Goal: Contribute content: Contribute content

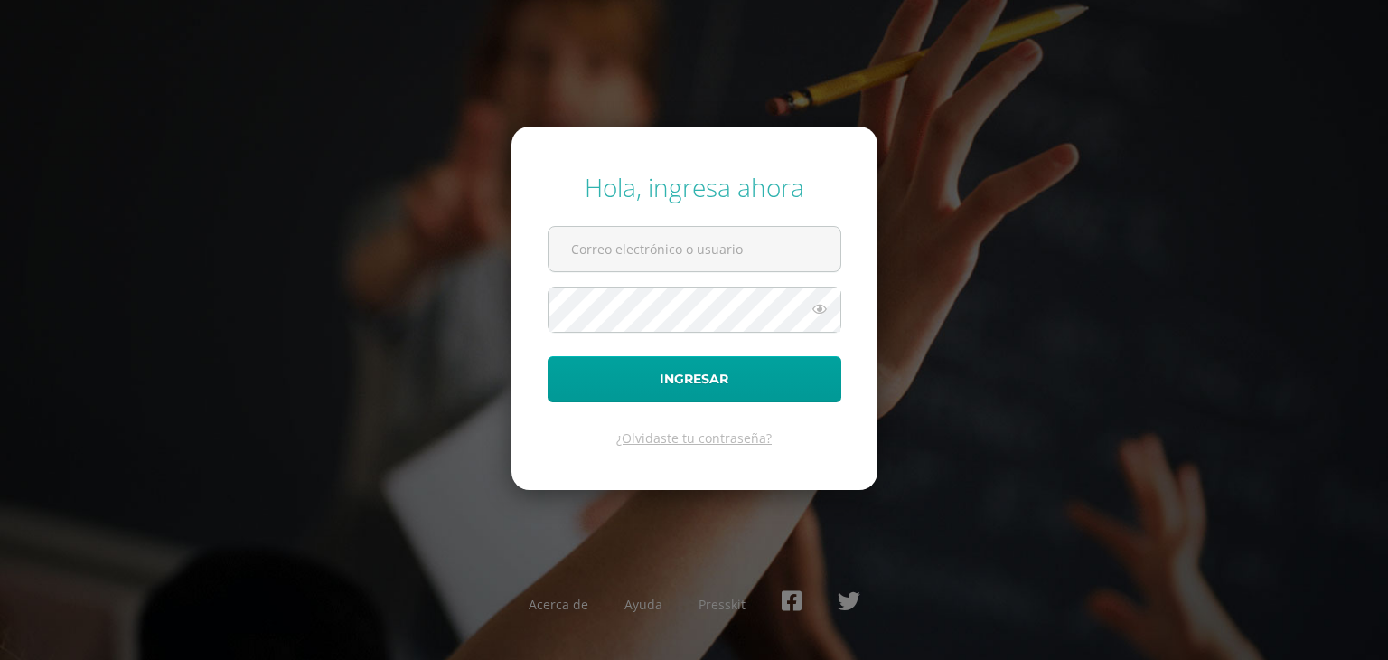
type input "[EMAIL_ADDRESS][DOMAIN_NAME]"
click at [816, 316] on icon at bounding box center [820, 309] width 24 height 22
click at [821, 312] on icon at bounding box center [820, 309] width 24 height 22
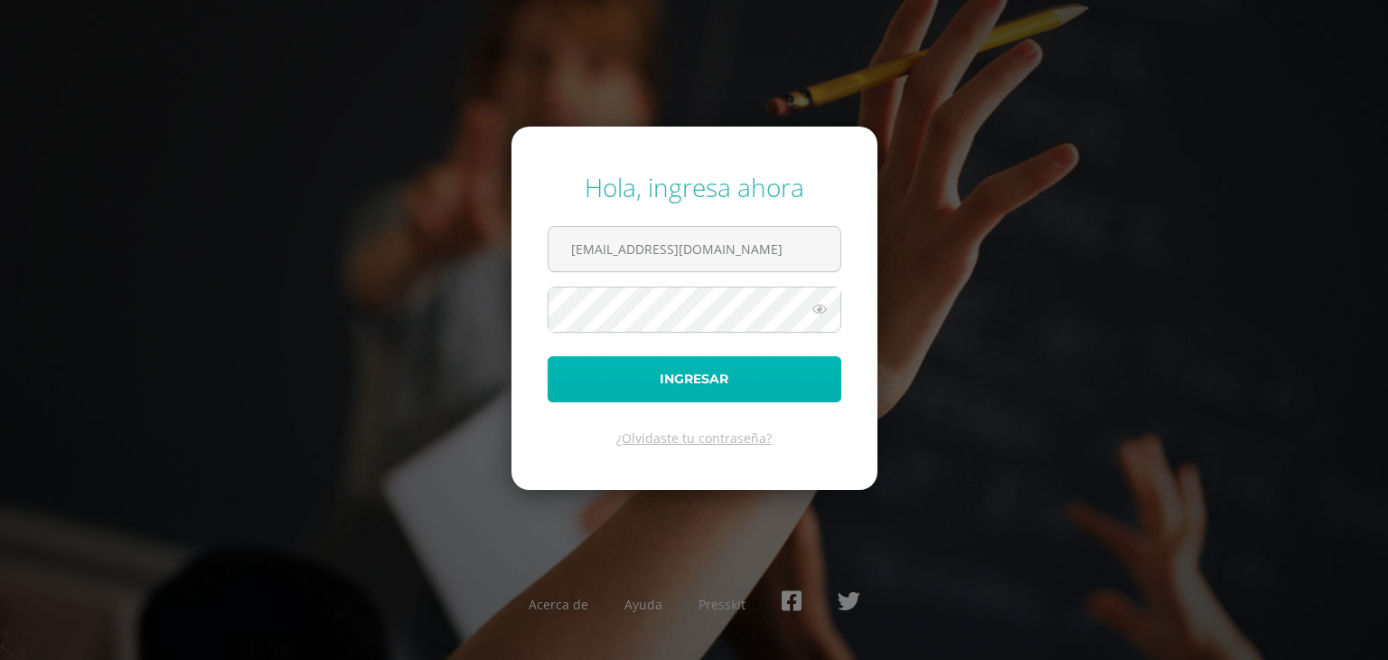
click at [680, 381] on button "Ingresar" at bounding box center [695, 379] width 294 height 46
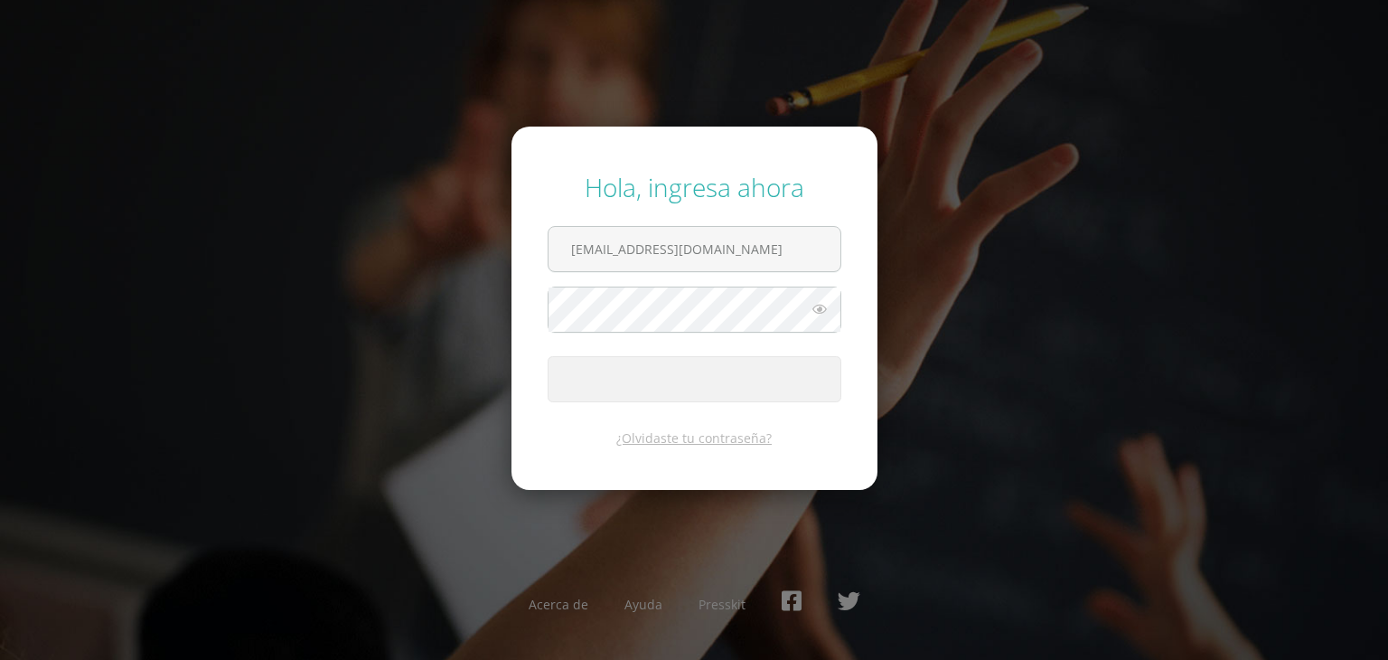
click at [680, 381] on button "Ingresar" at bounding box center [695, 379] width 294 height 46
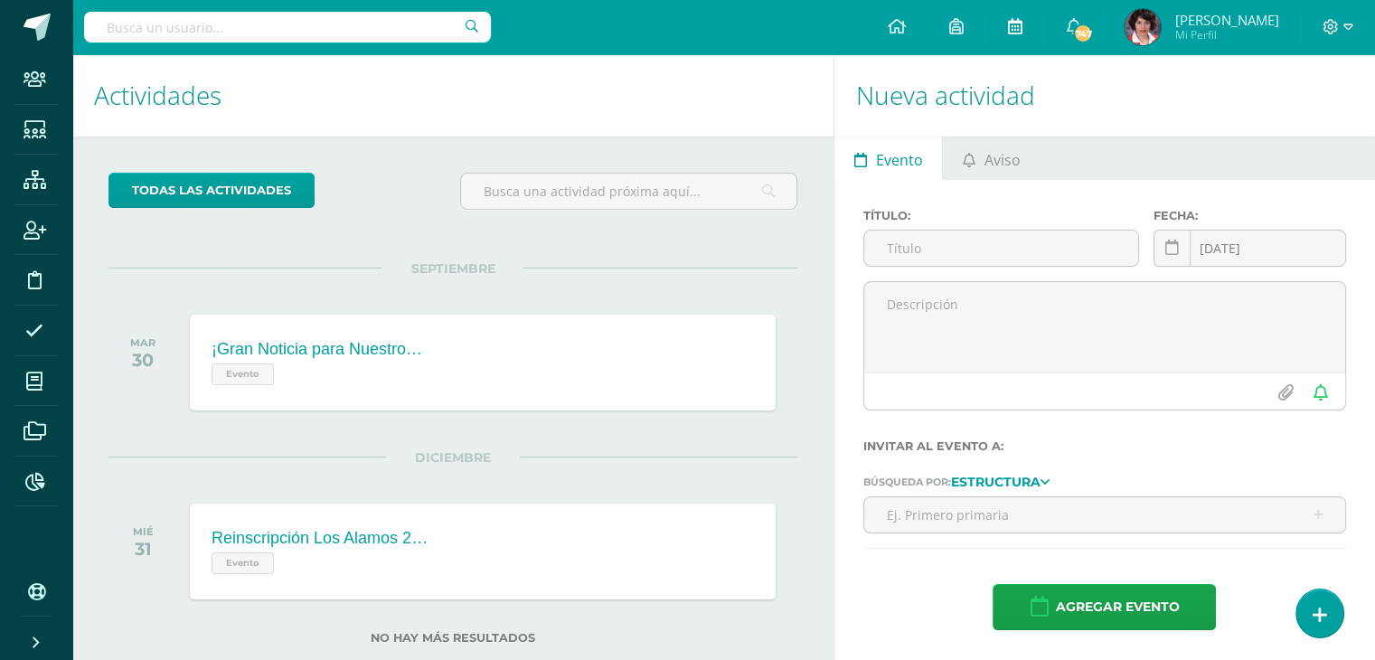
click at [1021, 26] on icon at bounding box center [1014, 26] width 14 height 16
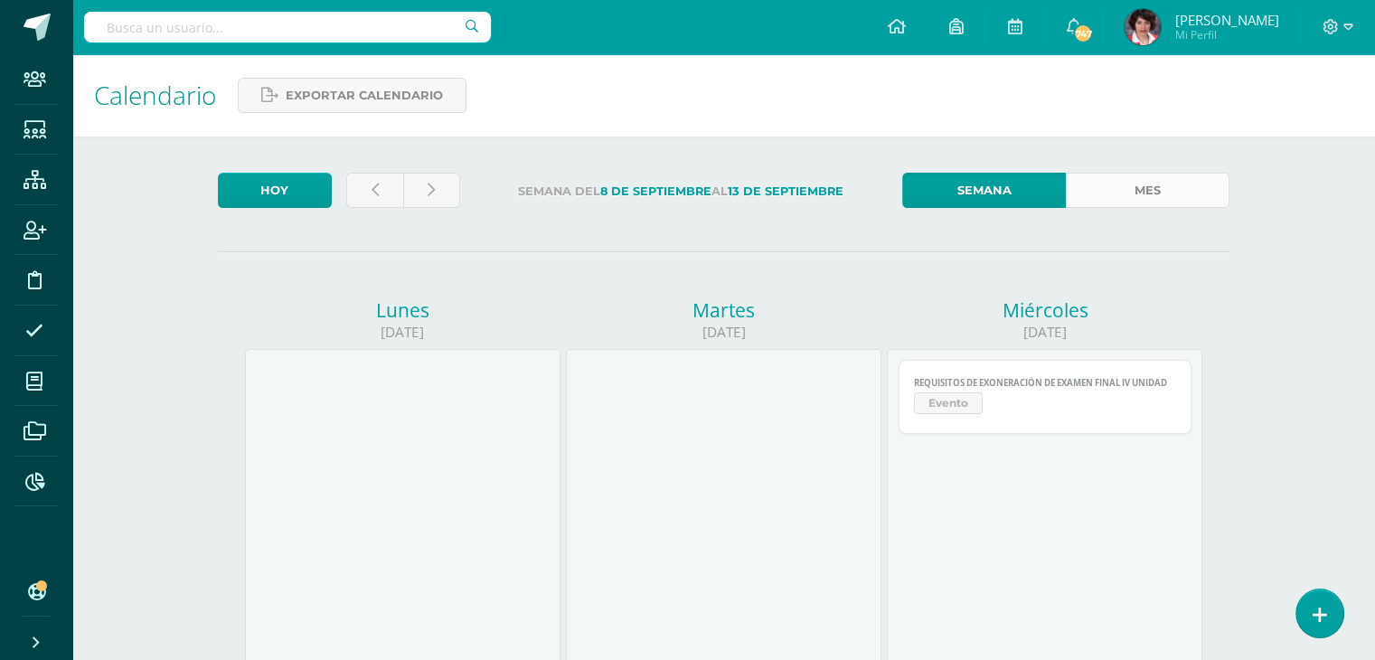
click at [1209, 206] on link "Mes" at bounding box center [1148, 190] width 164 height 35
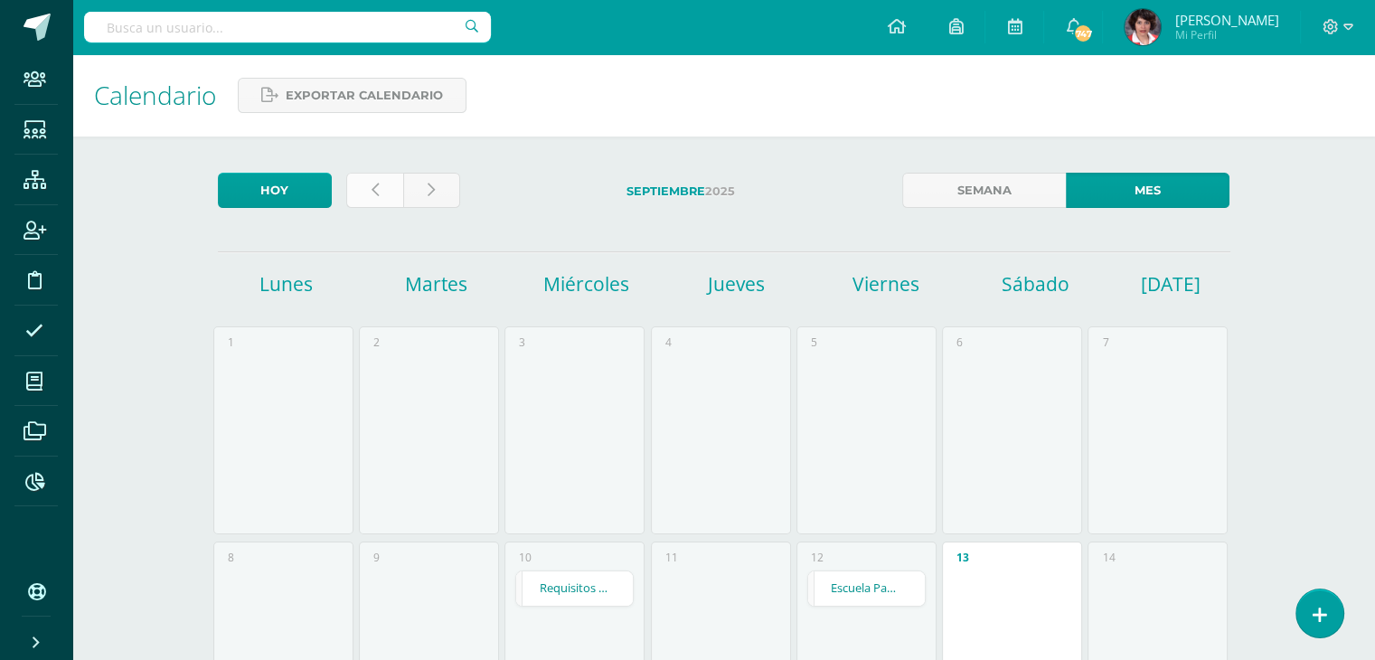
click at [395, 194] on link at bounding box center [374, 190] width 57 height 35
click at [395, 196] on link at bounding box center [374, 190] width 57 height 35
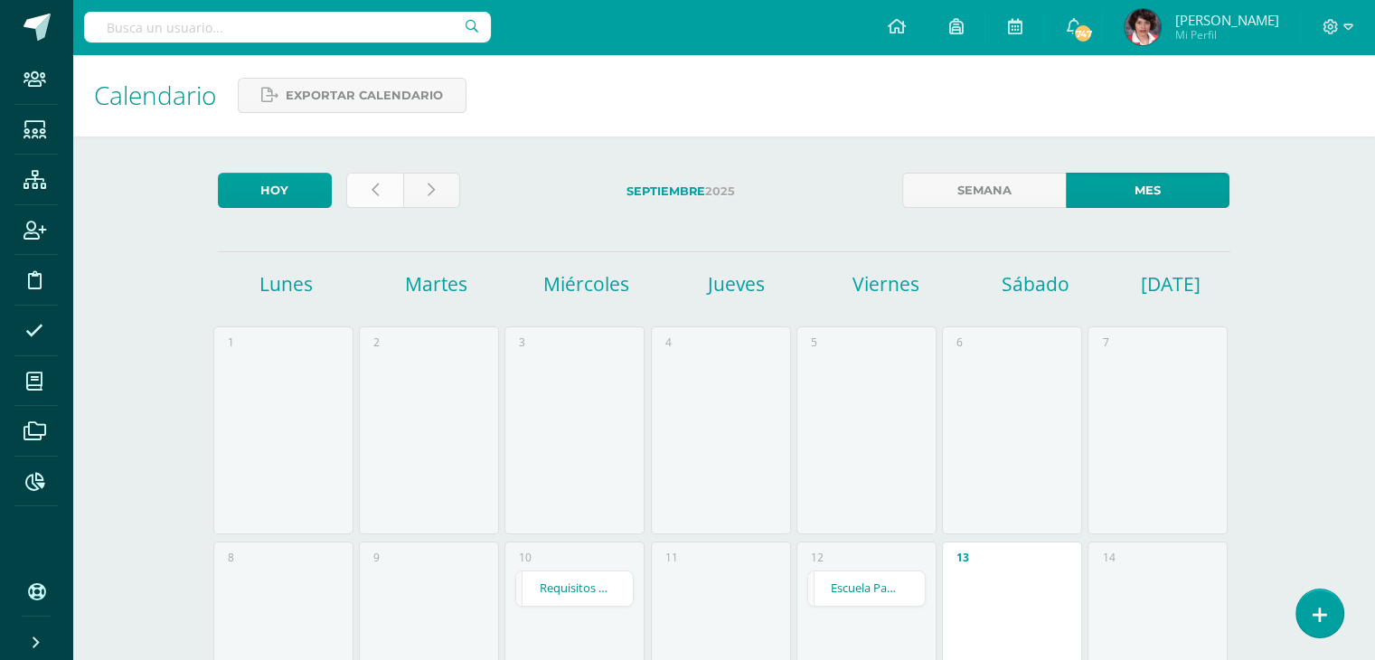
click at [395, 196] on link at bounding box center [374, 190] width 57 height 35
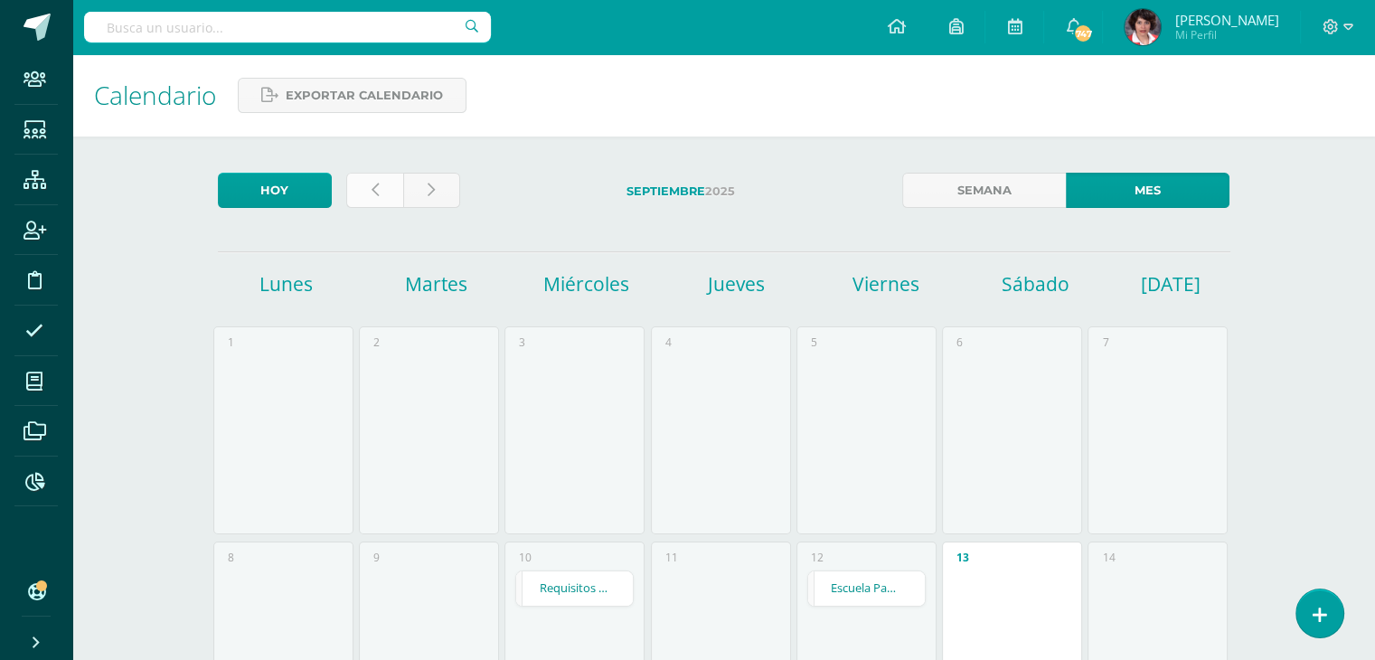
click at [395, 196] on link at bounding box center [374, 190] width 57 height 35
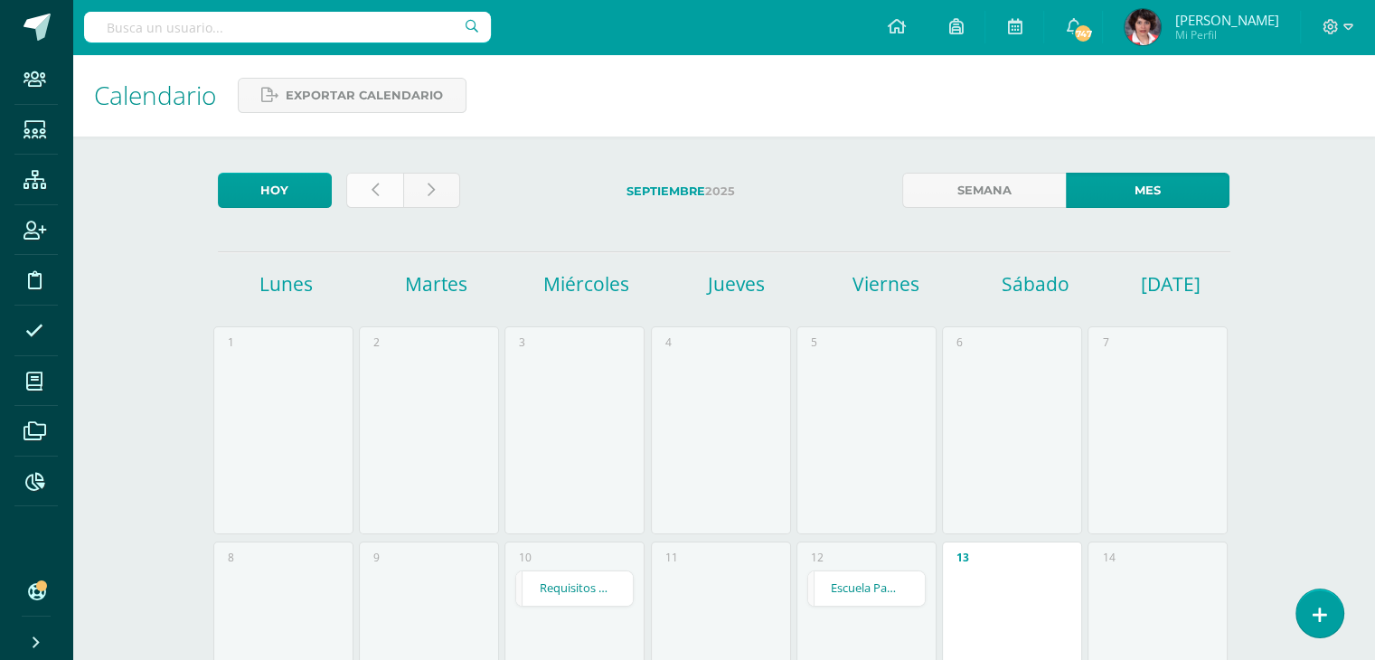
click at [395, 196] on link at bounding box center [374, 190] width 57 height 35
click at [395, 197] on link at bounding box center [374, 190] width 57 height 35
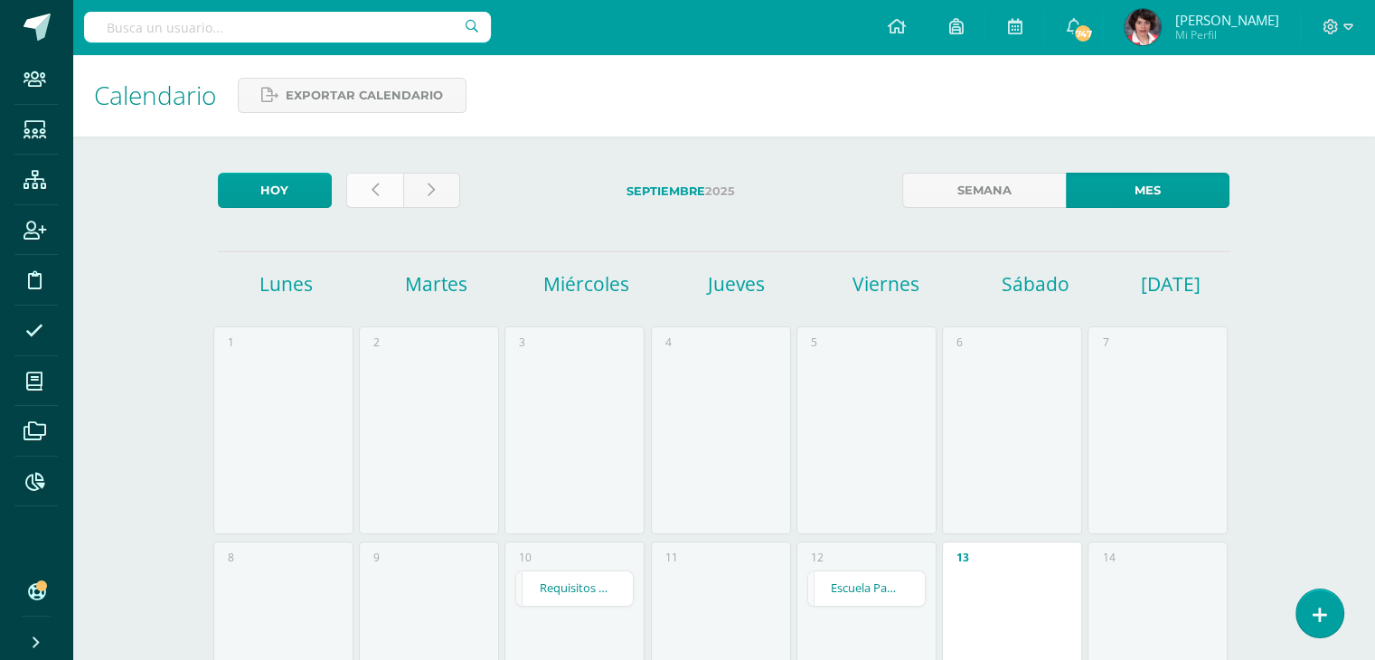
click at [395, 198] on link at bounding box center [374, 190] width 57 height 35
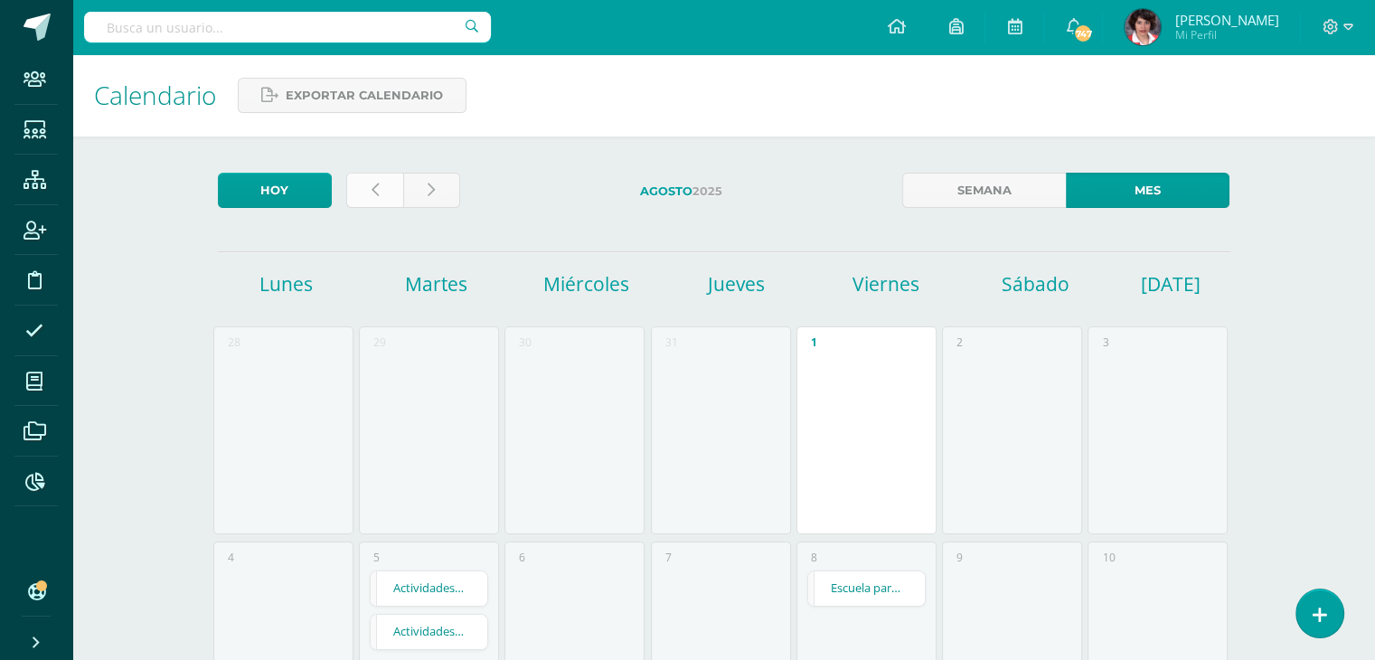
click at [369, 203] on link at bounding box center [374, 190] width 57 height 35
click at [372, 186] on icon at bounding box center [375, 190] width 7 height 15
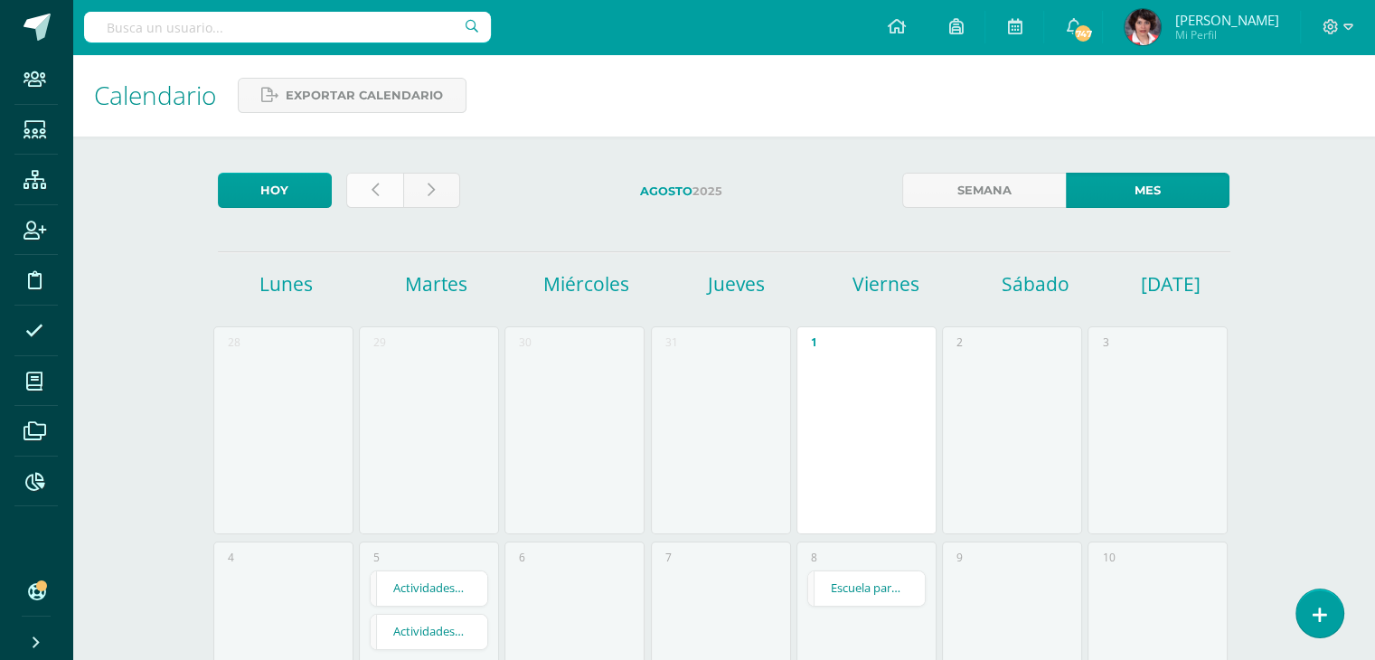
click at [372, 186] on icon at bounding box center [375, 190] width 7 height 15
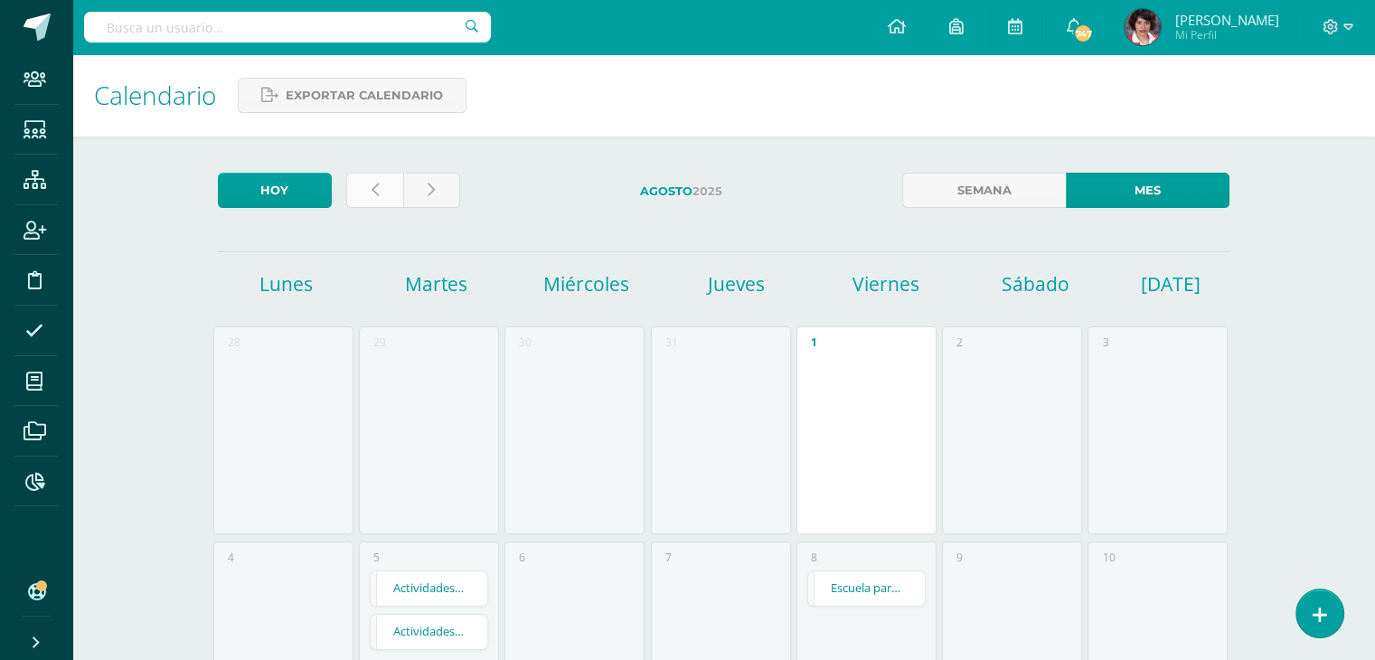
click at [372, 186] on icon at bounding box center [375, 190] width 7 height 15
click at [373, 185] on icon at bounding box center [375, 190] width 7 height 15
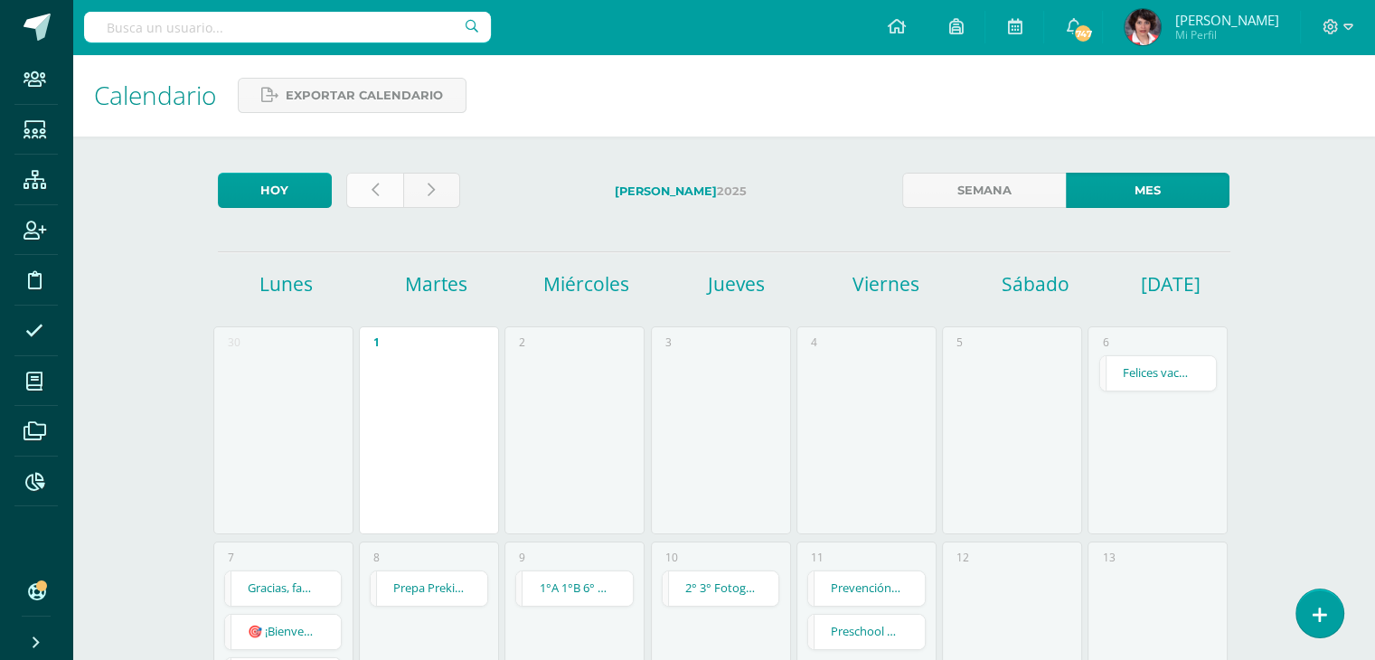
click at [360, 187] on link at bounding box center [374, 190] width 57 height 35
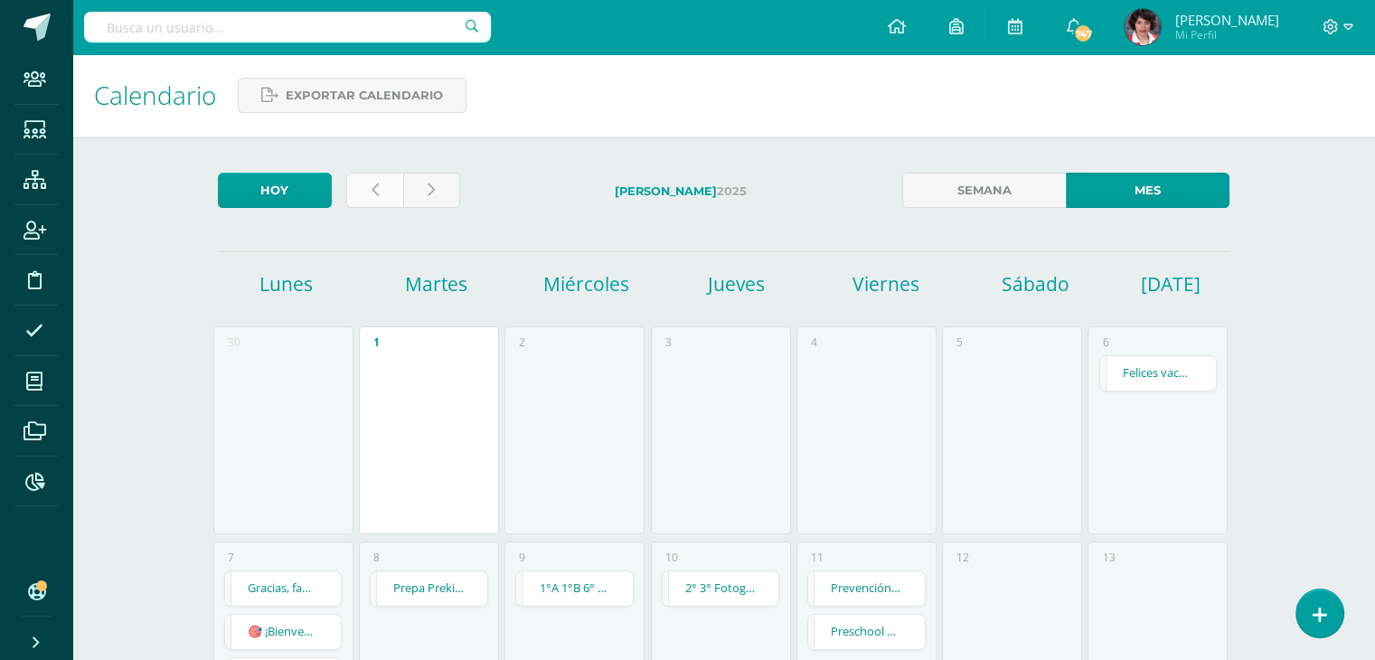
click at [360, 187] on link at bounding box center [374, 190] width 57 height 35
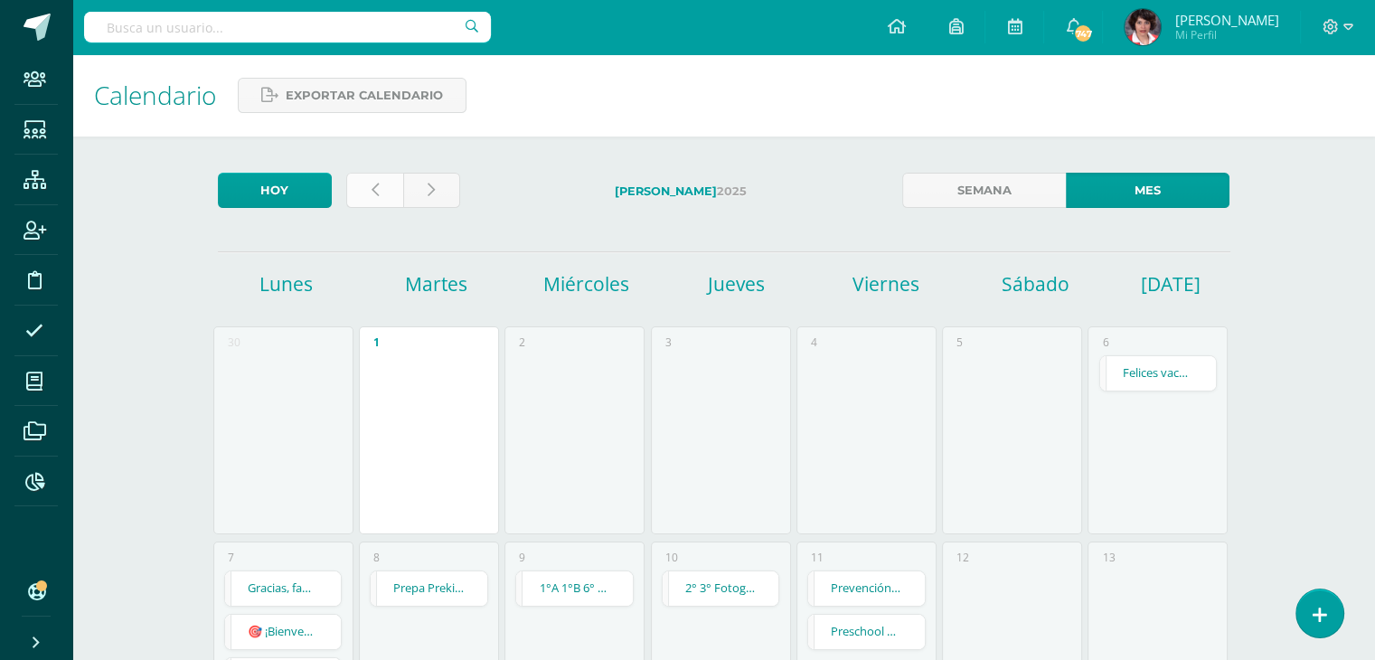
click at [360, 187] on link at bounding box center [374, 190] width 57 height 35
click at [376, 186] on icon at bounding box center [375, 190] width 7 height 15
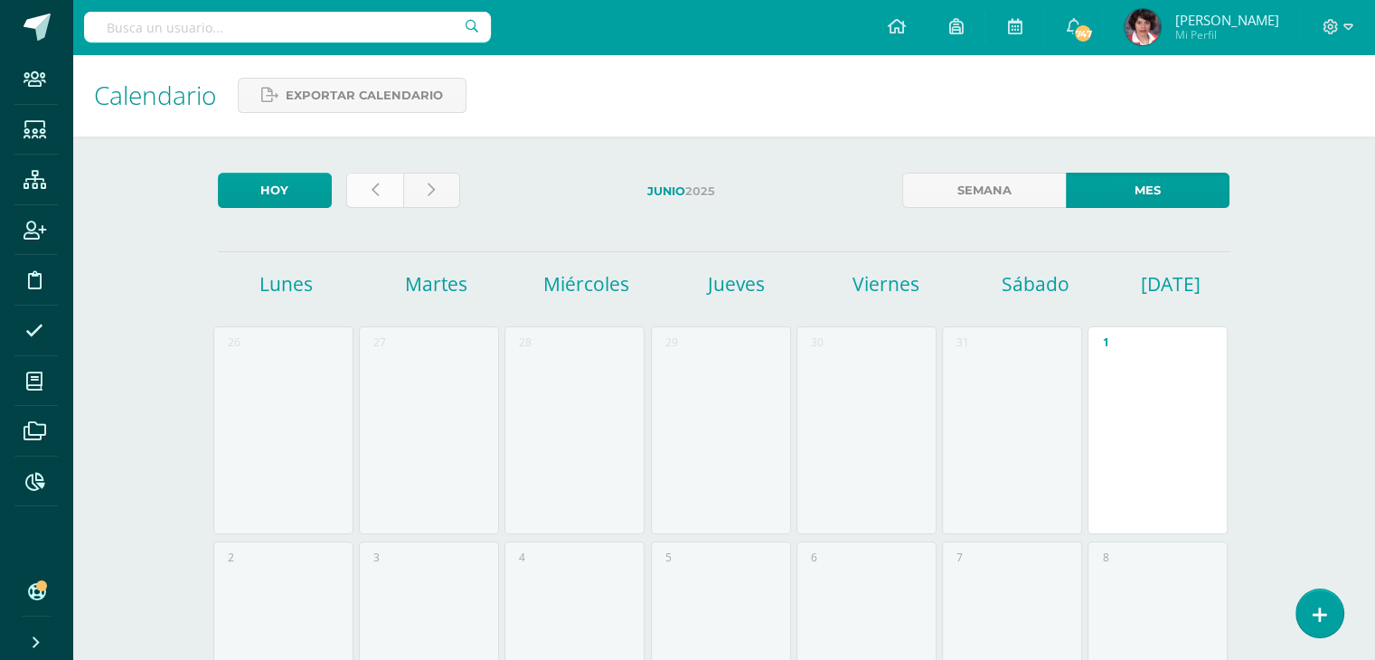
click at [364, 185] on link at bounding box center [374, 190] width 57 height 35
click at [398, 184] on link at bounding box center [374, 190] width 57 height 35
click at [374, 180] on link at bounding box center [374, 190] width 57 height 35
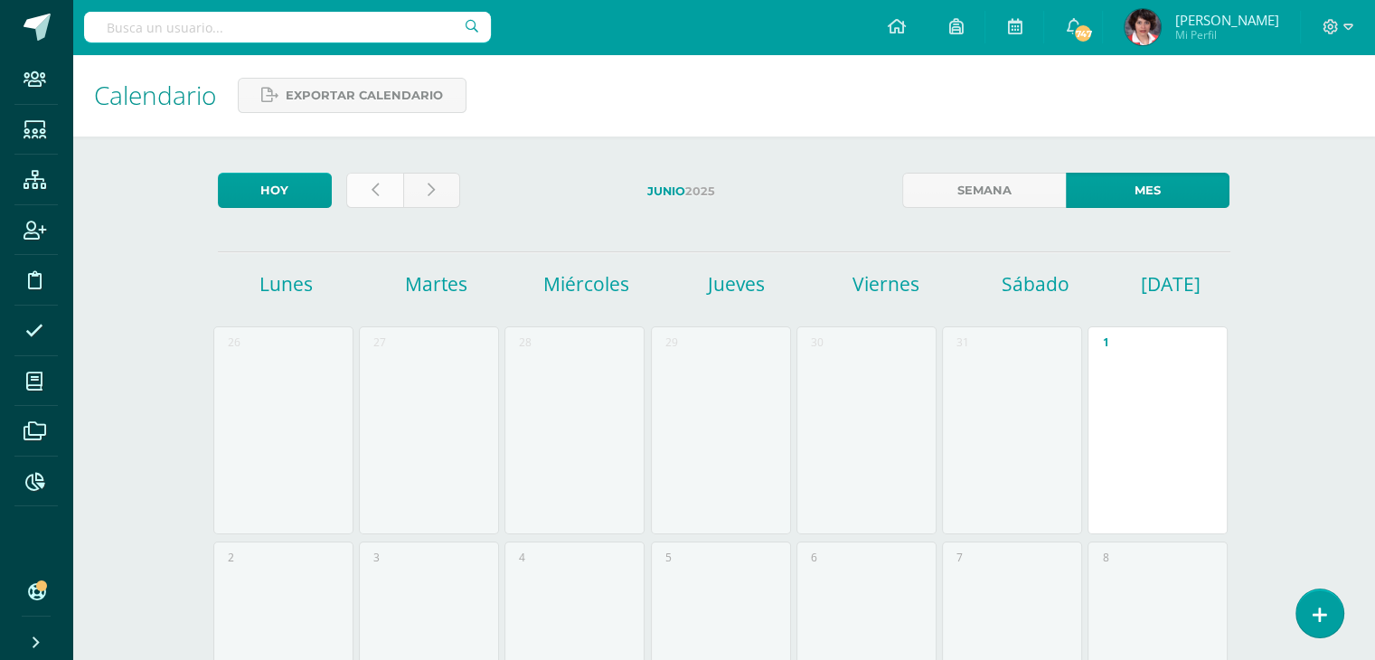
click at [374, 180] on link at bounding box center [374, 190] width 57 height 35
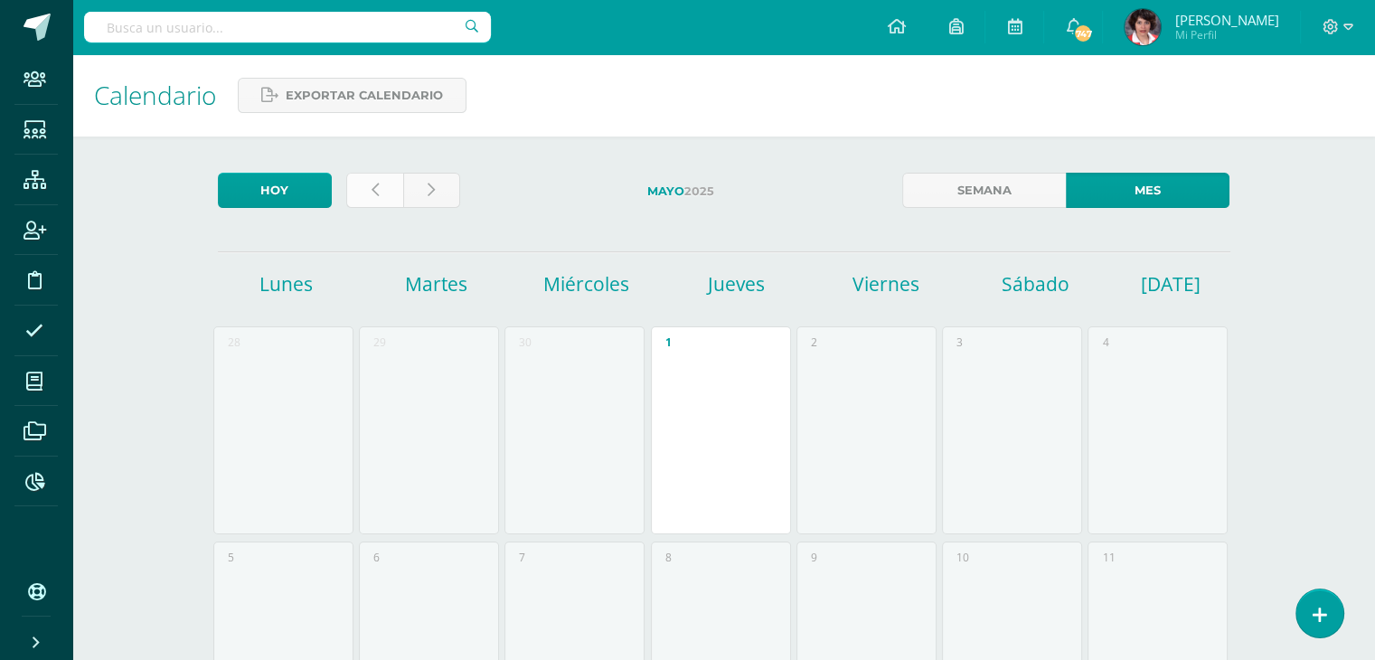
click at [369, 203] on link at bounding box center [374, 190] width 57 height 35
click at [374, 192] on icon at bounding box center [375, 190] width 7 height 15
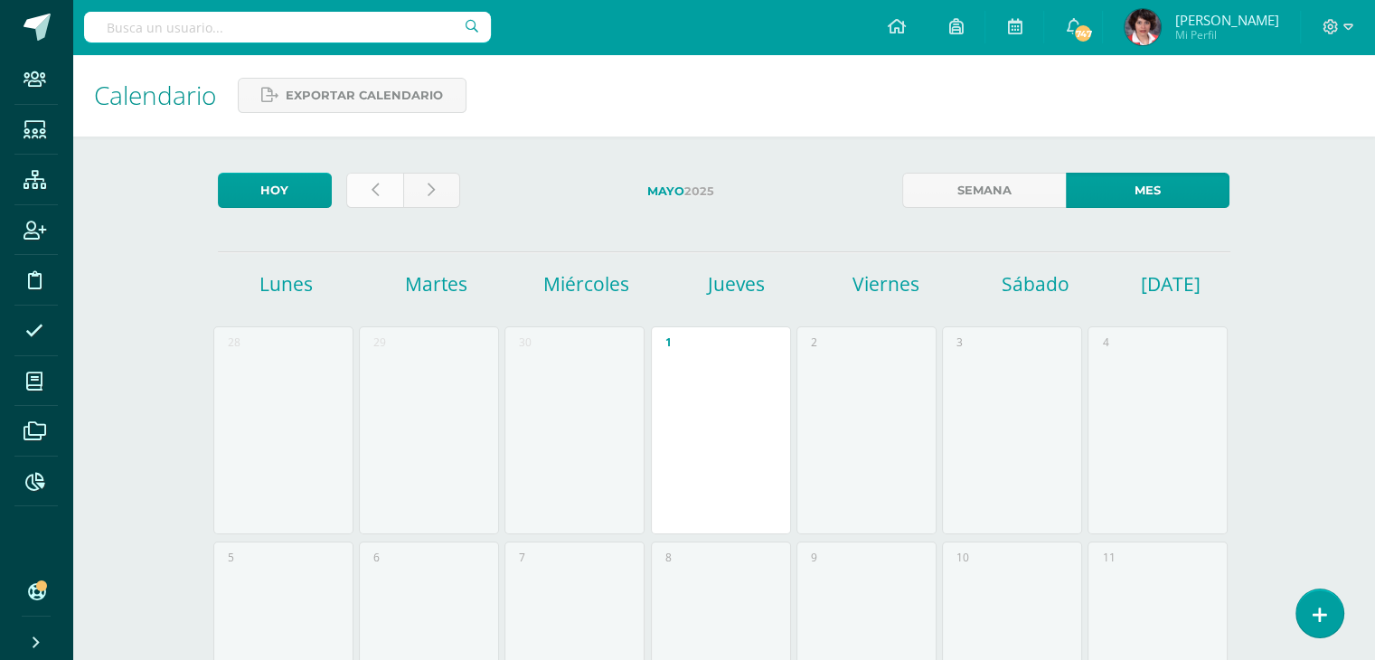
click at [374, 192] on icon at bounding box center [375, 190] width 7 height 15
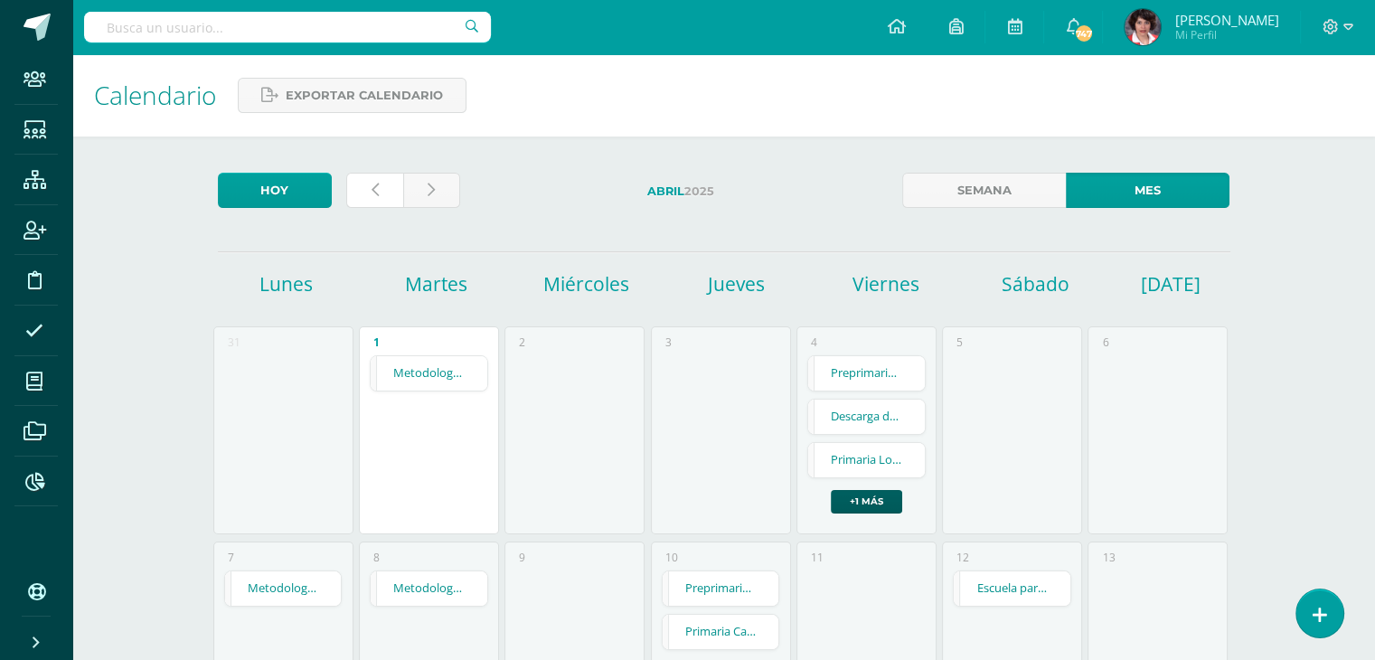
click at [374, 192] on icon at bounding box center [375, 190] width 7 height 15
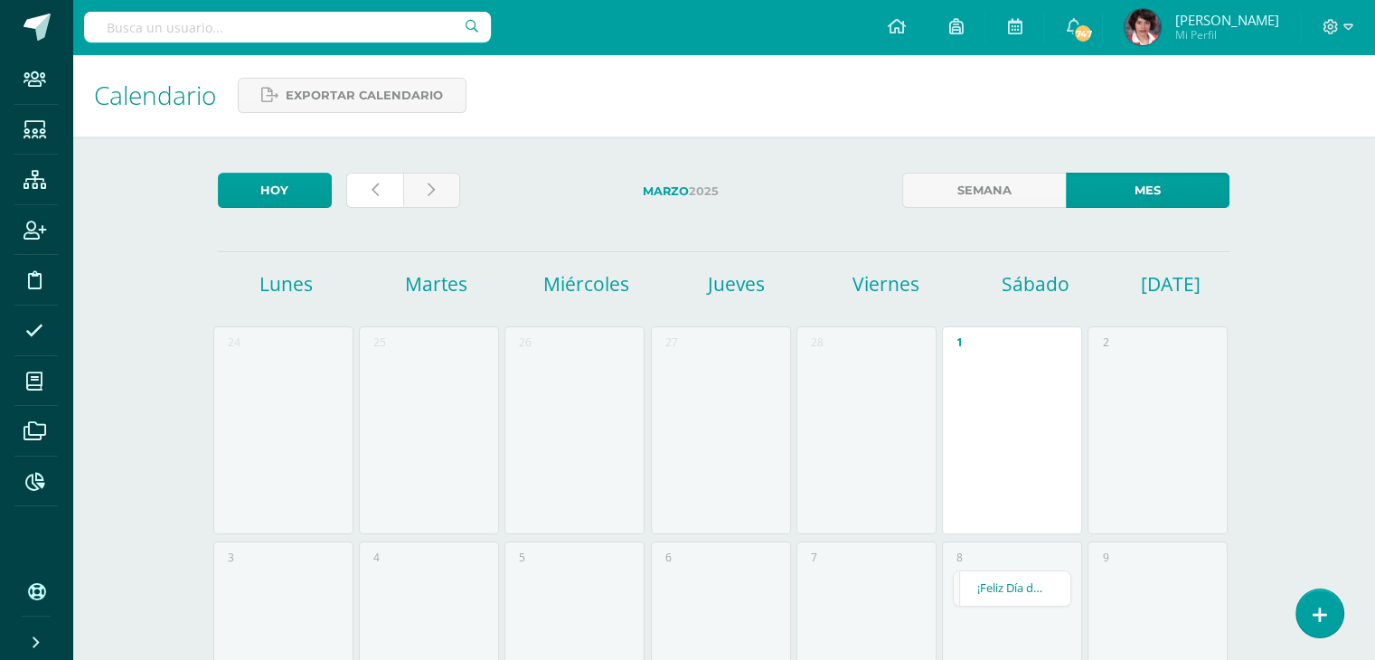
click at [374, 192] on icon at bounding box center [375, 190] width 7 height 15
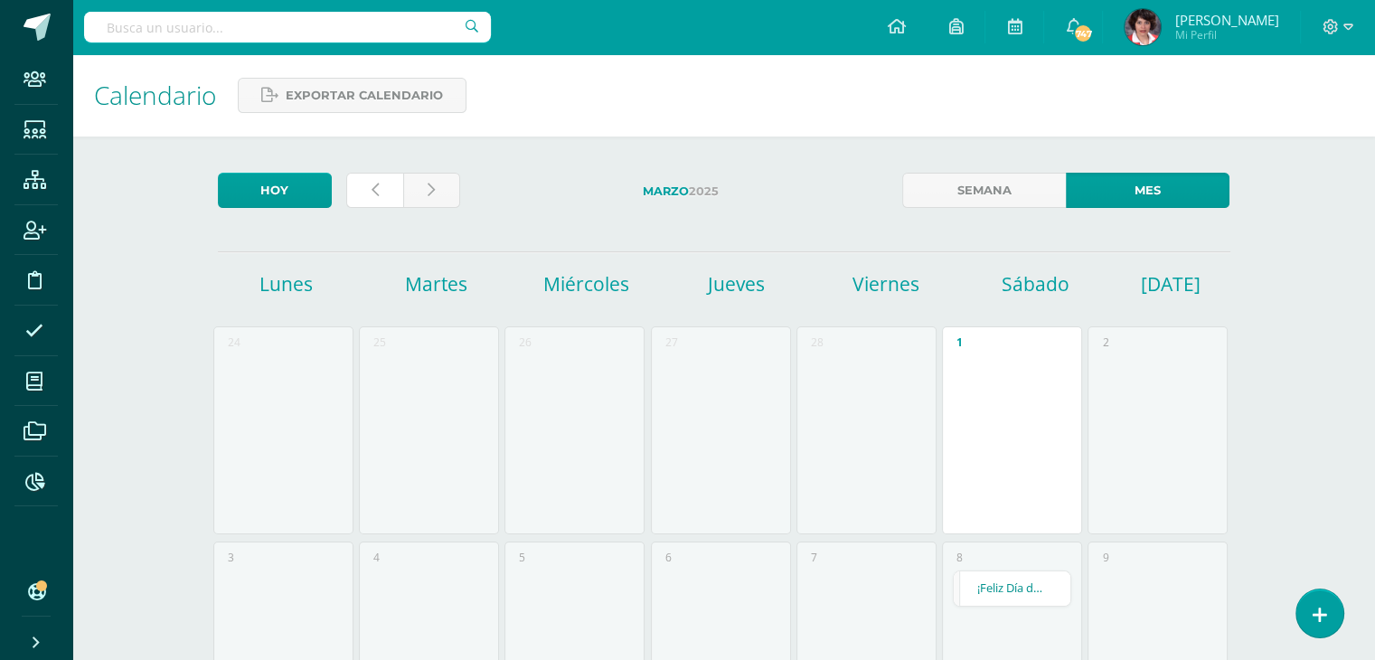
click at [374, 192] on icon at bounding box center [375, 190] width 7 height 15
click at [372, 192] on icon at bounding box center [375, 190] width 7 height 15
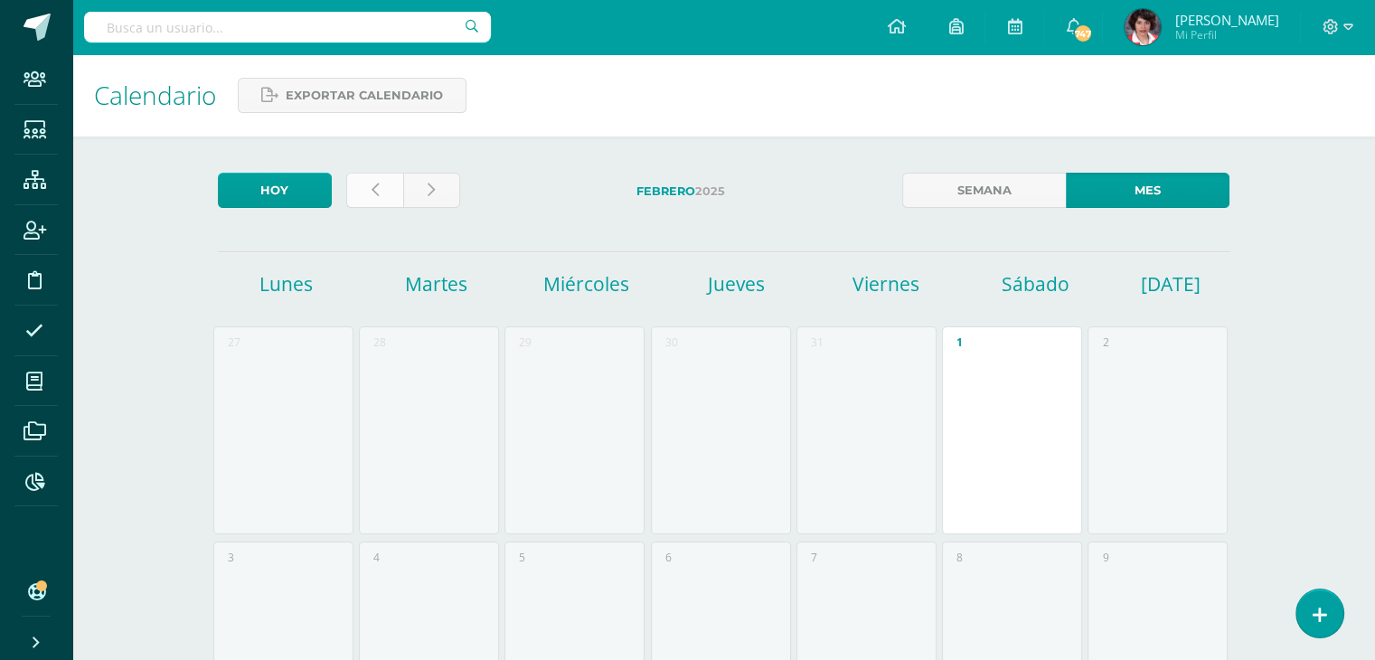
click at [372, 192] on icon at bounding box center [375, 190] width 7 height 15
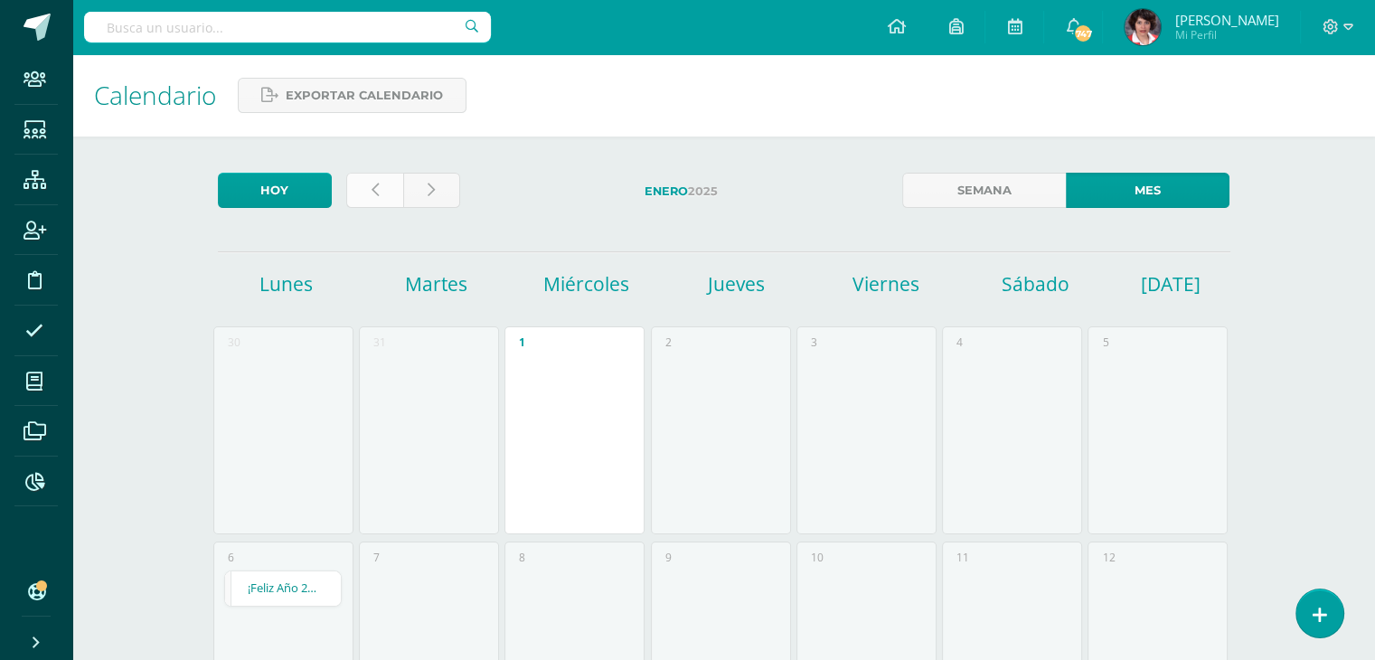
click at [368, 193] on link at bounding box center [374, 190] width 57 height 35
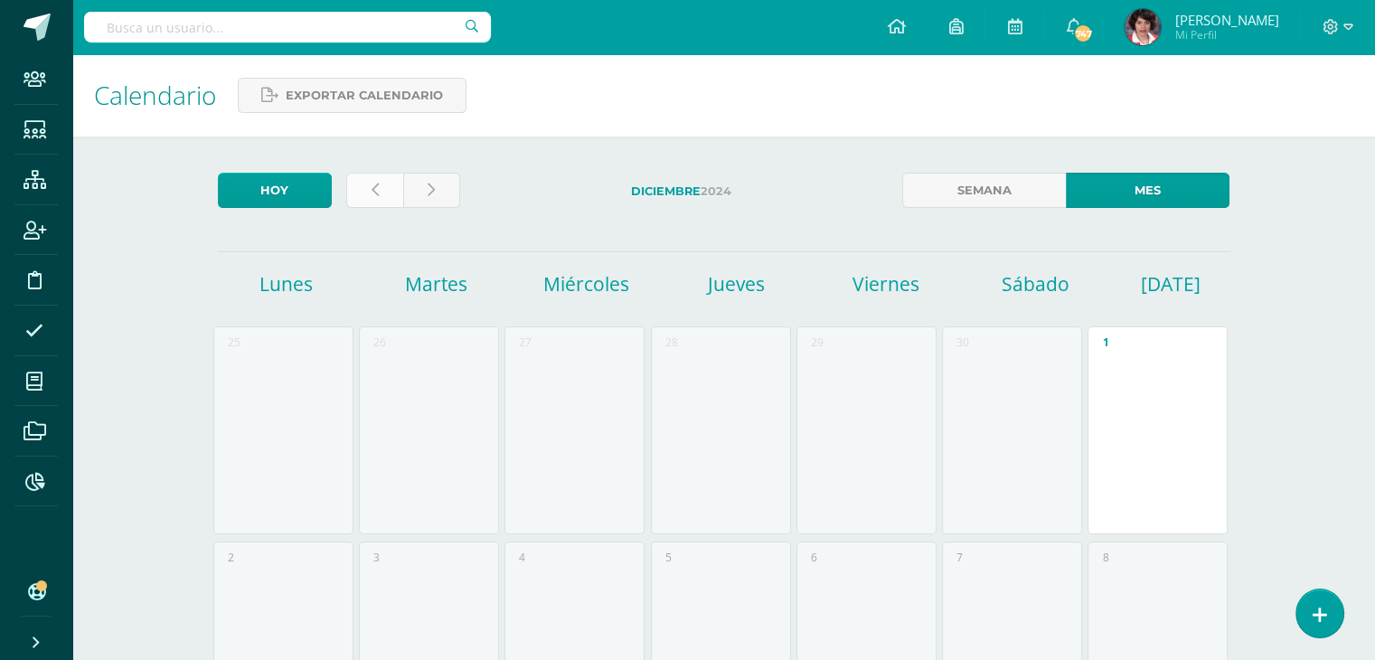
click at [372, 197] on icon at bounding box center [375, 190] width 7 height 15
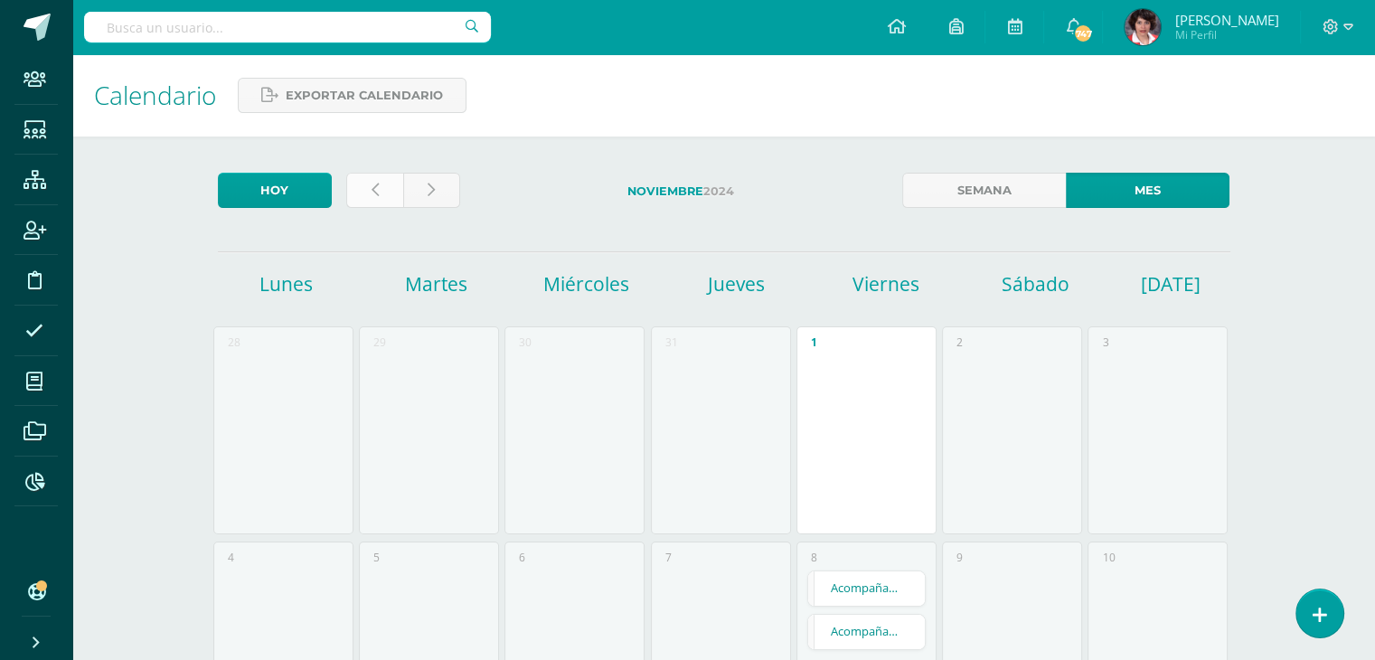
click at [372, 184] on icon at bounding box center [375, 190] width 7 height 15
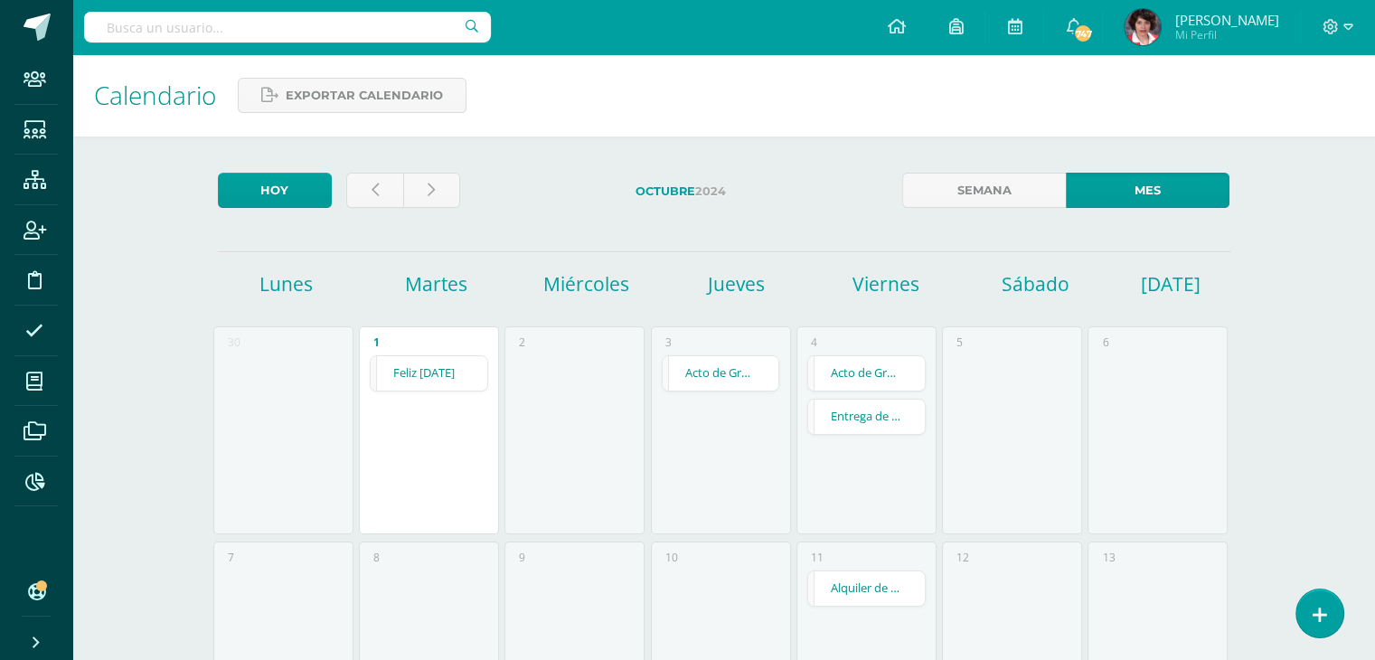
click at [387, 198] on link at bounding box center [374, 190] width 57 height 35
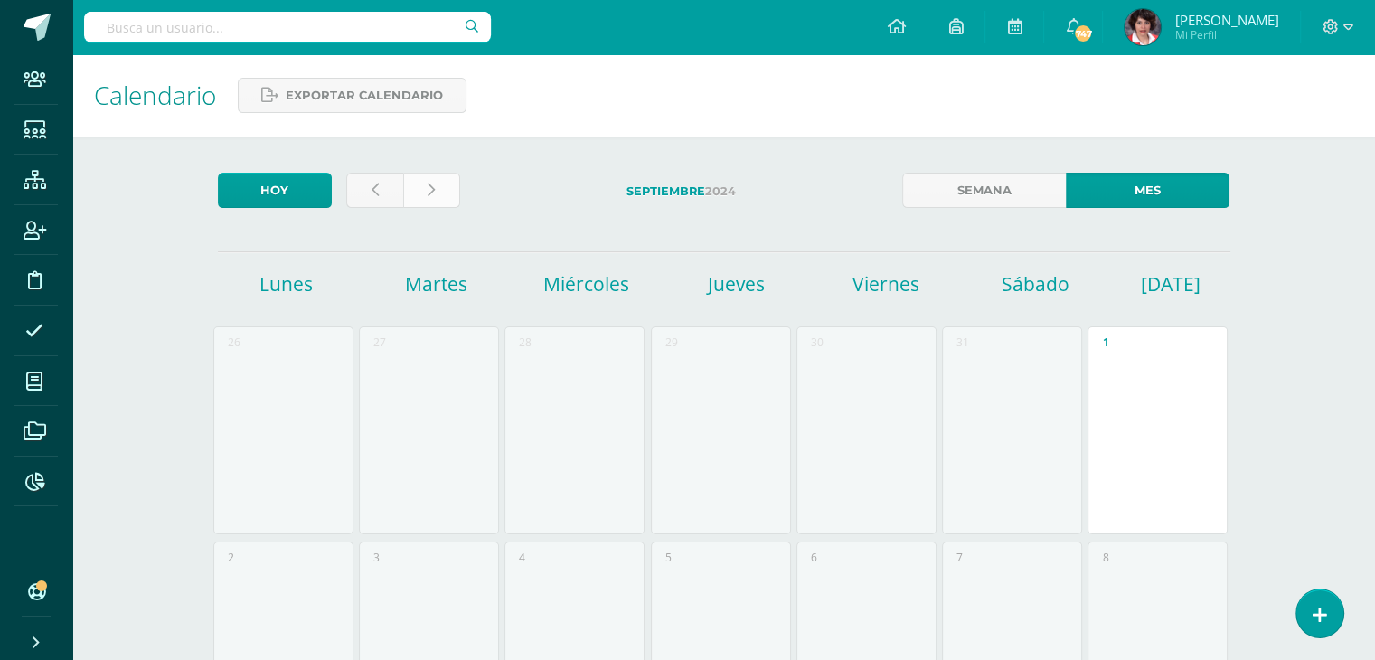
click at [441, 199] on link at bounding box center [431, 190] width 57 height 35
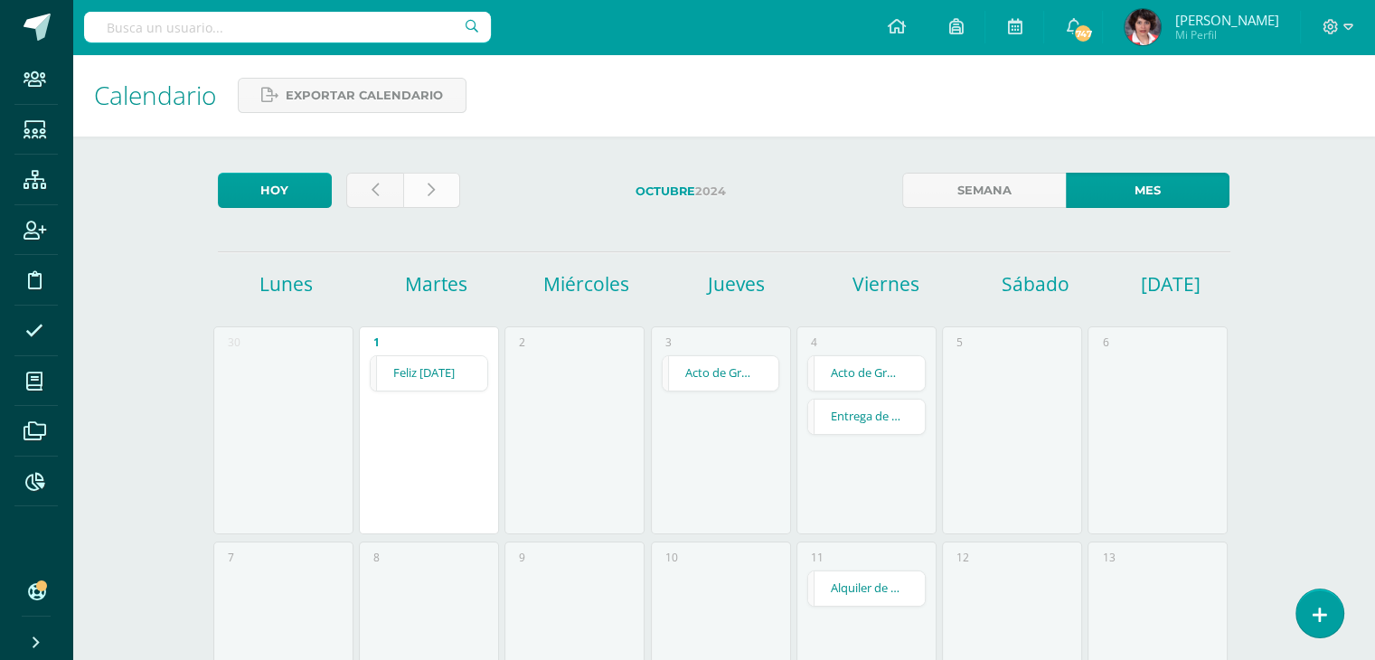
click at [448, 200] on link at bounding box center [431, 190] width 57 height 35
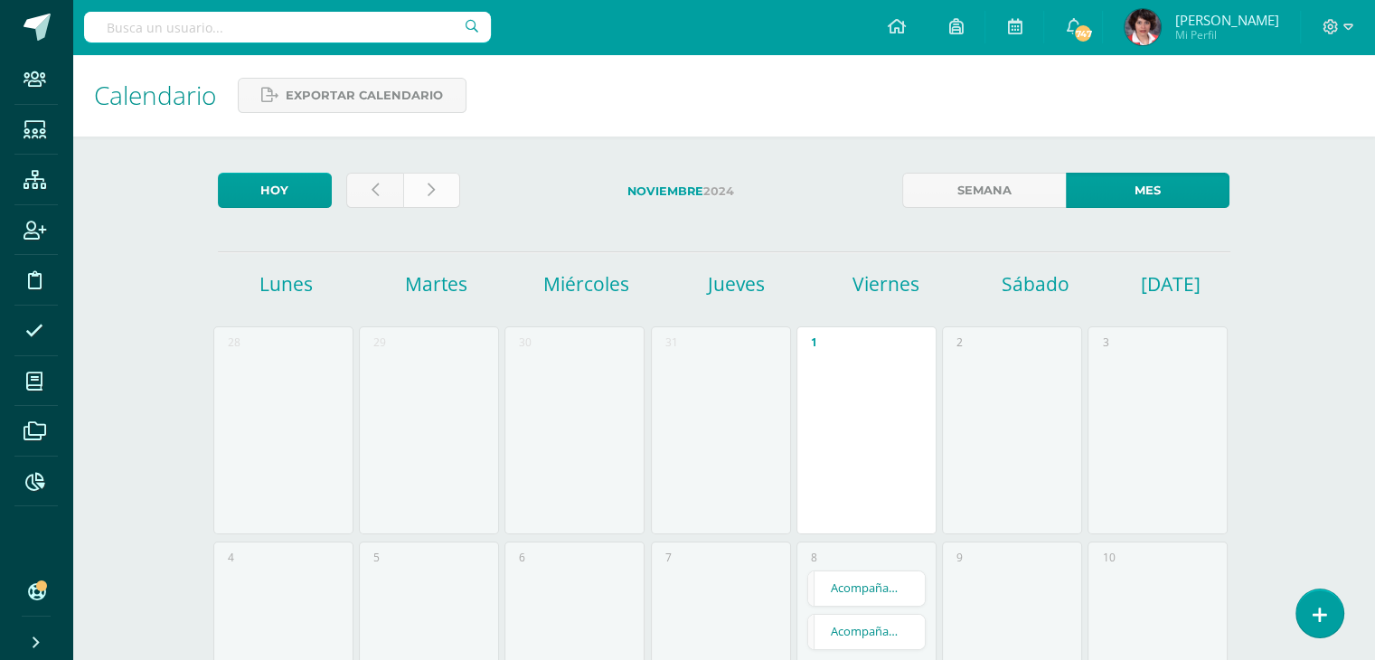
click at [455, 200] on link at bounding box center [431, 190] width 57 height 35
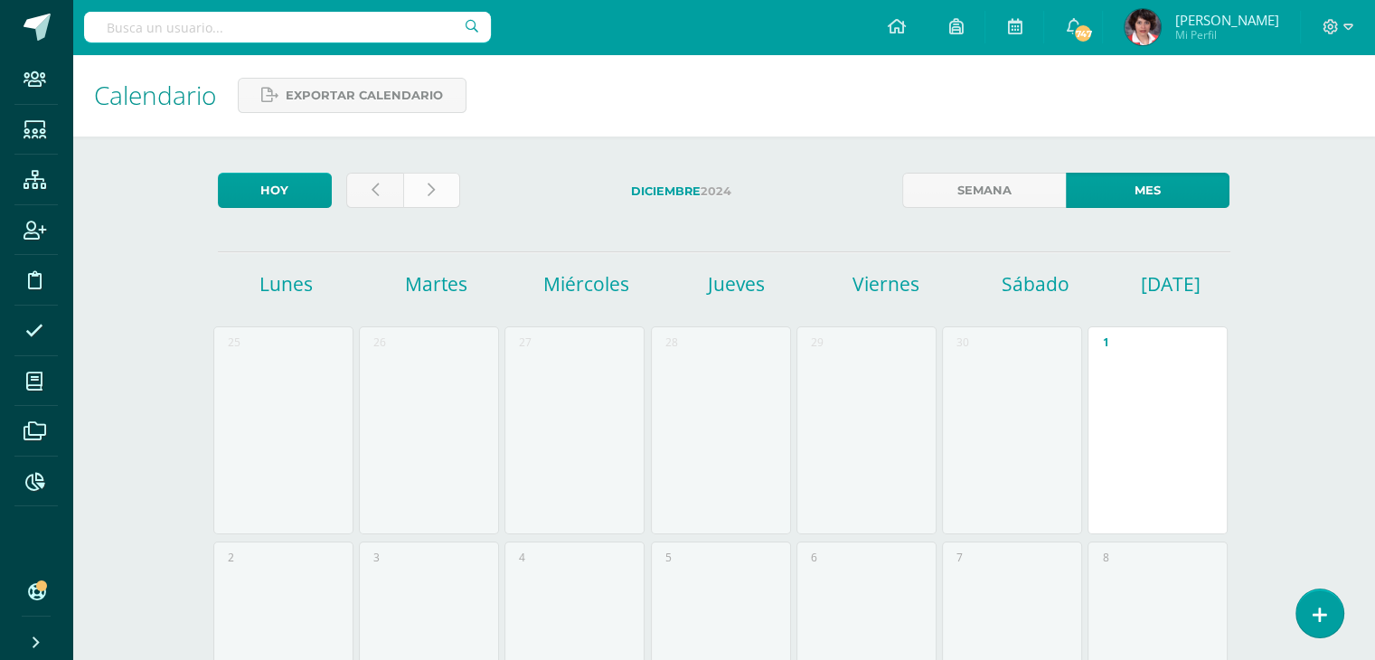
click at [440, 198] on link at bounding box center [431, 190] width 57 height 35
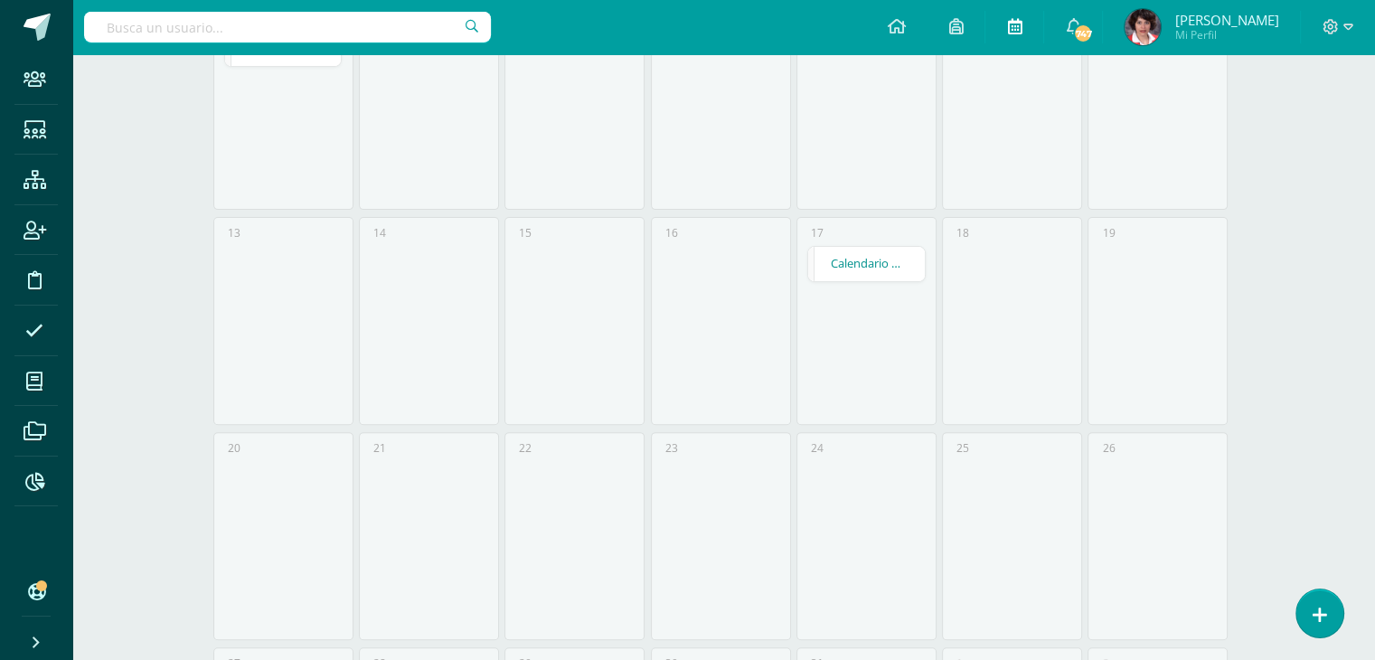
scroll to position [508, 0]
click at [1021, 33] on icon at bounding box center [1014, 26] width 14 height 16
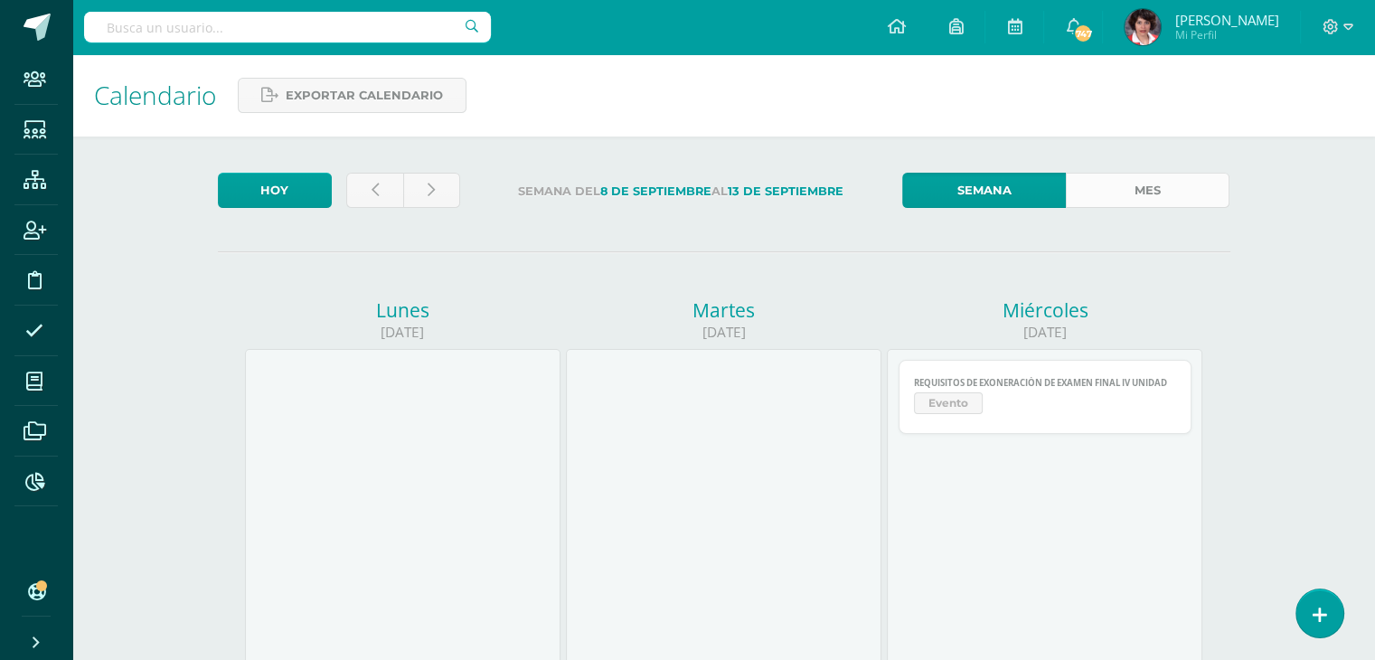
click at [1134, 185] on link "Mes" at bounding box center [1148, 190] width 164 height 35
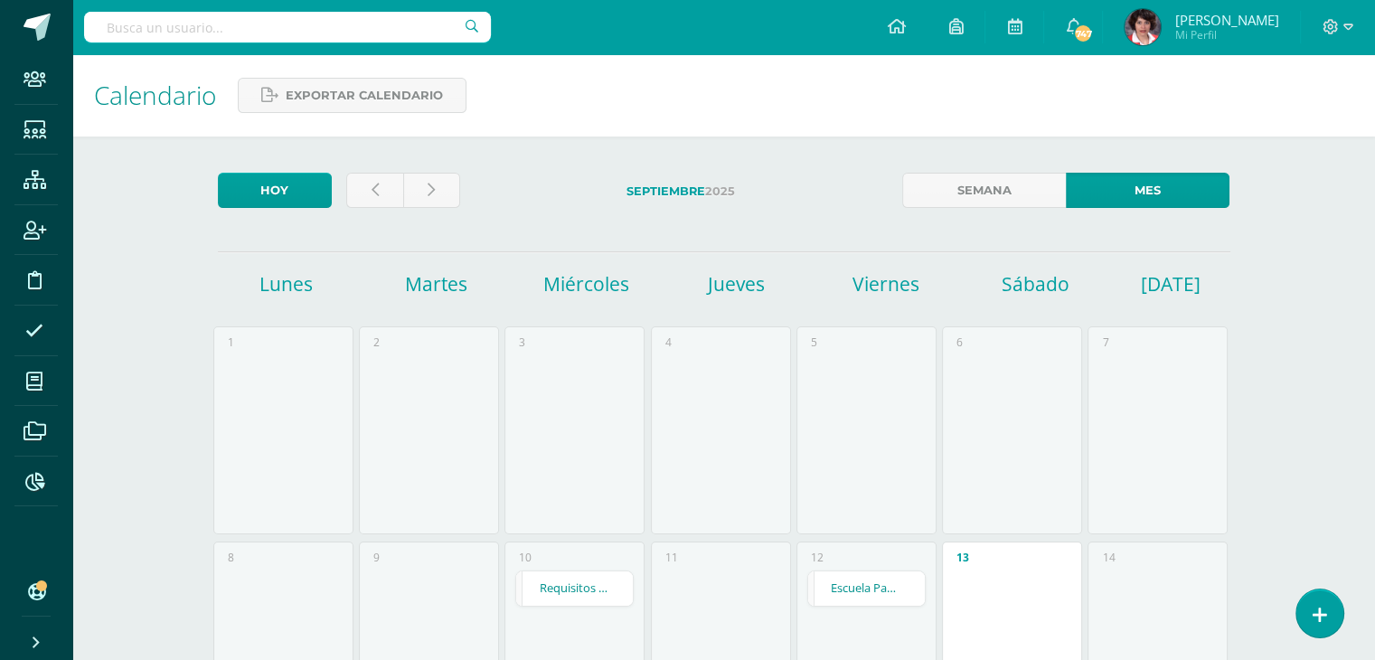
click at [379, 195] on link at bounding box center [374, 190] width 57 height 35
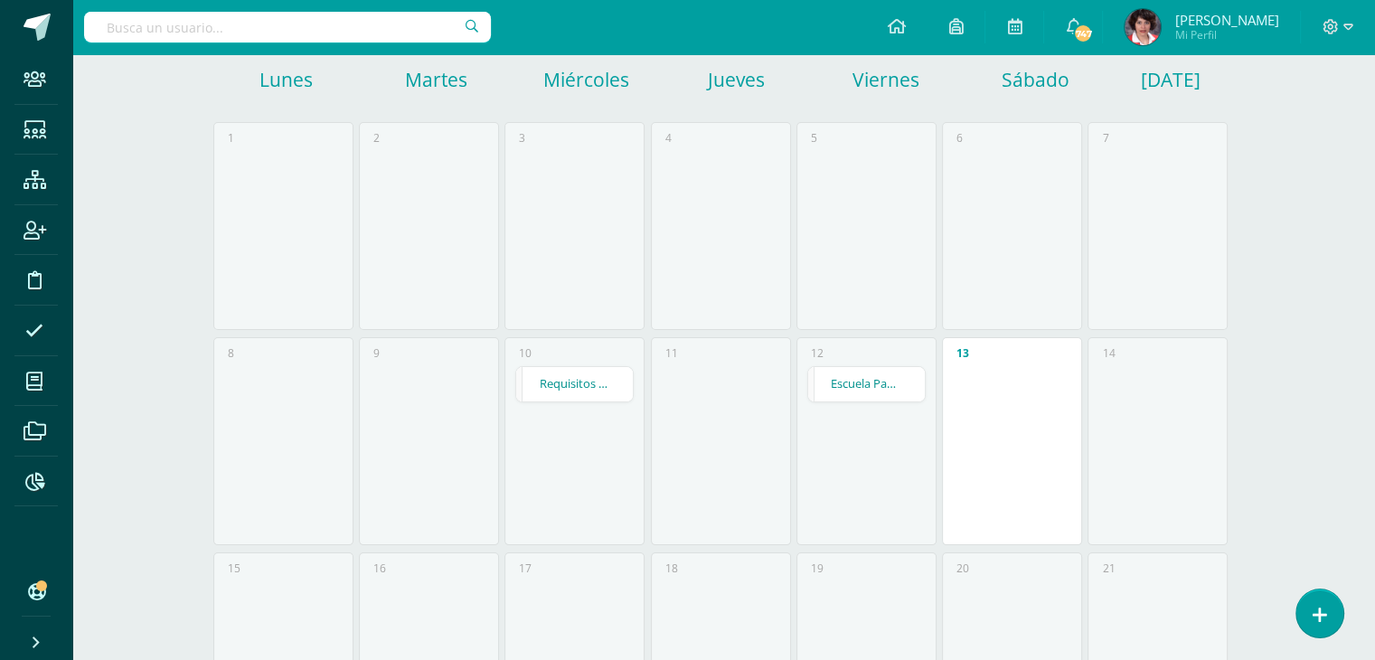
scroll to position [56, 0]
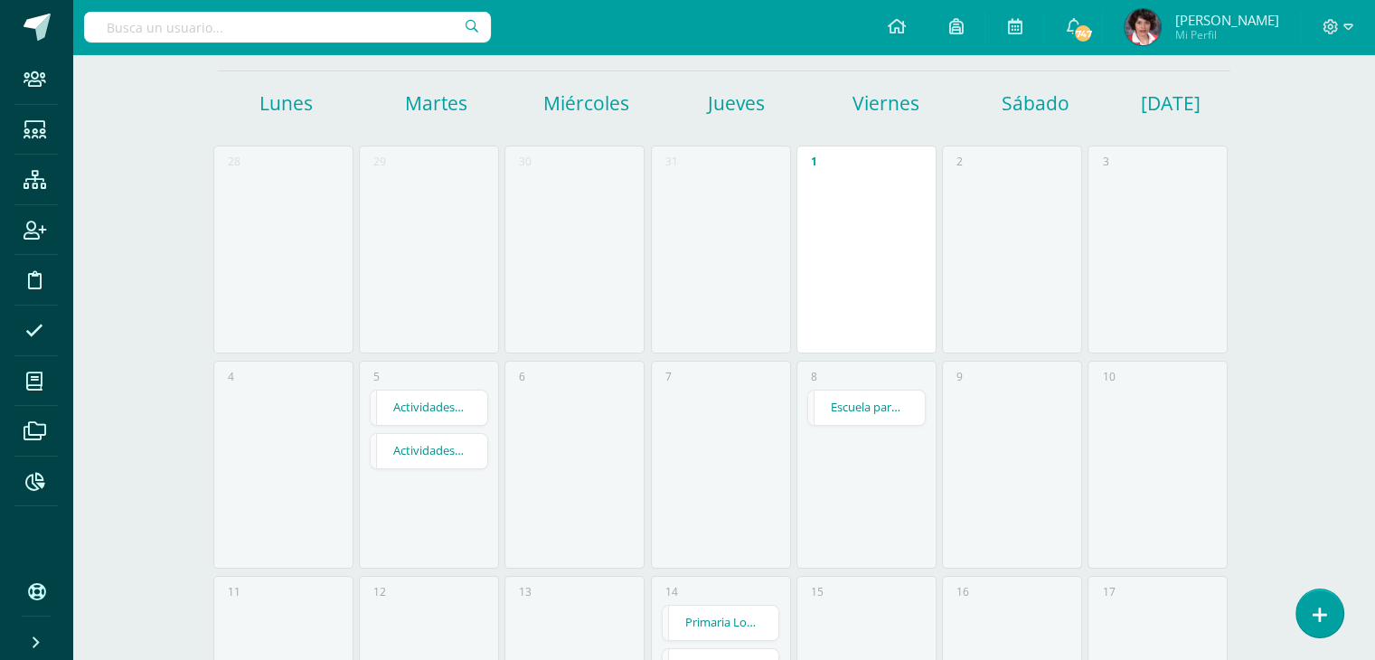
click at [434, 406] on link "Actividades Especiales Agosto primaria 2025" at bounding box center [429, 408] width 117 height 34
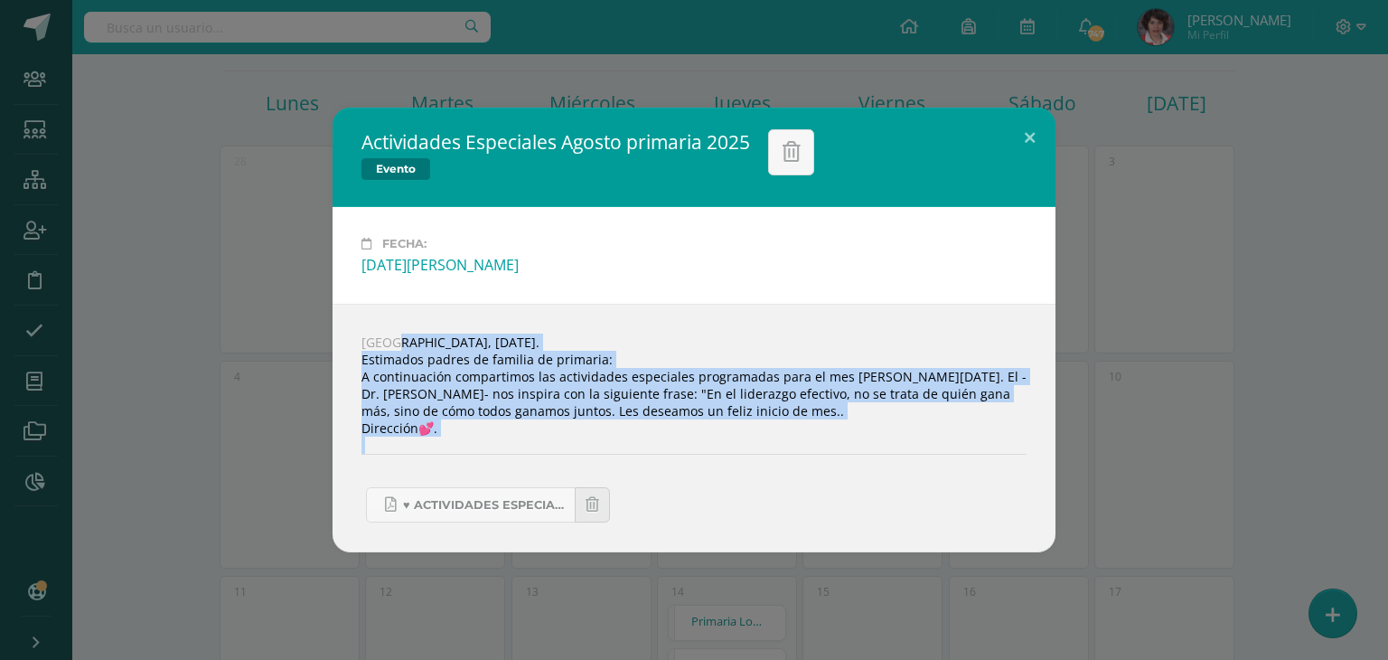
drag, startPoint x: 364, startPoint y: 344, endPoint x: 502, endPoint y: 378, distance: 141.4
click at [552, 454] on div "Guatemala, 22 de julio 2025. Estimados padres de familia de primaria: A continu…" at bounding box center [694, 428] width 723 height 249
copy div "Guatemala, 22 de julio 2025. Estimados padres de familia de primaria: A continu…"
click at [1027, 142] on button at bounding box center [1030, 138] width 52 height 61
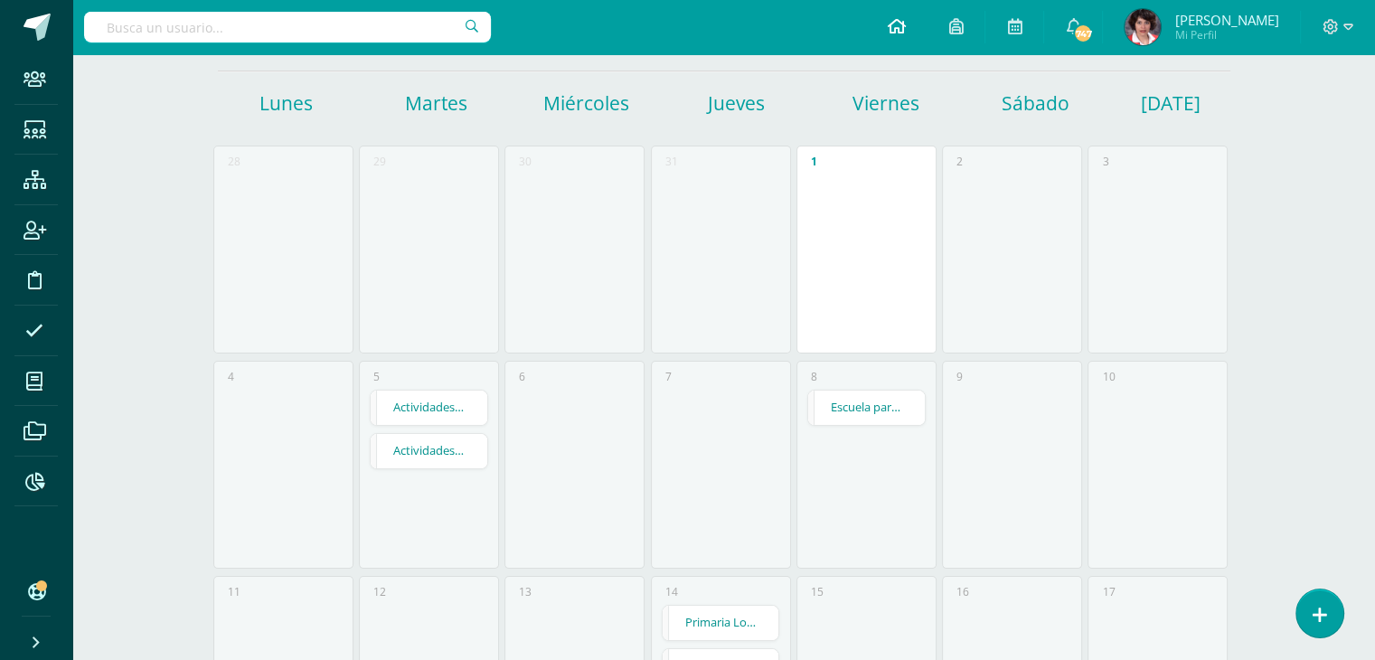
click at [905, 23] on icon at bounding box center [896, 26] width 18 height 16
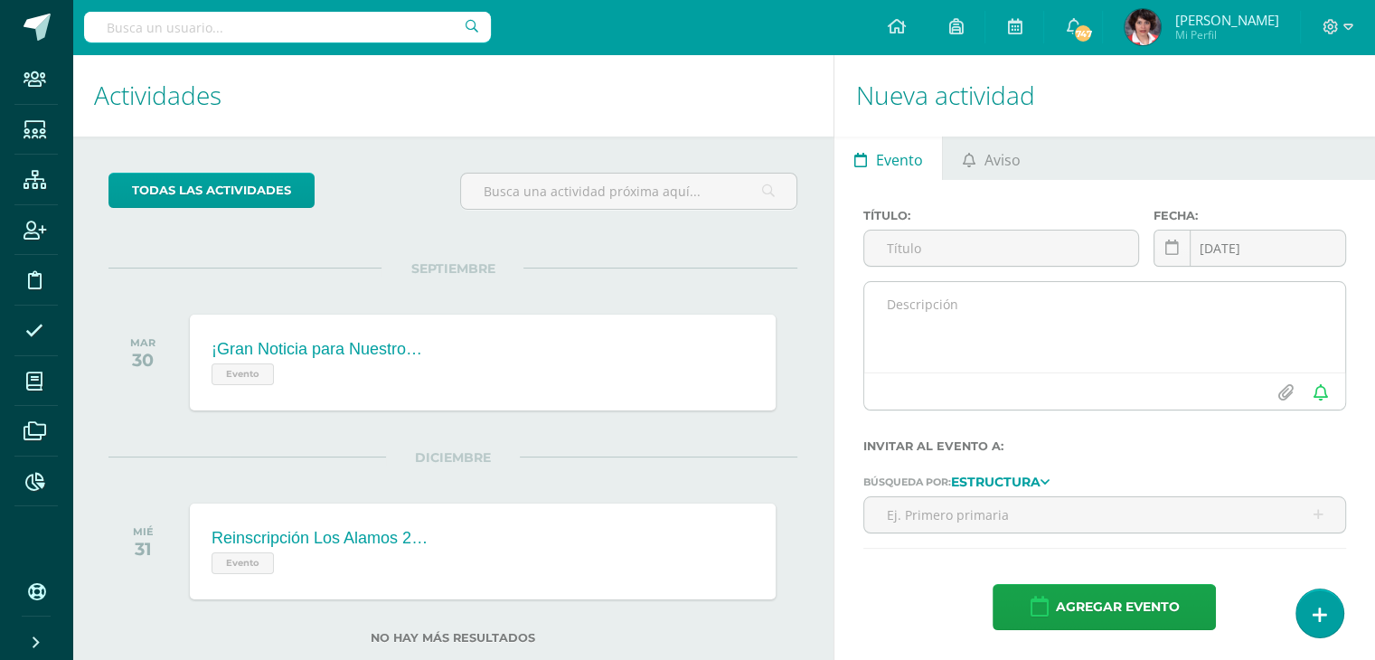
click at [880, 309] on textarea at bounding box center [1104, 327] width 481 height 90
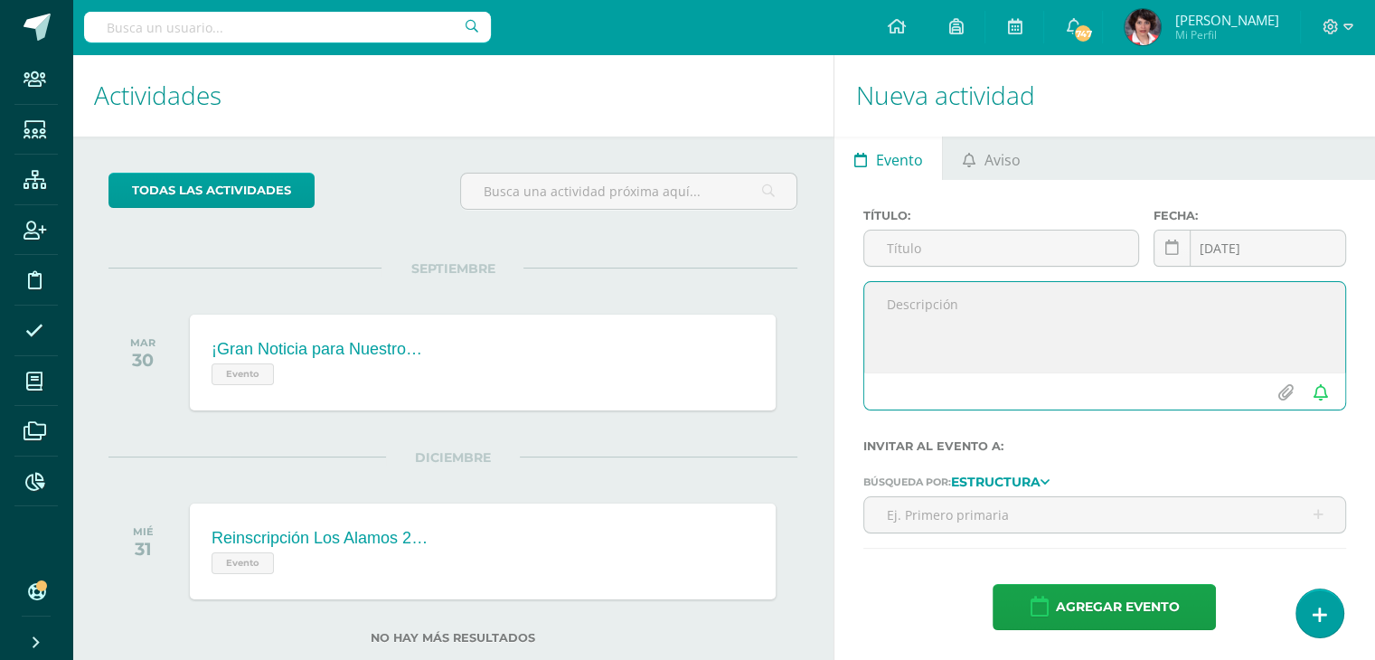
paste textarea "Guatemala, 13 de septiembre 2025 Estimados padres de familia de primaria: A con…"
click at [880, 354] on textarea "Guatemala, 13 de septiembre 2025 Estimados padres de familia de primaria: A con…" at bounding box center [1104, 327] width 481 height 90
click at [941, 288] on textarea "Guatemala, 13 de septiembre 2025. Estimados padres de familia de primaria: A co…" at bounding box center [1104, 327] width 481 height 90
click at [938, 312] on textarea "Guatemala, 13 de septiembre 2025. Estimados padres de familia de primaria: A co…" at bounding box center [1104, 327] width 481 height 90
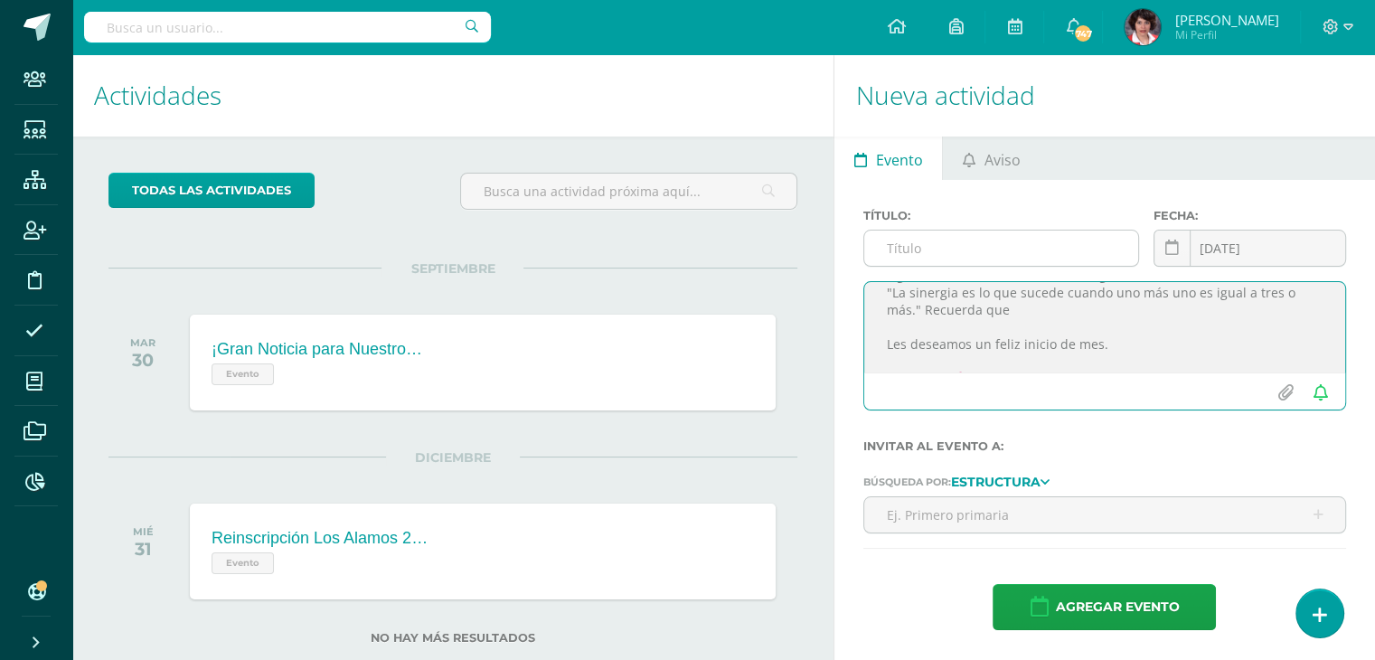
paste textarea "Juntos podemos lograr cosas que jamás podríamos alcanzar por separado"
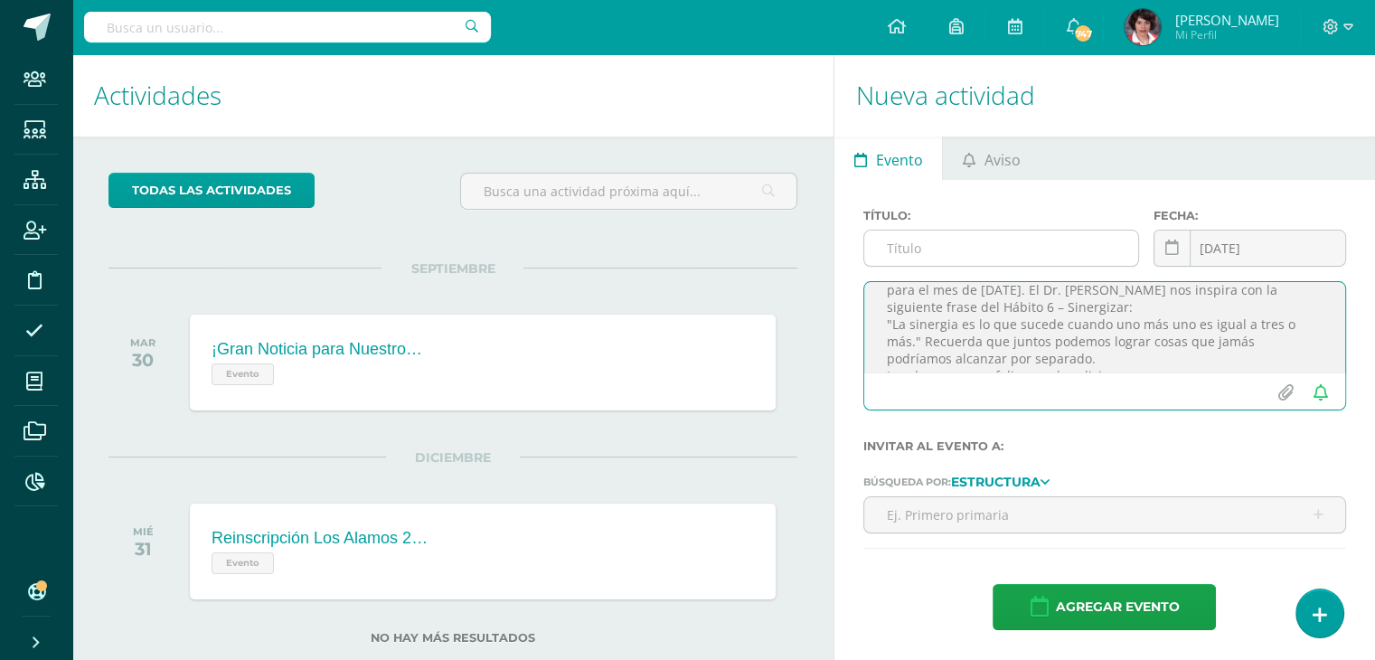
scroll to position [14, 0]
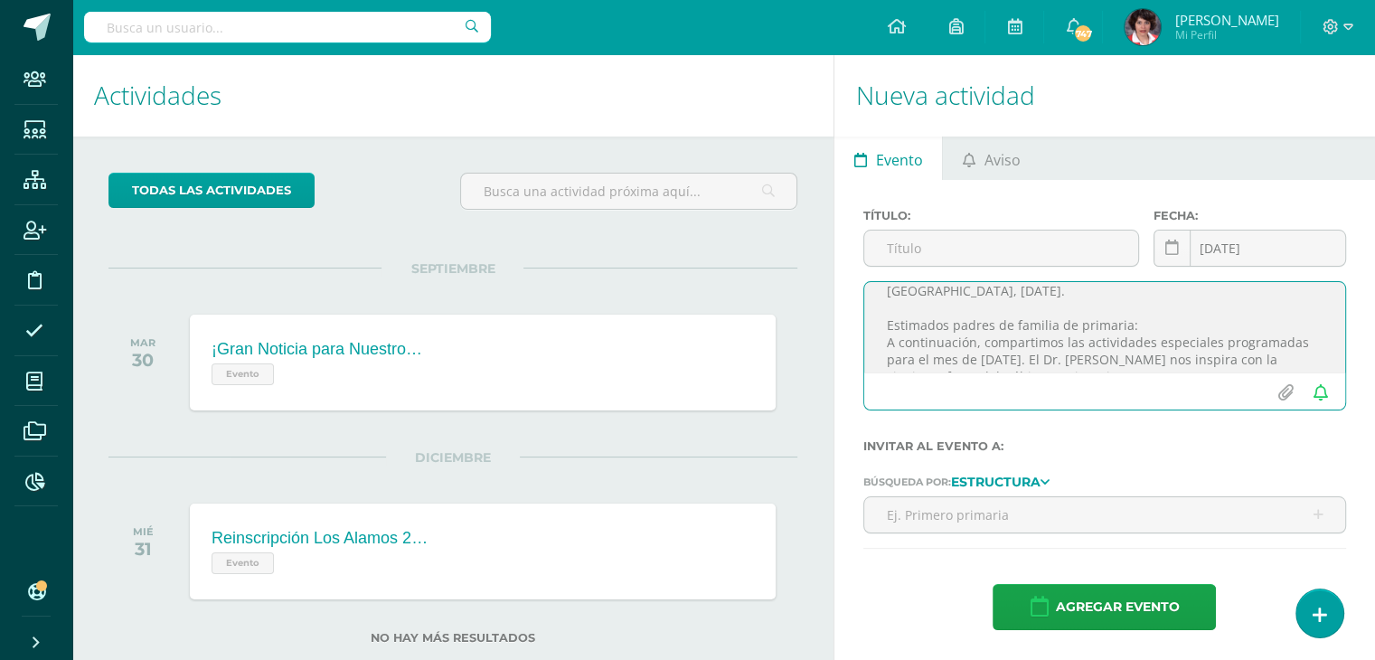
type textarea "Guatemala, 13 de septiembre 2025. Estimados padres de familia de primaria: A co…"
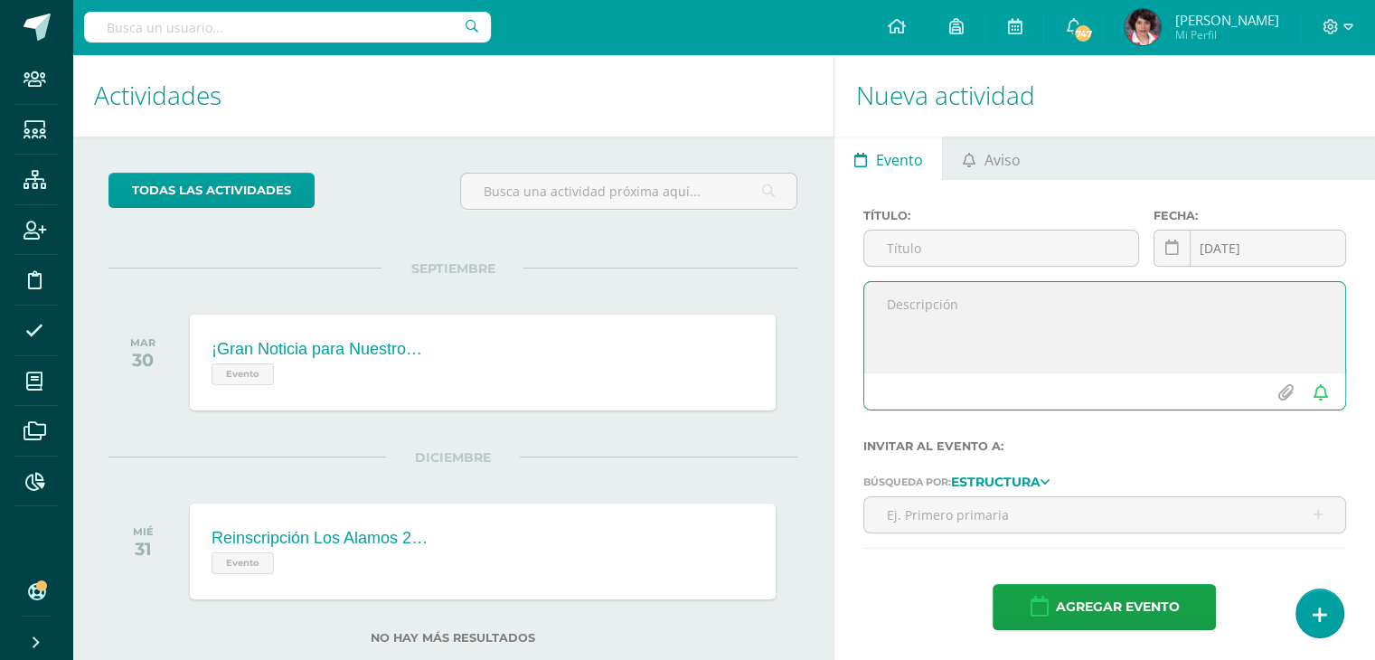
scroll to position [0, 0]
paste textarea "Guatemala, 13 de septiembre de 2025 Estimados padres de familia de primaria: Co…"
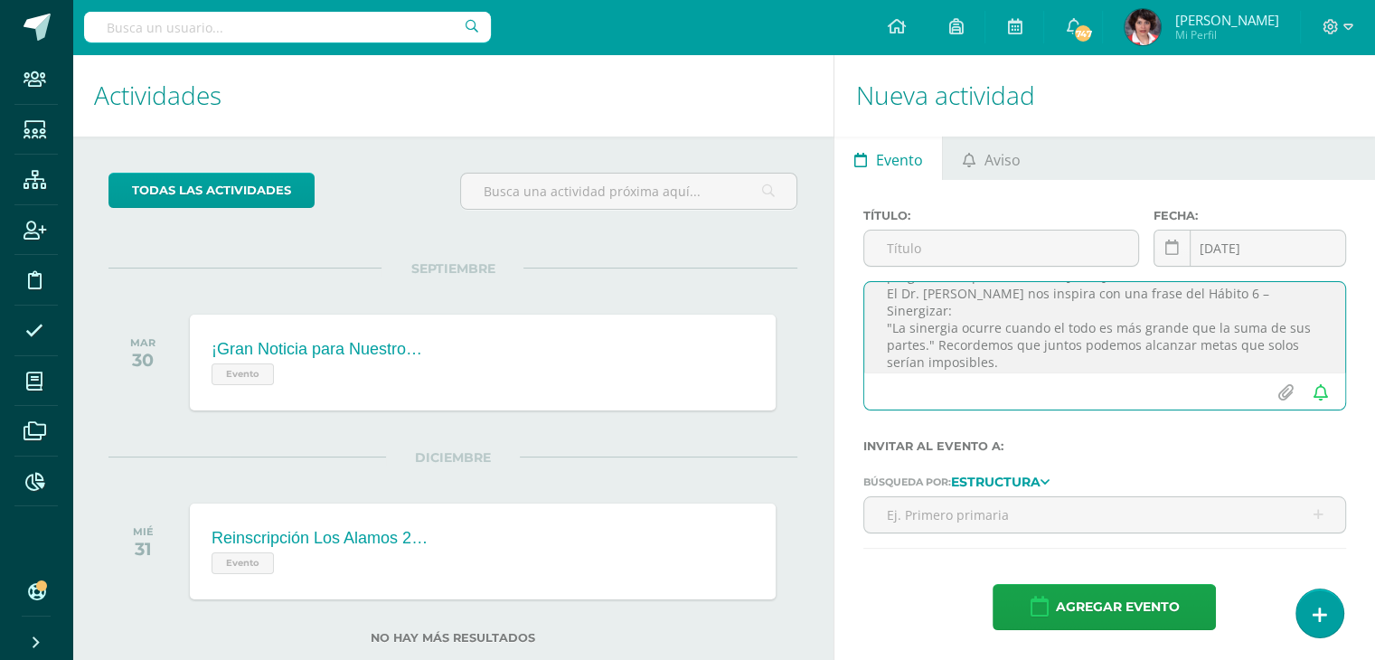
scroll to position [98, 0]
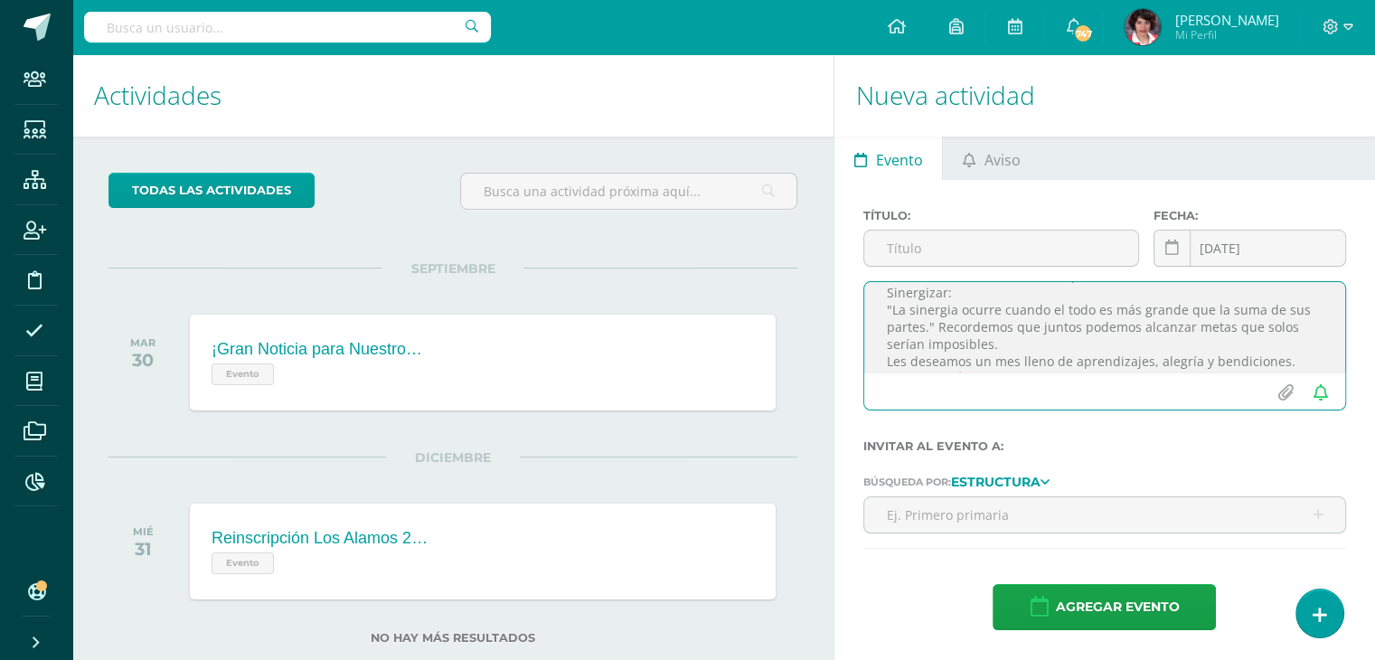
type textarea "Guatemala, 13 de septiembre de 2025 Estimados padres de familia de primaria: Co…"
click at [1285, 391] on input "file" at bounding box center [1284, 392] width 35 height 34
type input "C:\fakepath\Actividades especiales septiembre 2025 Primaria♥♥.pdf"
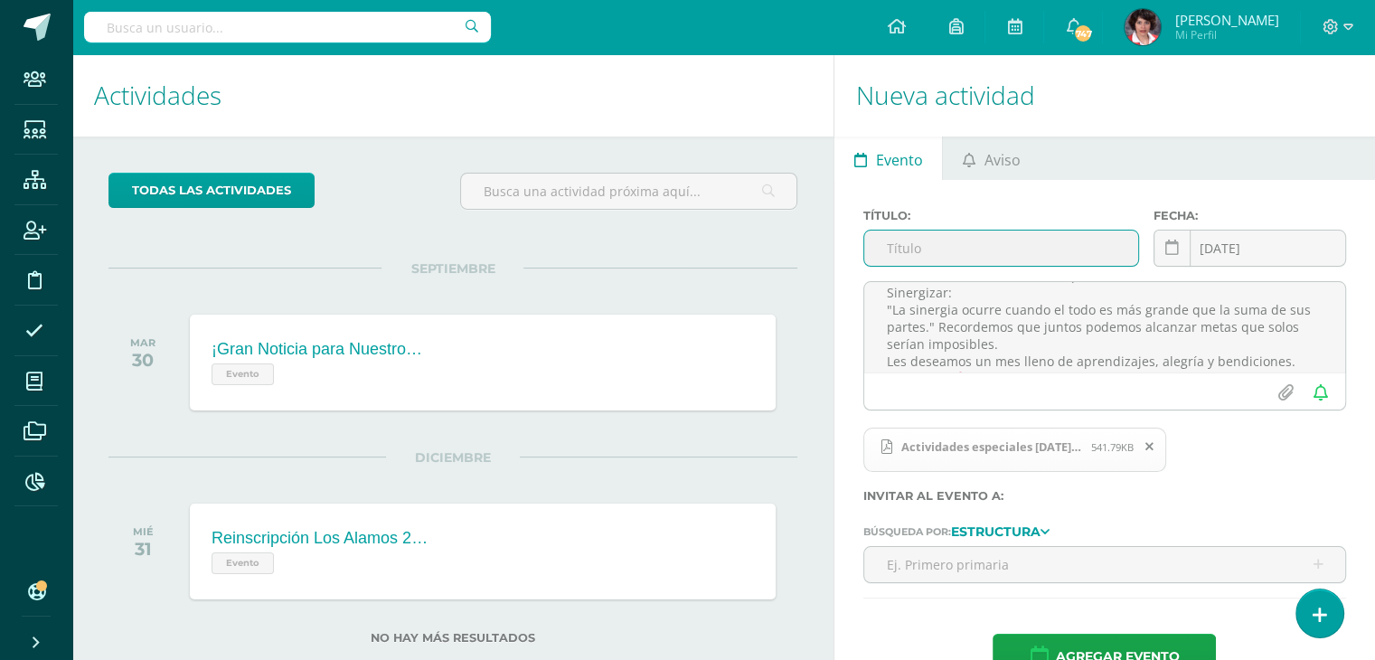
click at [900, 253] on input "text" at bounding box center [1001, 248] width 274 height 35
type input "Actividades Especiales Sept. Primaria 2025"
click at [1171, 258] on link at bounding box center [1171, 248] width 37 height 37
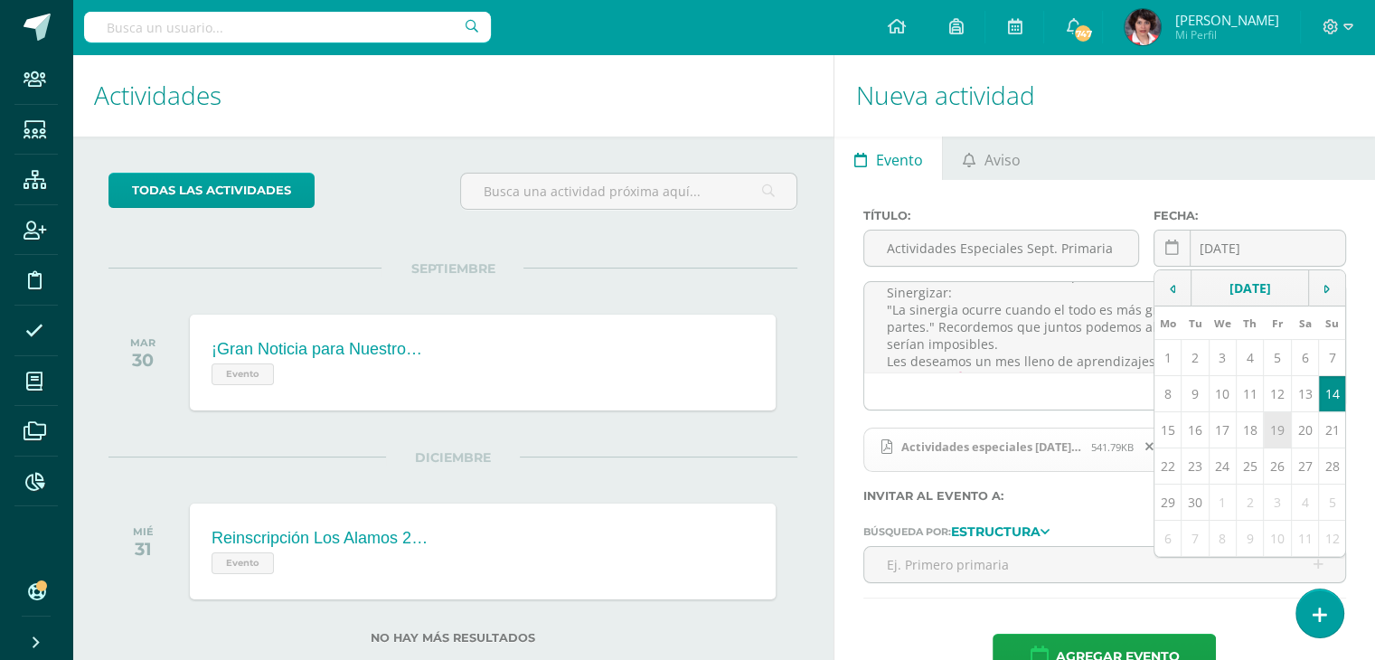
click at [1284, 423] on td "19" at bounding box center [1277, 430] width 27 height 36
type input "2025-09-19"
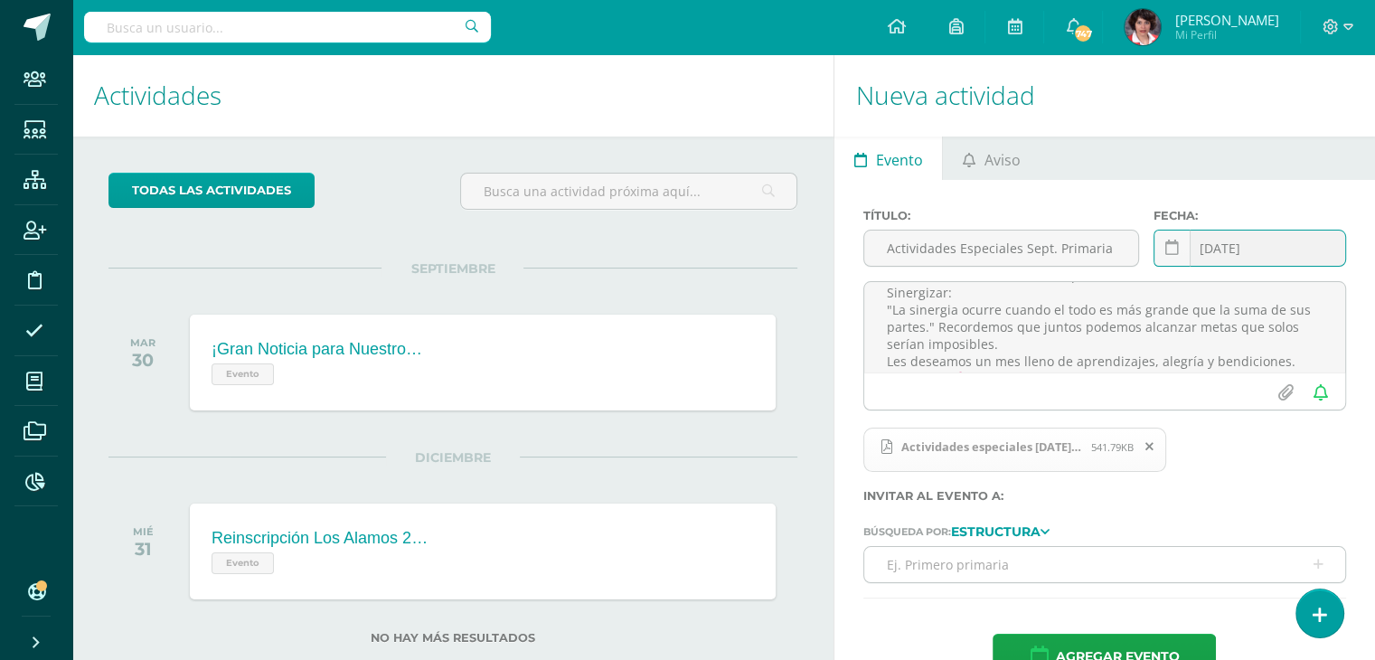
click at [910, 570] on input "text" at bounding box center [1104, 564] width 481 height 35
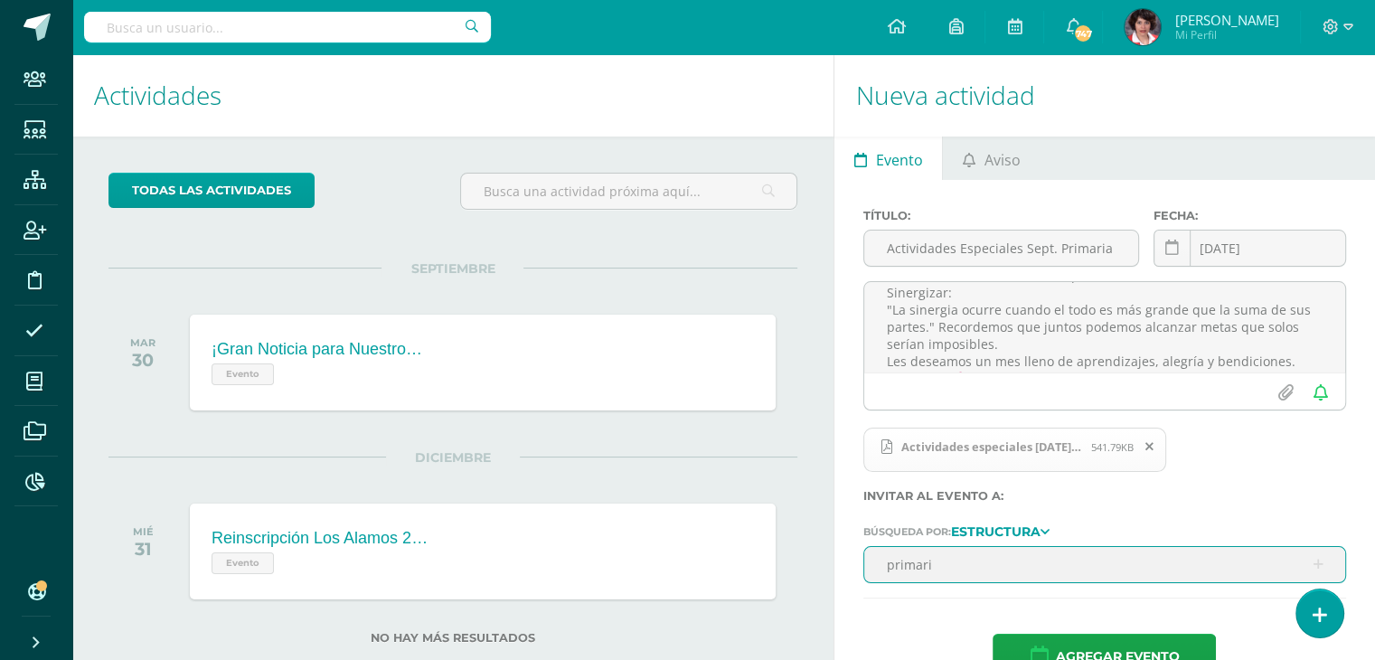
type input "primaria"
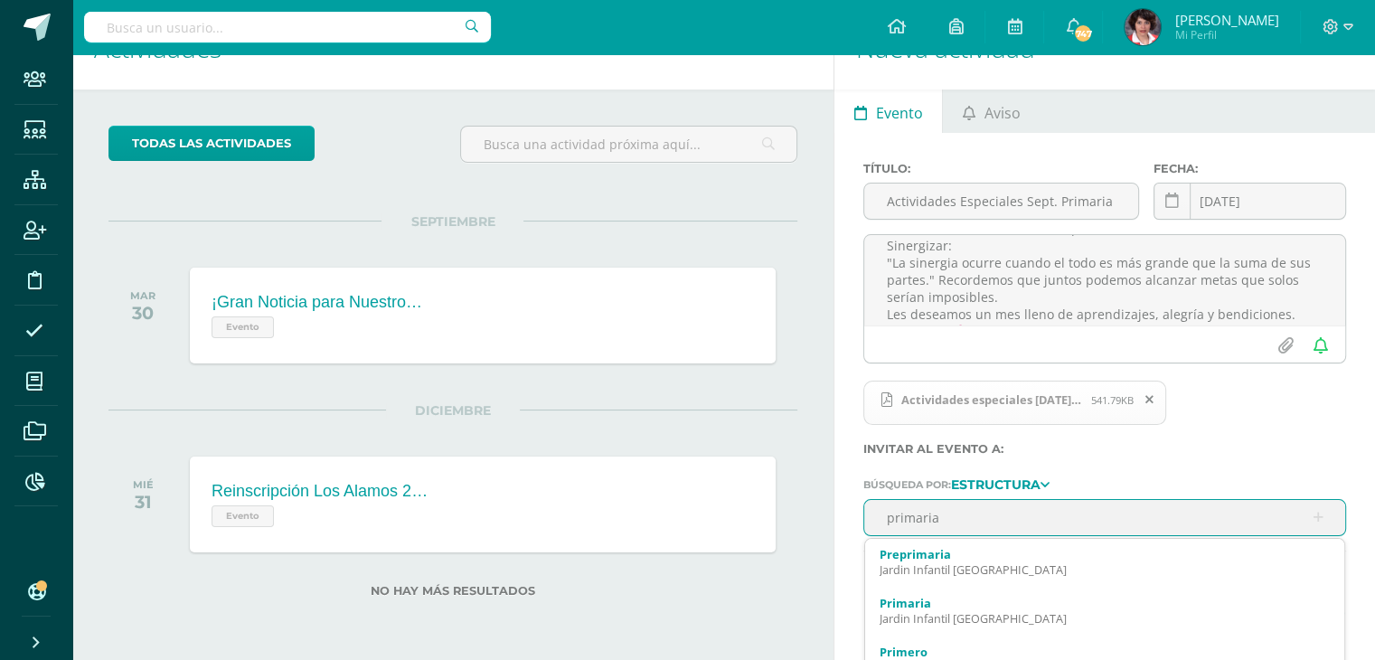
scroll to position [72, 0]
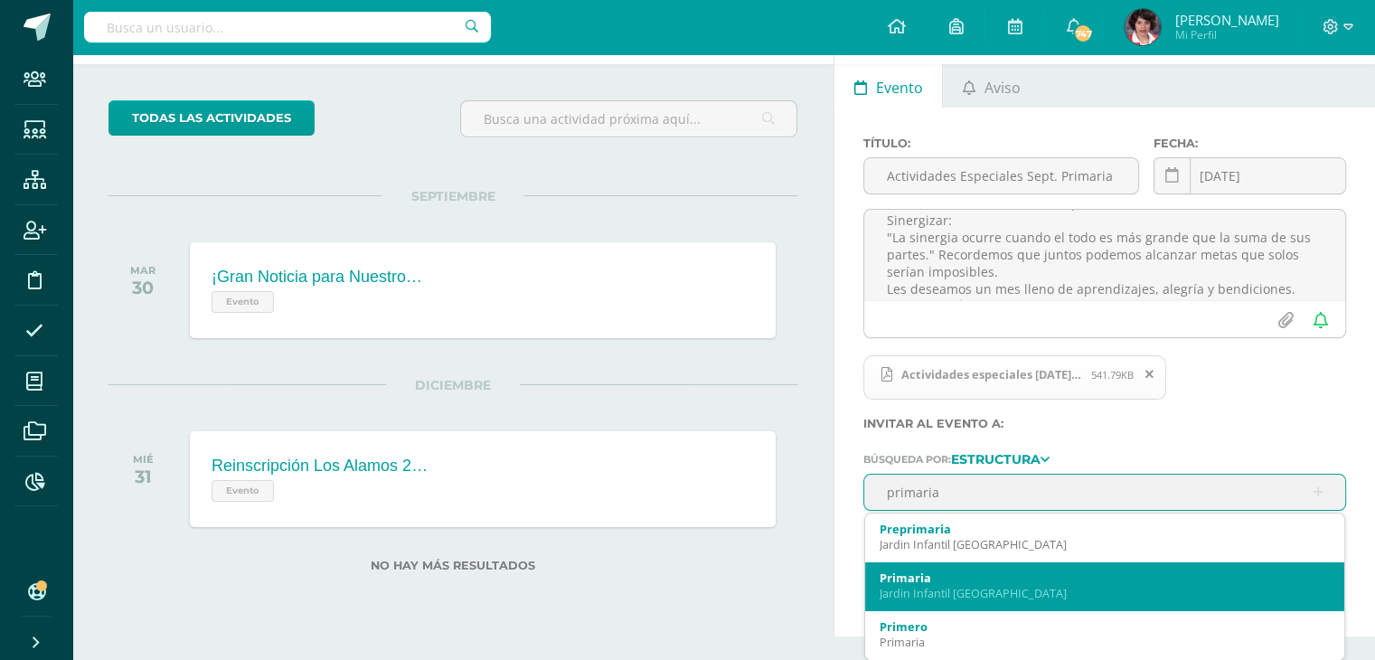
click at [951, 582] on div "Primaria" at bounding box center [1105, 577] width 450 height 16
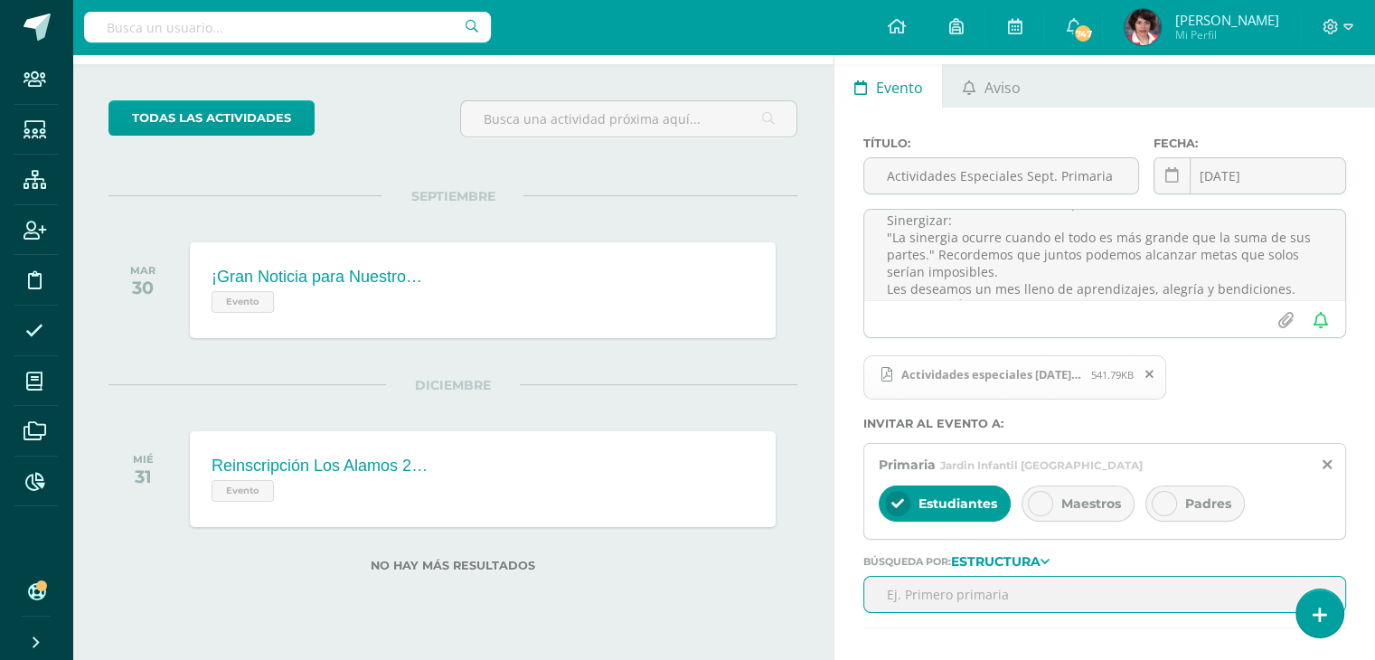
click at [1197, 504] on span "Padres" at bounding box center [1208, 503] width 46 height 16
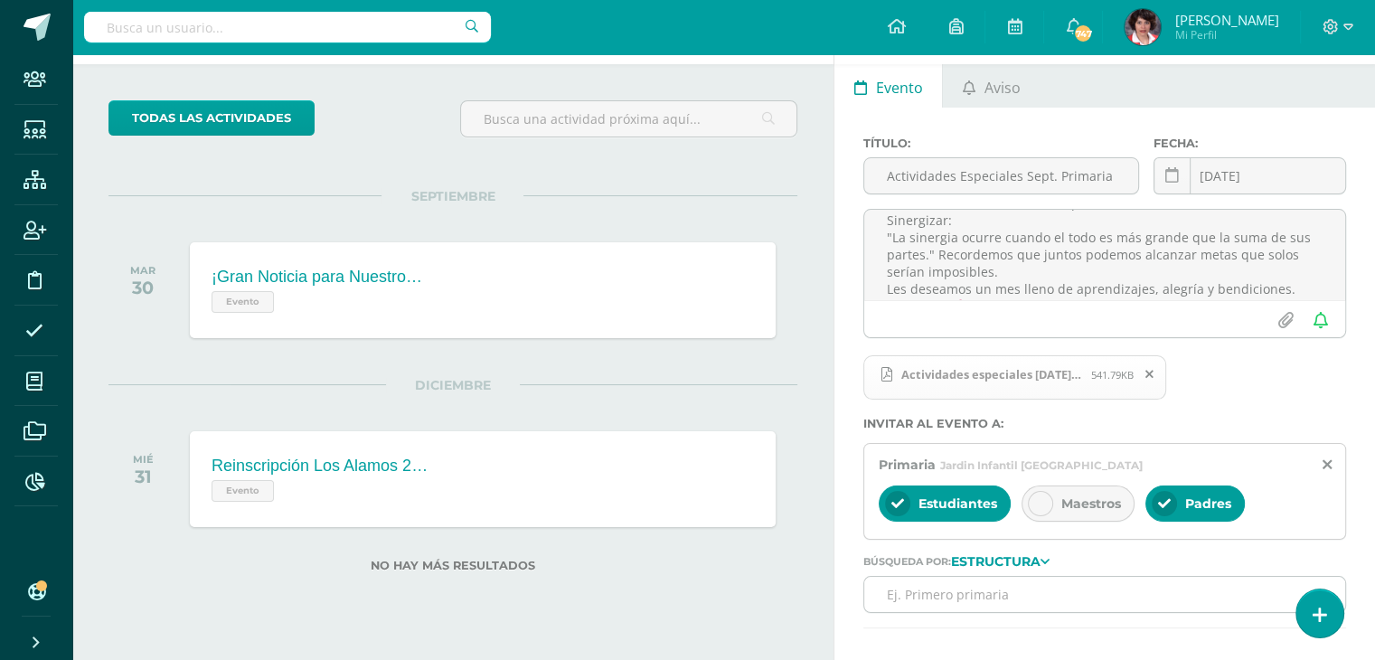
click at [949, 512] on div "Estudiantes" at bounding box center [945, 503] width 132 height 36
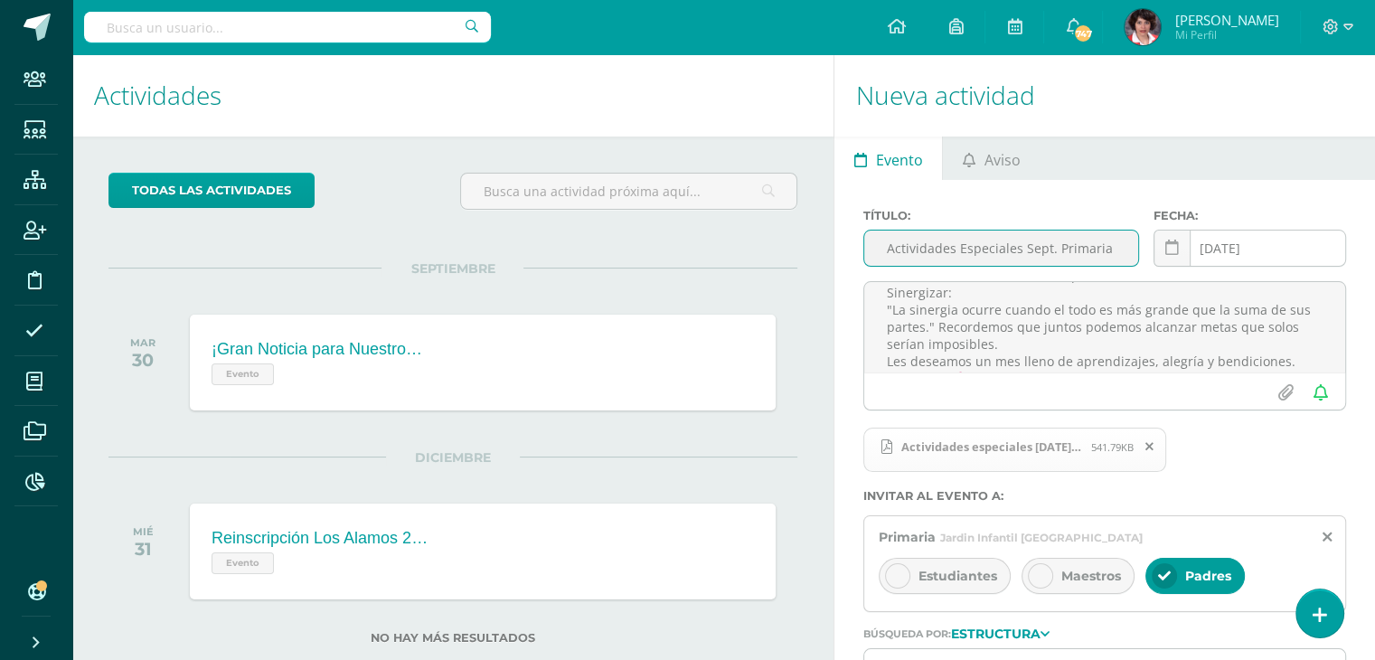
scroll to position [0, 20]
drag, startPoint x: 886, startPoint y: 249, endPoint x: 1222, endPoint y: 244, distance: 336.3
click at [1222, 244] on div "Título: Actividades Especiales Sept. Primaria 2025 Fecha: 2025-09-19 September,…" at bounding box center [1104, 245] width 497 height 72
type input "C"
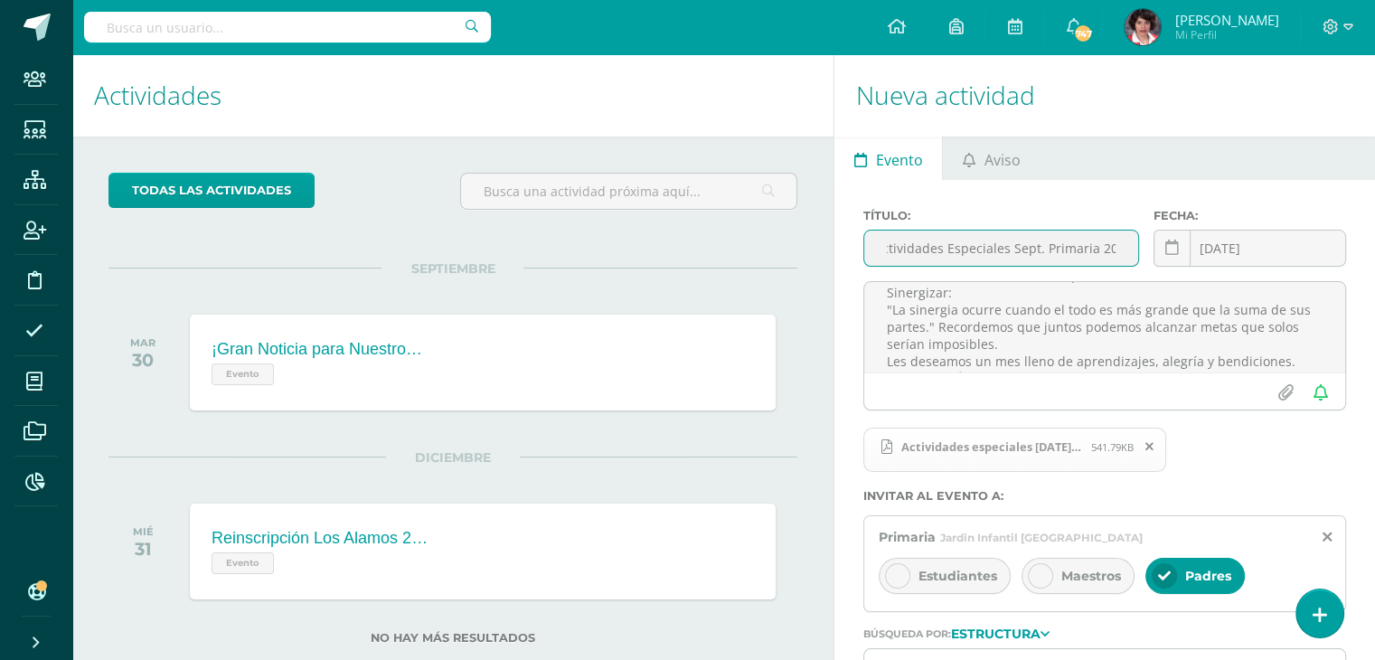
type input "Actividades Especiales Sept. Primaria 2025"
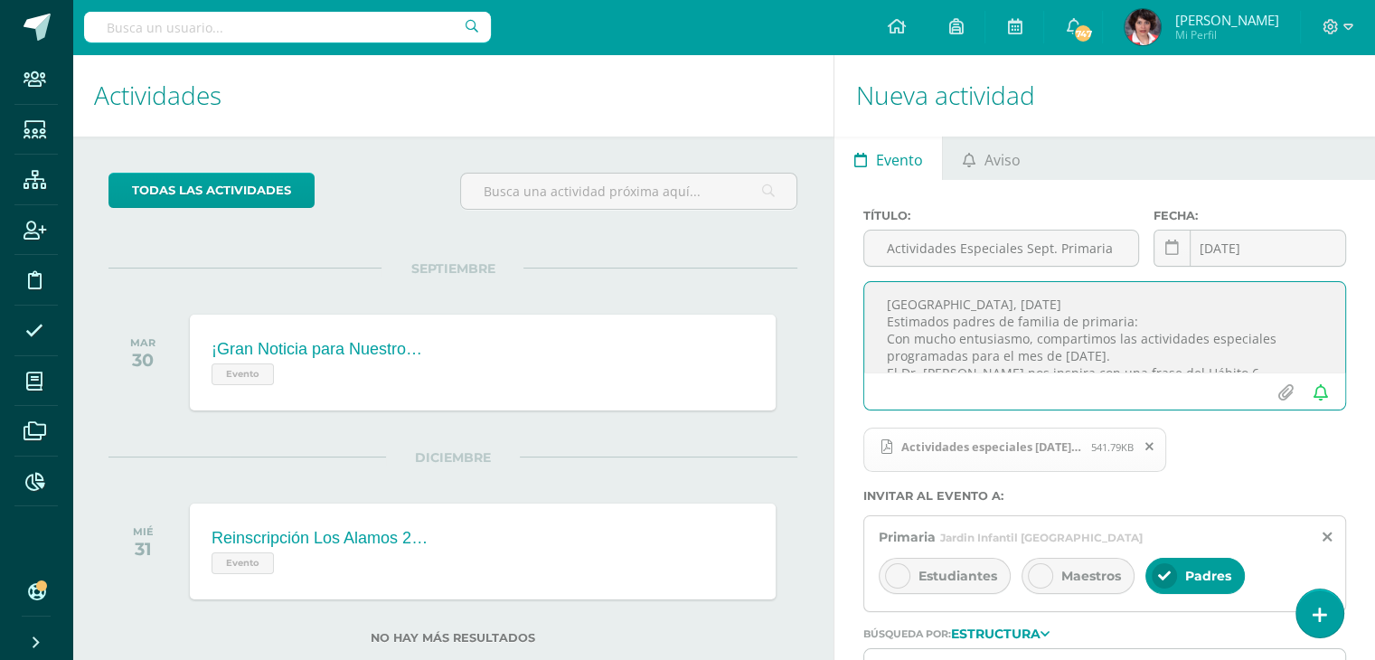
drag, startPoint x: 1009, startPoint y: 362, endPoint x: 822, endPoint y: 265, distance: 210.6
click at [822, 265] on div "Actividades Actividad todas las Actividades No tienes actividades Échale un vis…" at bounding box center [723, 432] width 1317 height 757
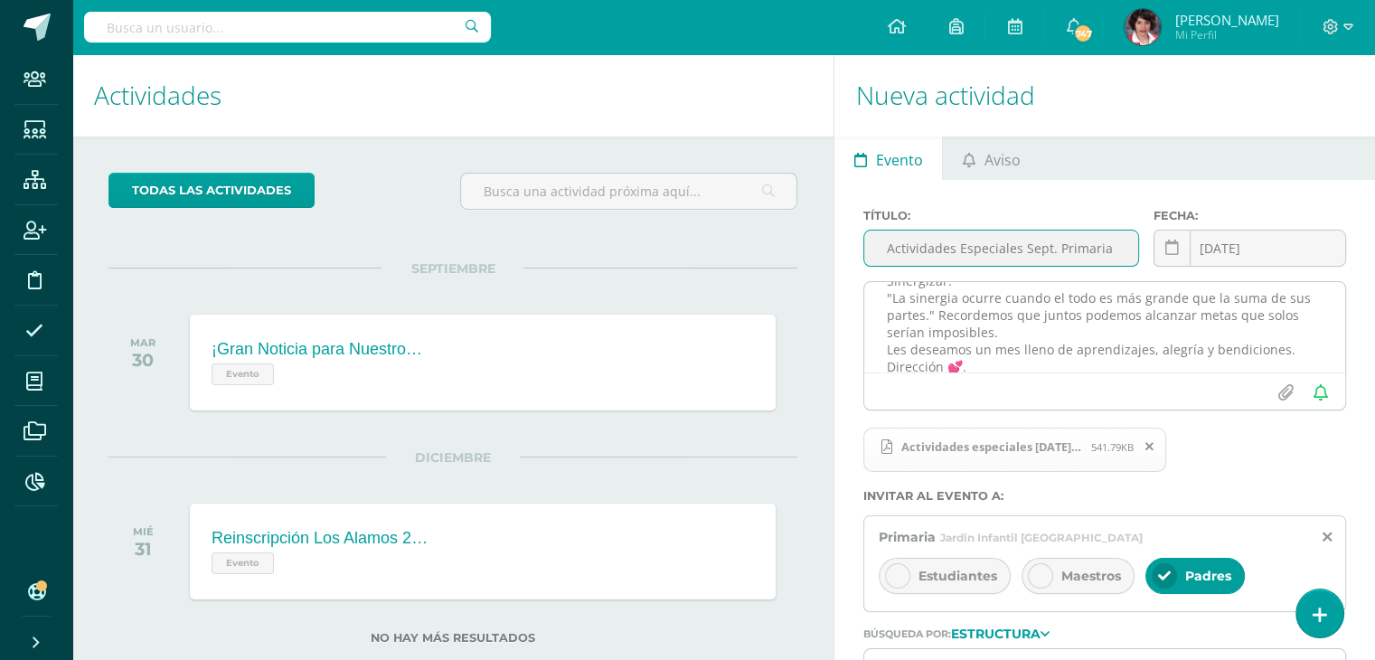
scroll to position [0, 20]
drag, startPoint x: 886, startPoint y: 242, endPoint x: 1236, endPoint y: 285, distance: 352.4
click at [1240, 294] on div "Título: Actividades Especiales Sept. Primaria 2025 Fecha: 2025-09-19 September,…" at bounding box center [1104, 317] width 483 height 216
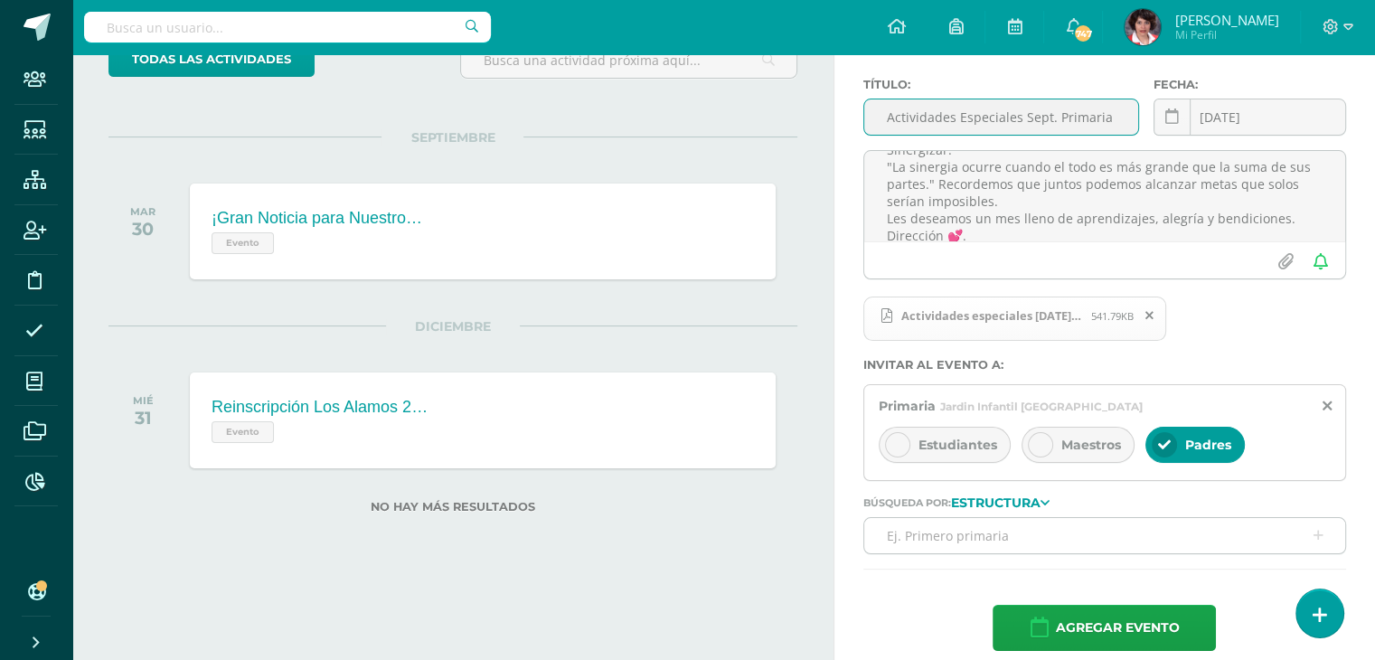
scroll to position [148, 0]
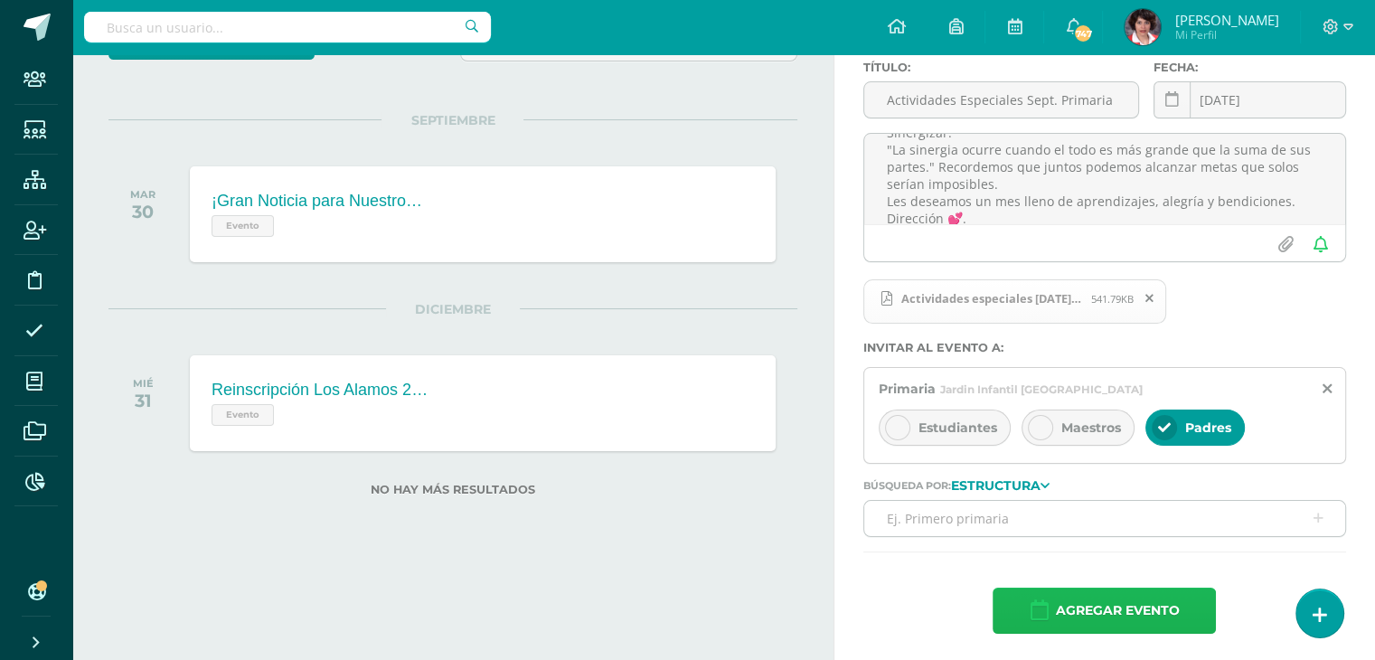
click at [1165, 609] on span "Agregar evento" at bounding box center [1117, 610] width 124 height 44
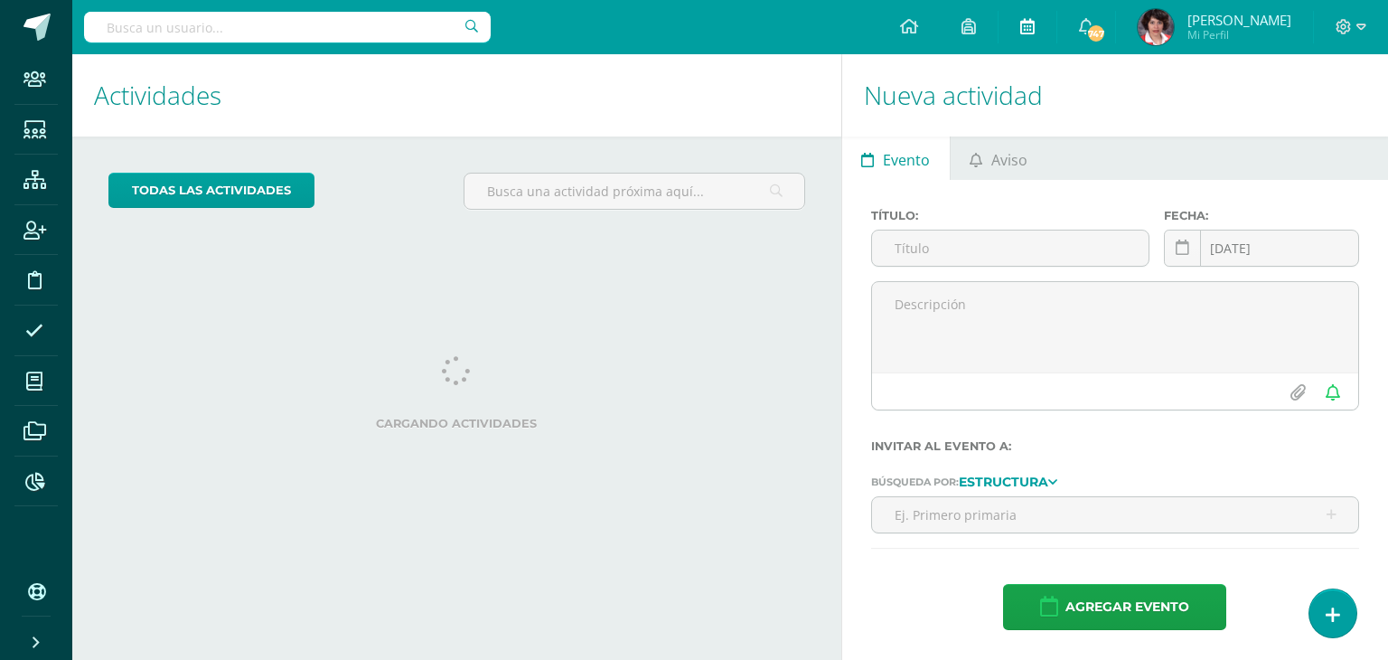
click at [1035, 19] on icon at bounding box center [1028, 26] width 14 height 16
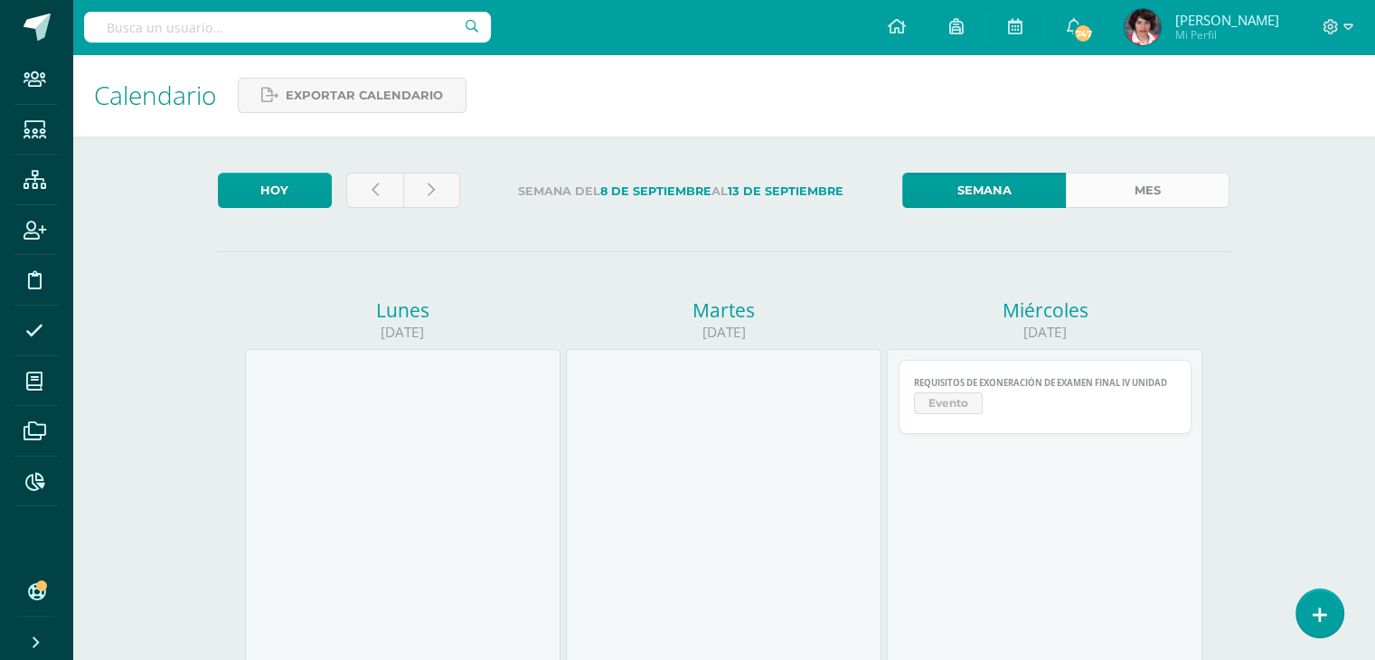
click at [1133, 183] on link "Mes" at bounding box center [1148, 190] width 164 height 35
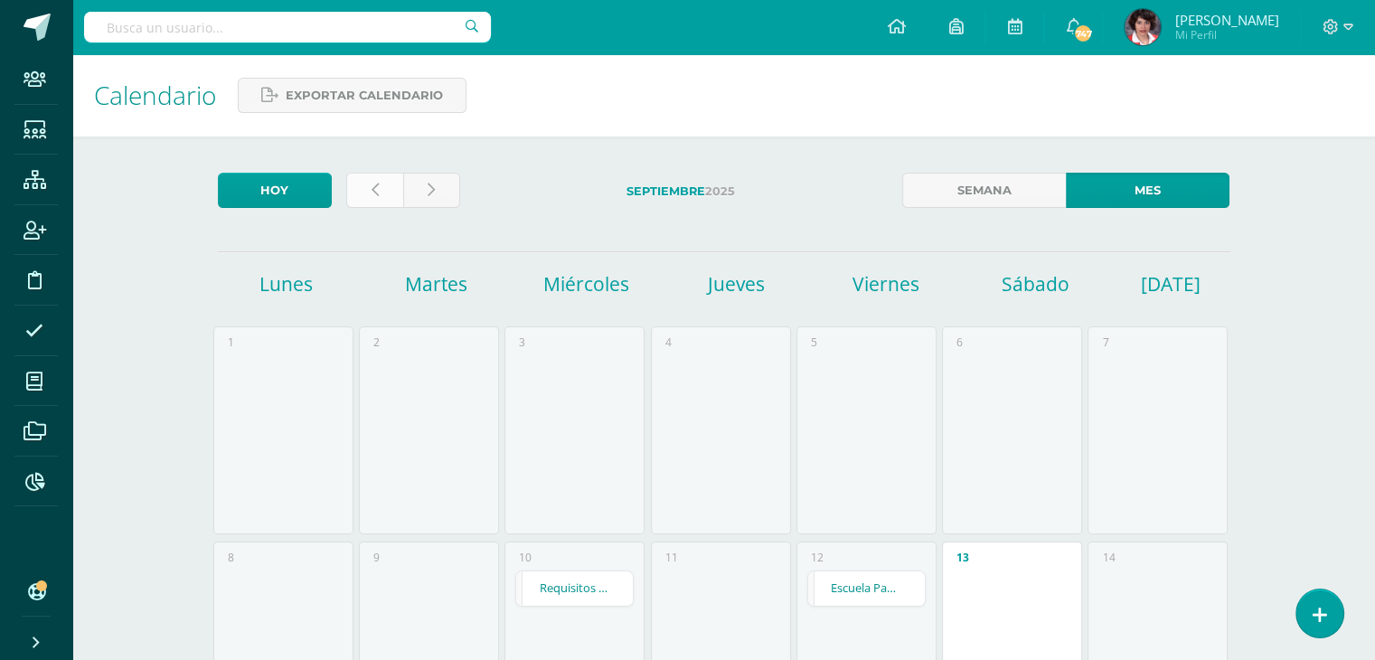
click at [374, 200] on link at bounding box center [374, 190] width 57 height 35
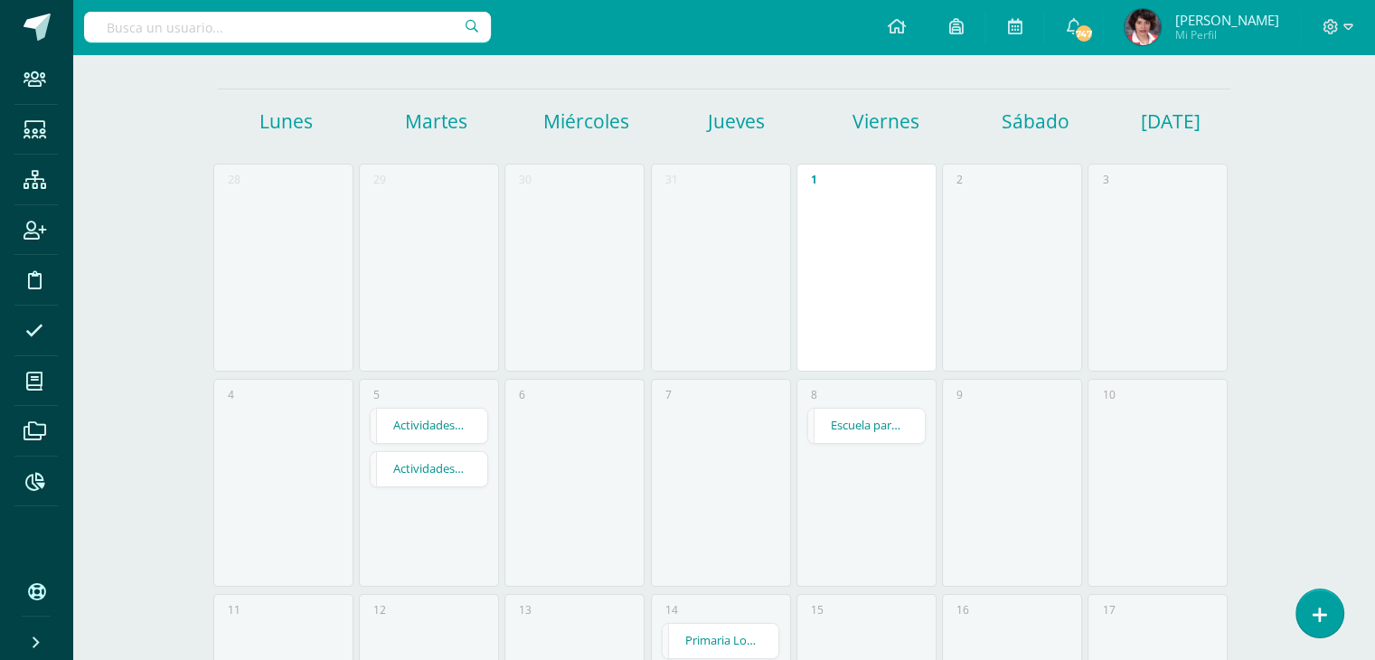
scroll to position [181, 0]
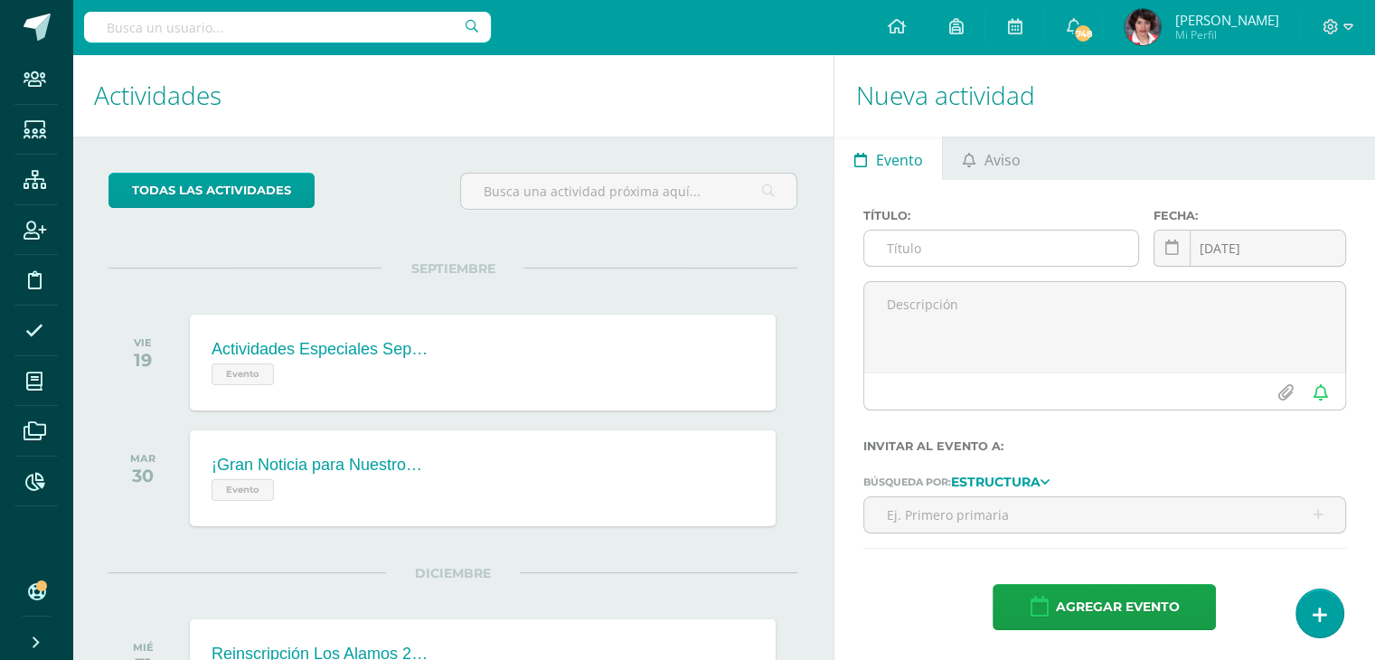
click at [933, 266] on div at bounding box center [1001, 248] width 276 height 37
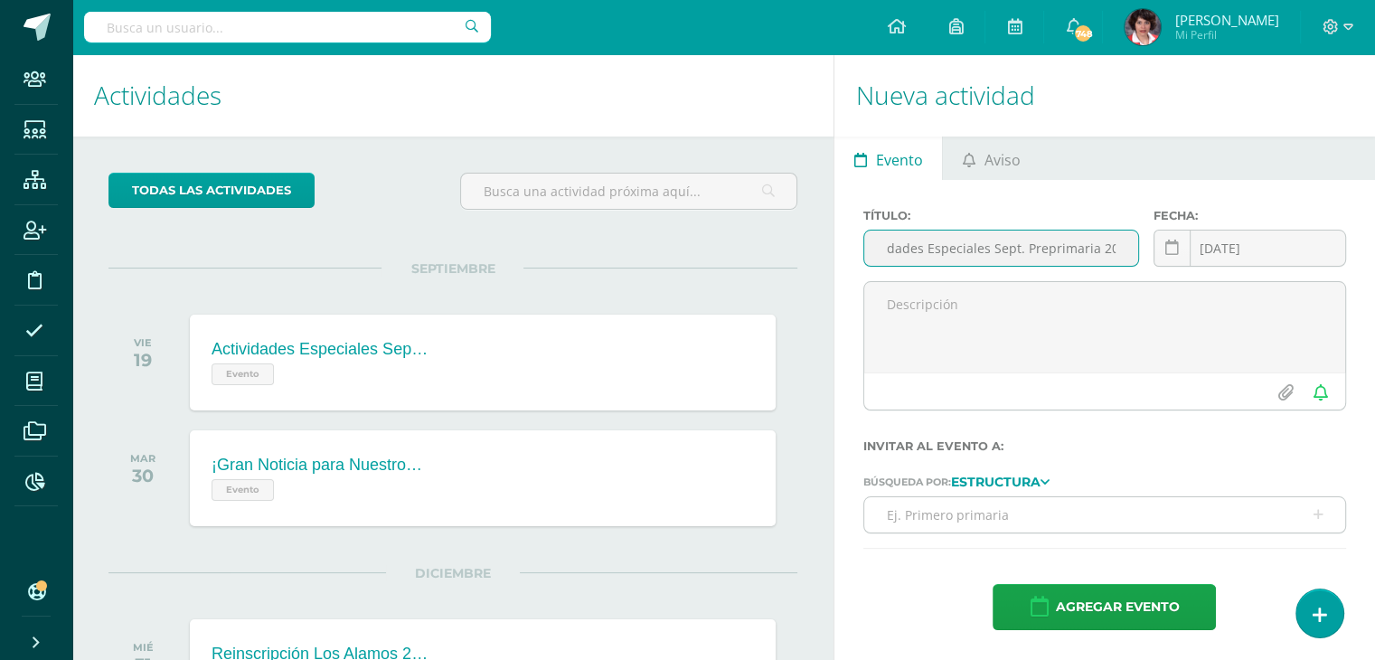
scroll to position [0, 40]
type input "Actividades Especiales Sept. Preprimaria 2025"
click at [1170, 252] on icon at bounding box center [1172, 247] width 14 height 15
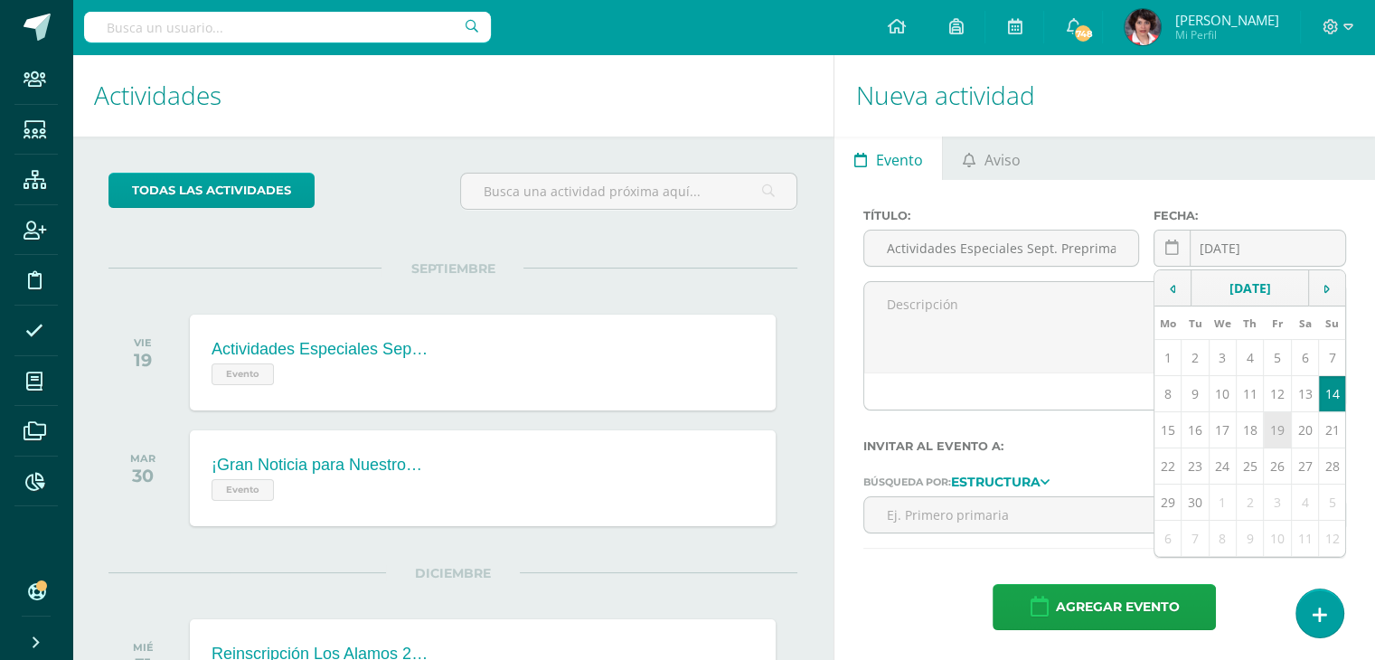
click at [1276, 426] on td "19" at bounding box center [1277, 430] width 27 height 36
type input "2025-09-19"
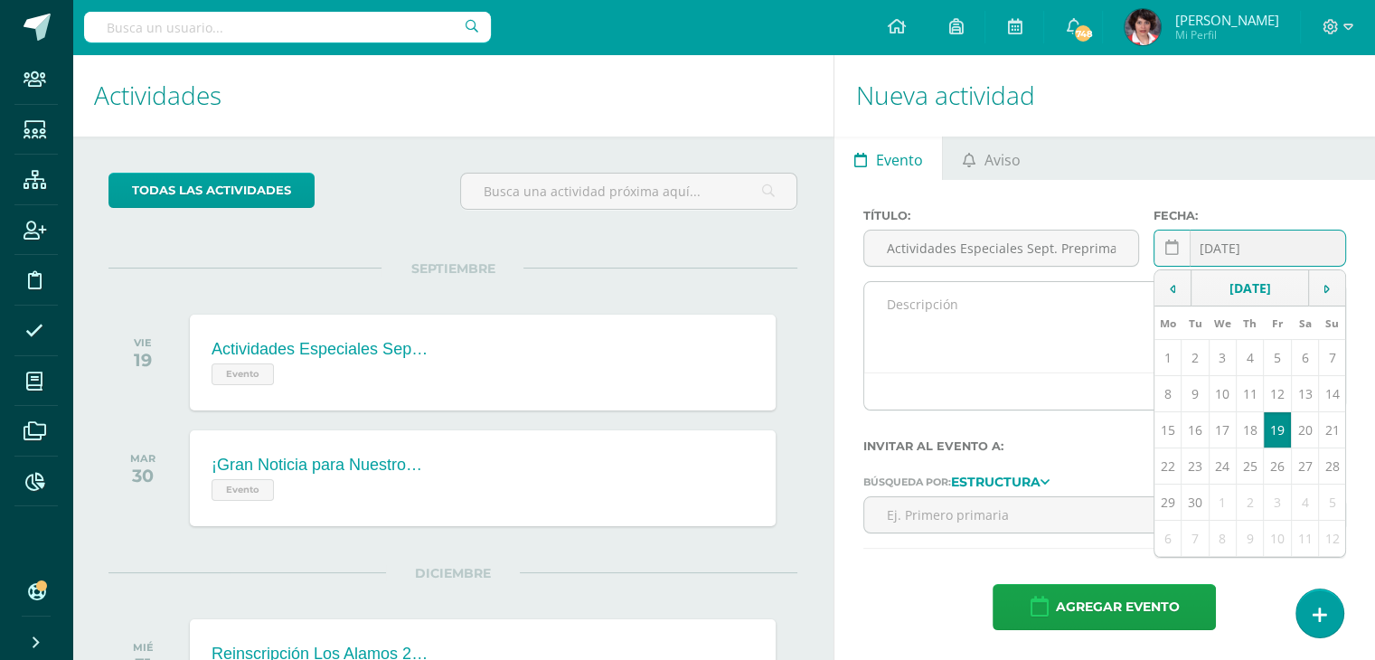
click at [897, 298] on textarea at bounding box center [1104, 327] width 481 height 90
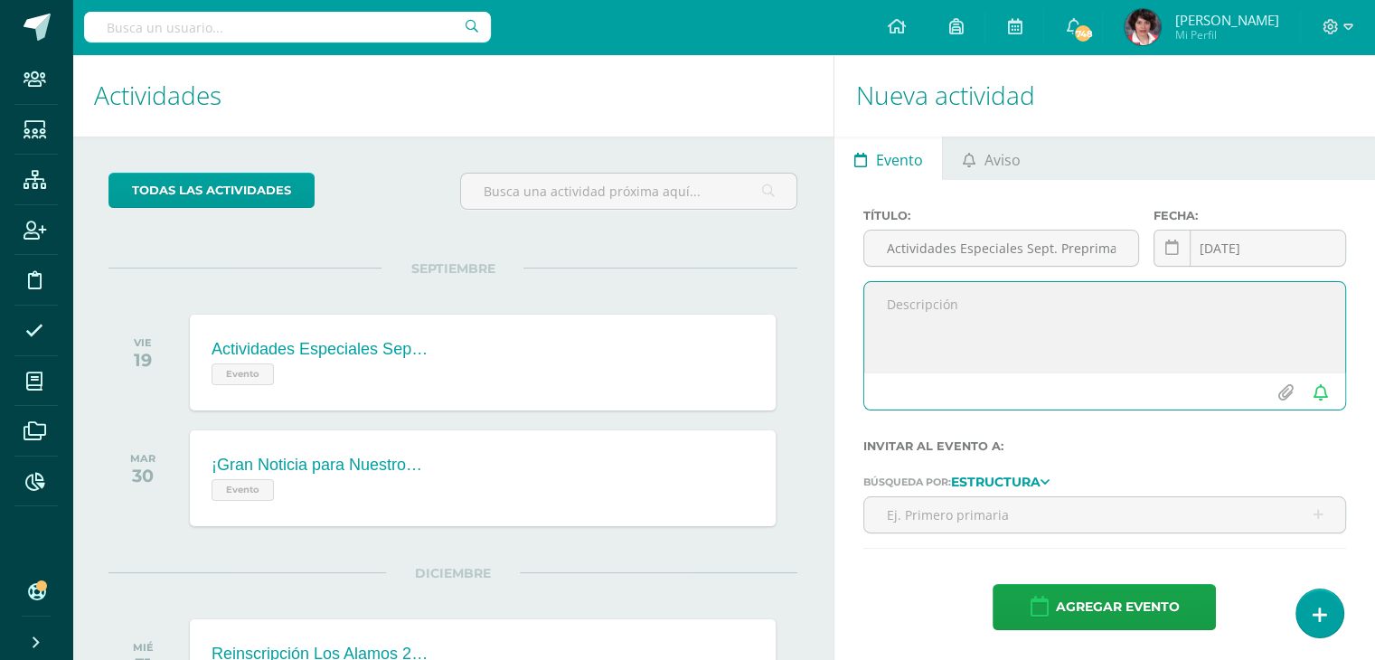
paste textarea "[GEOGRAPHIC_DATA], [DATE] Estimados padres de familia de primaria: Con mucho en…"
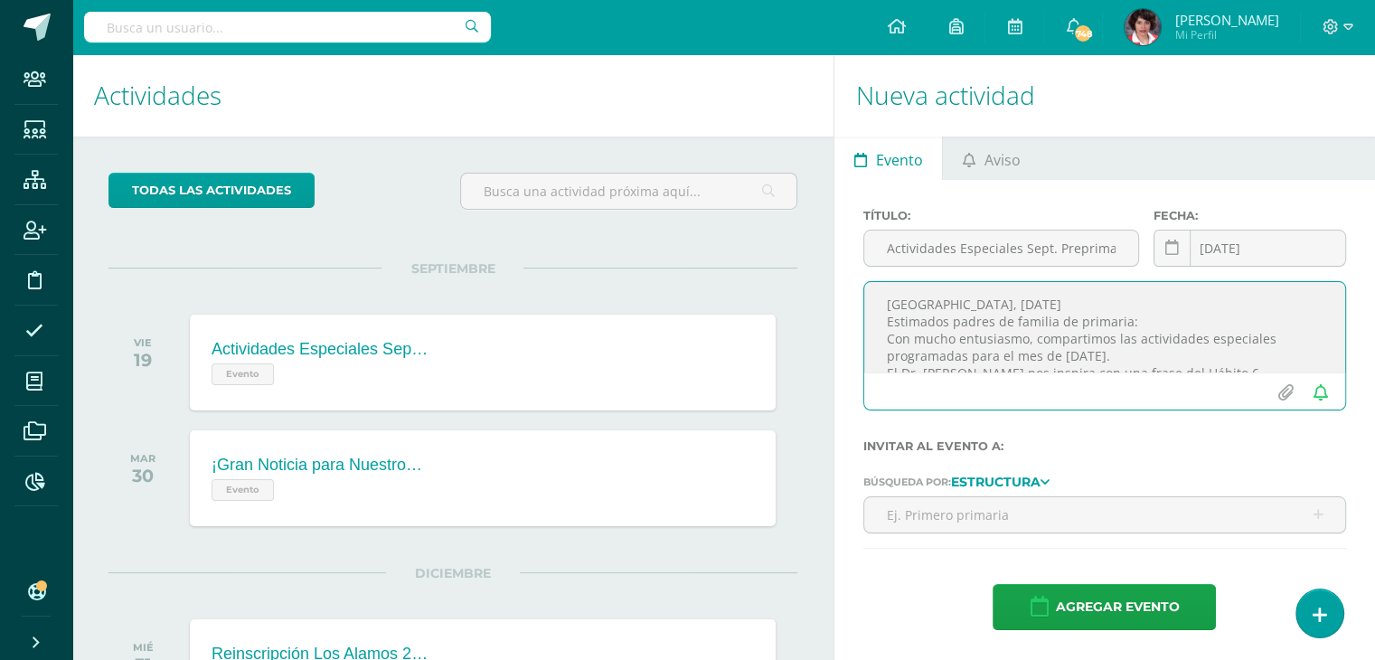
click at [887, 329] on textarea "[GEOGRAPHIC_DATA], [DATE] Estimados padres de familia de primaria: Con mucho en…" at bounding box center [1104, 327] width 481 height 90
type textarea "[GEOGRAPHIC_DATA], [DATE] Estimados padres de familia de preprimaria: Con mucho…"
click at [1283, 390] on input "file" at bounding box center [1284, 392] width 35 height 34
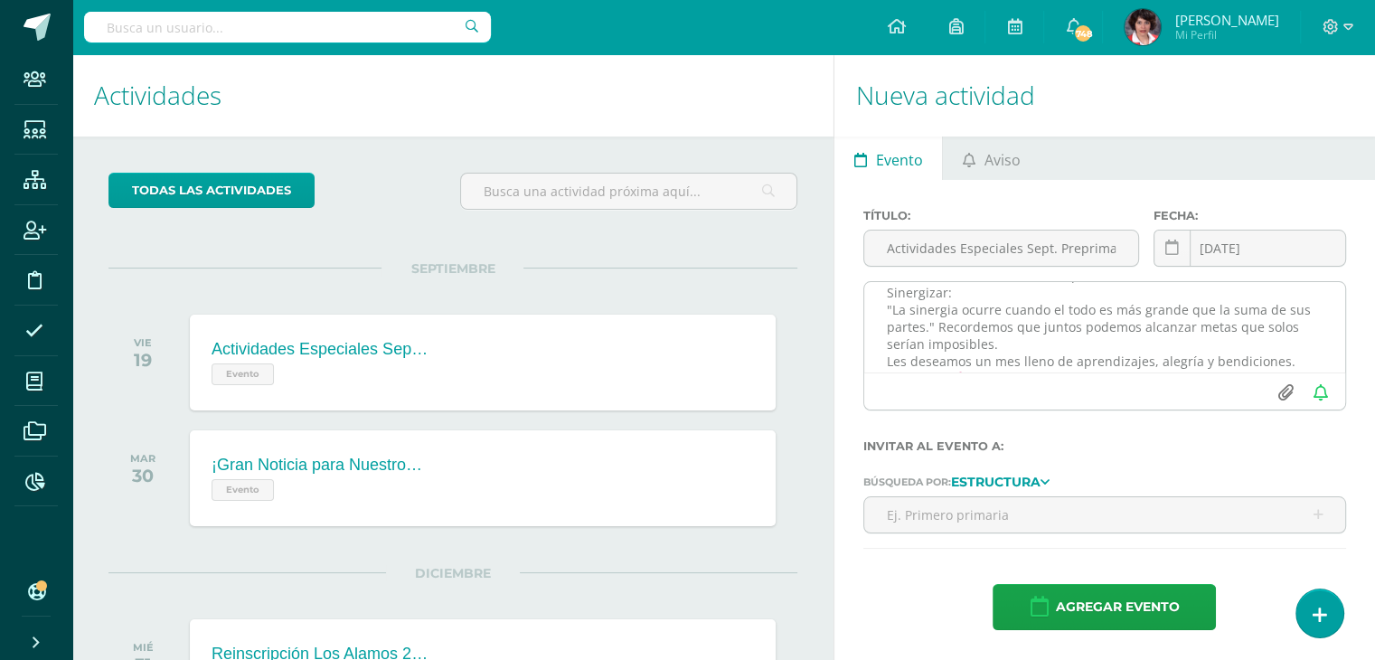
scroll to position [158, 0]
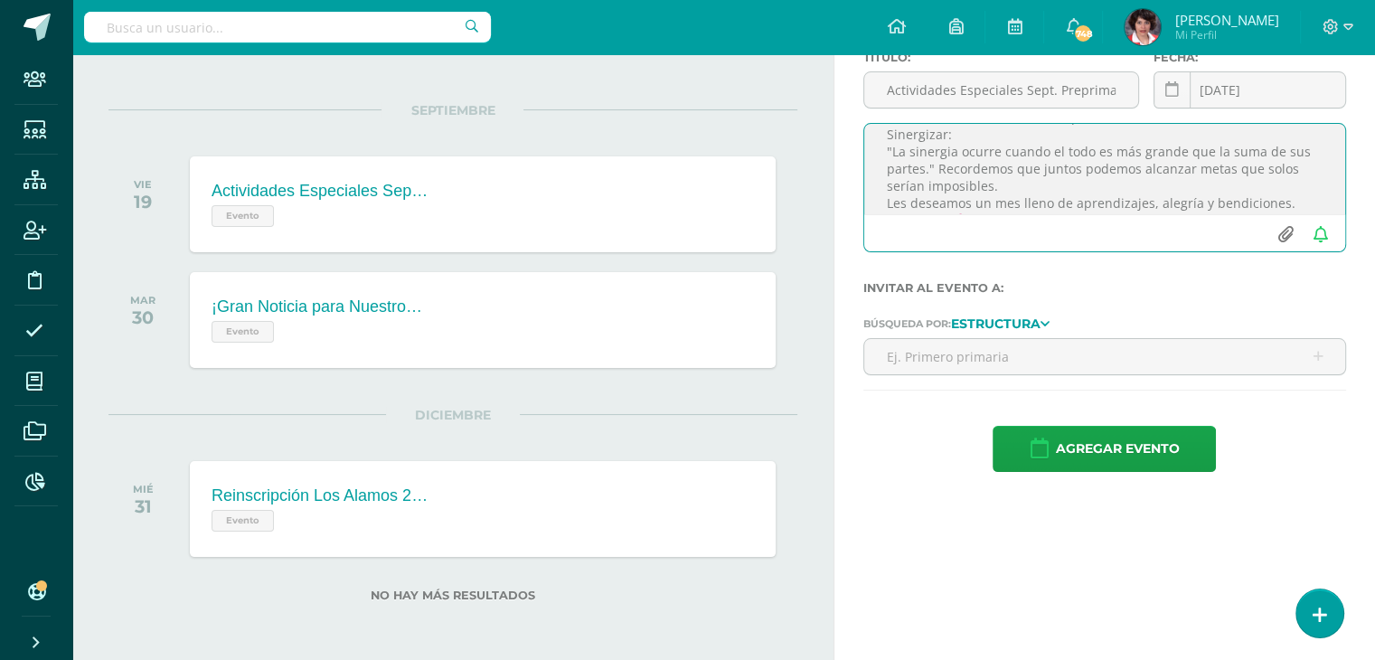
type input "C:\fakepath\Actividades especiales sept 2025 Prepri FINAL.pdf"
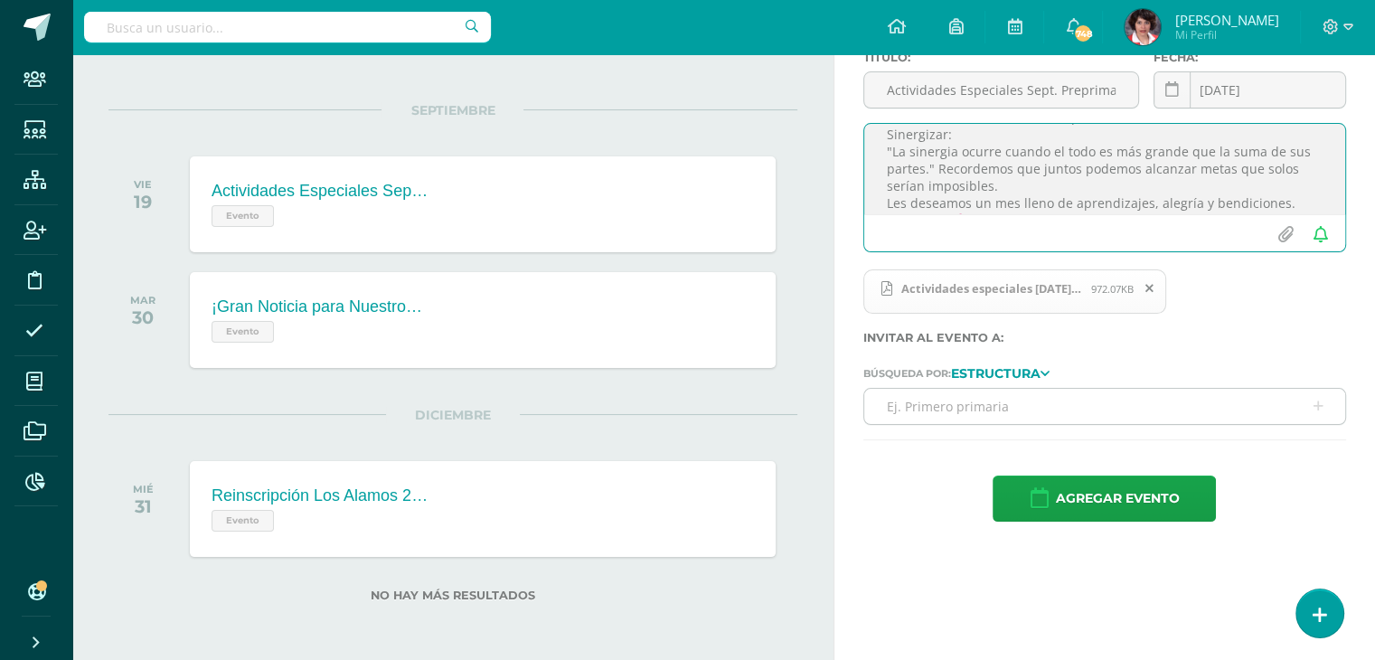
click at [974, 406] on input "text" at bounding box center [1104, 406] width 481 height 35
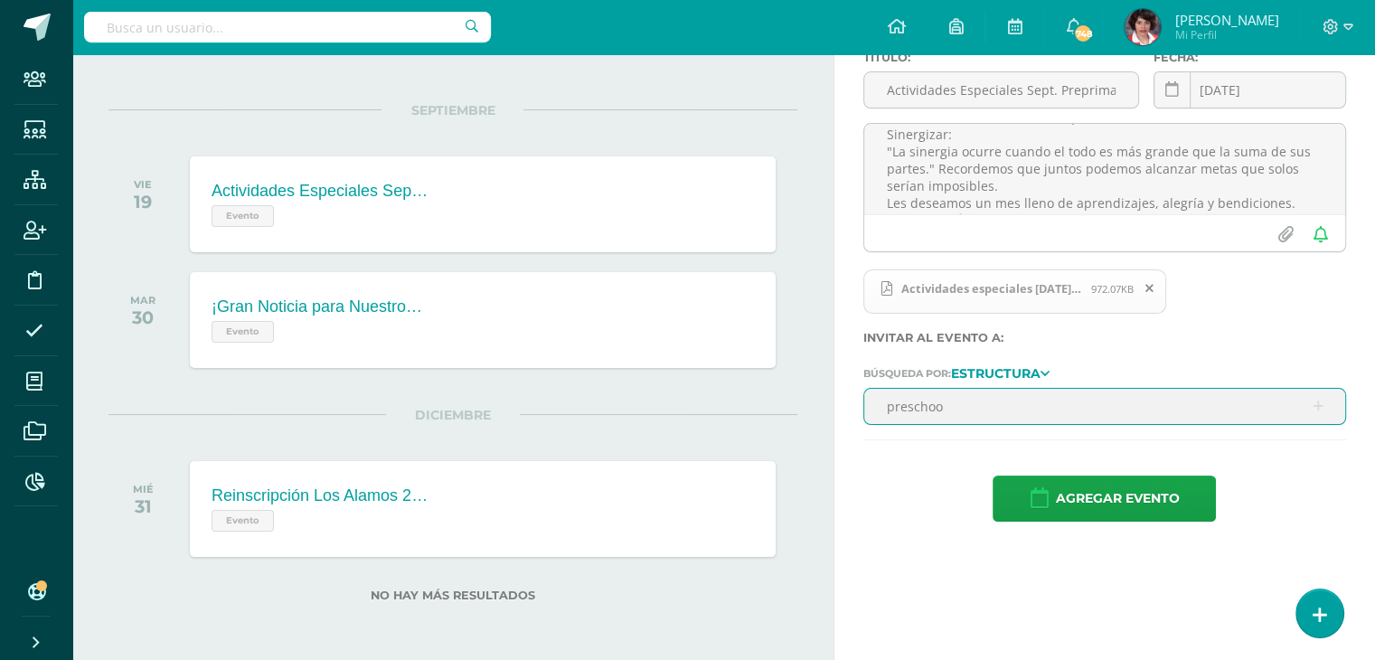
type input "preschool"
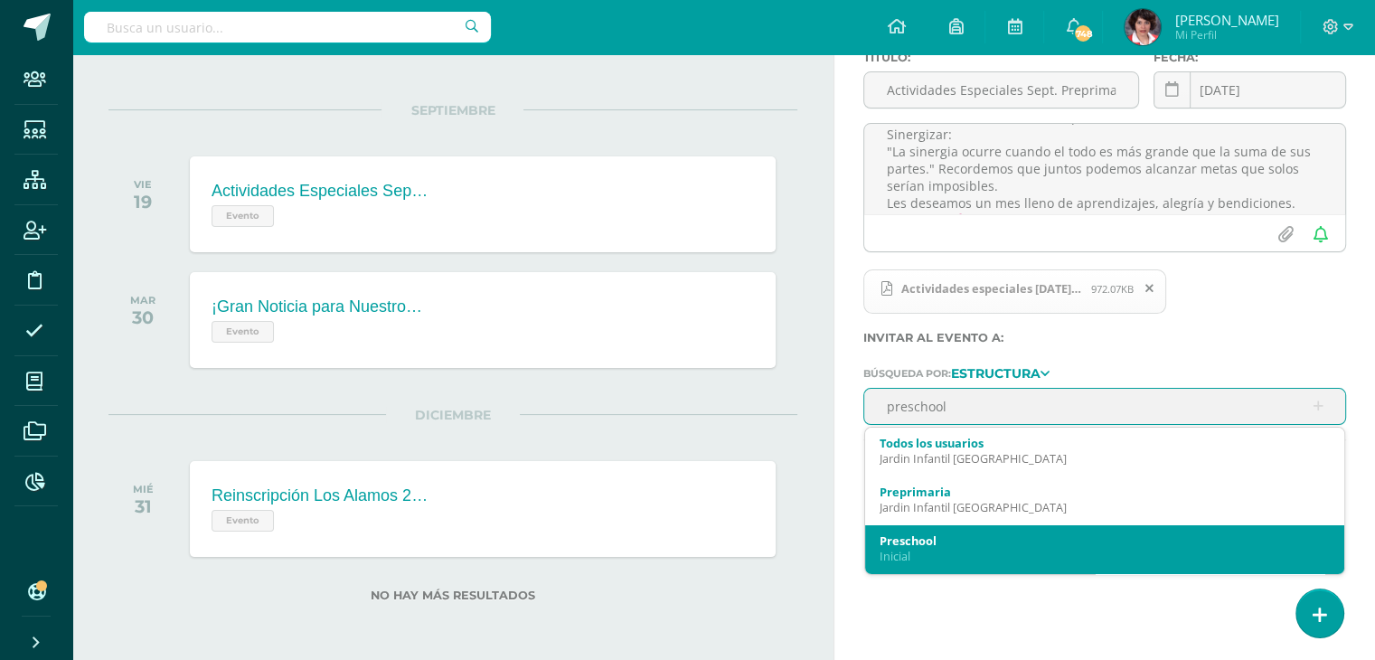
click at [974, 551] on div "Inicial" at bounding box center [1105, 556] width 450 height 15
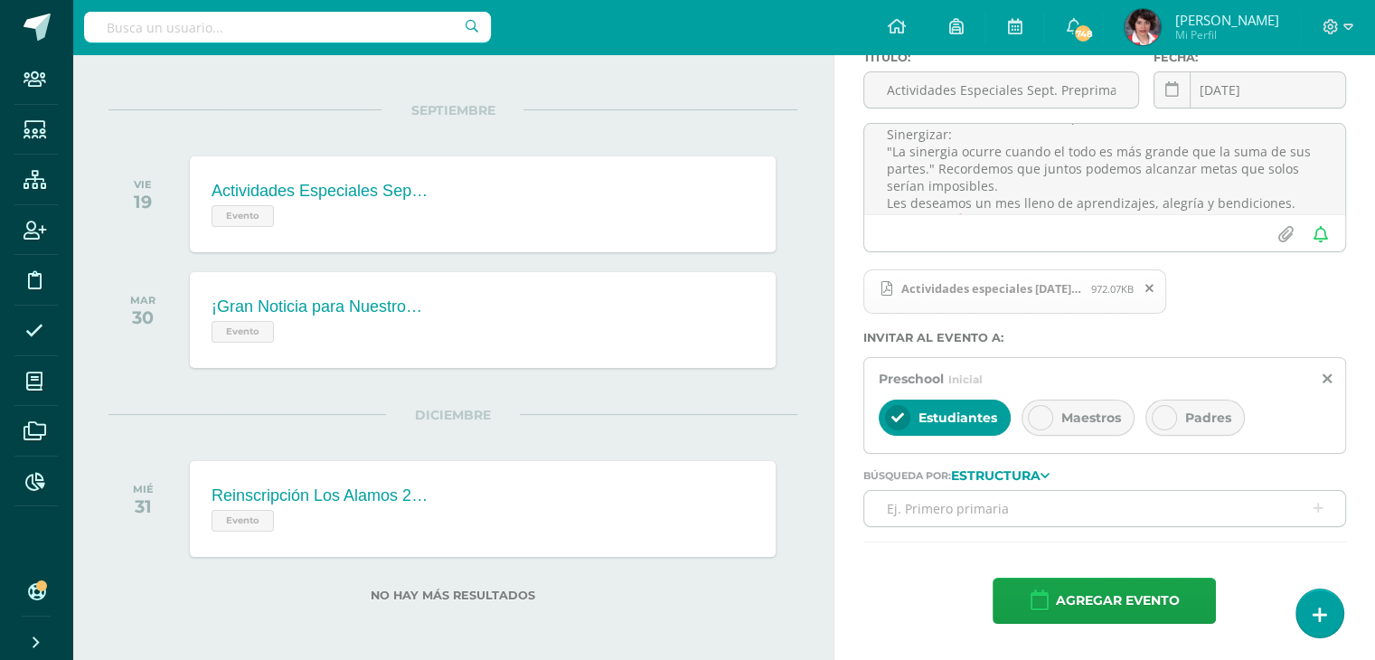
click at [1215, 422] on span "Padres" at bounding box center [1208, 417] width 46 height 16
click at [949, 412] on span "Estudiantes" at bounding box center [957, 417] width 79 height 16
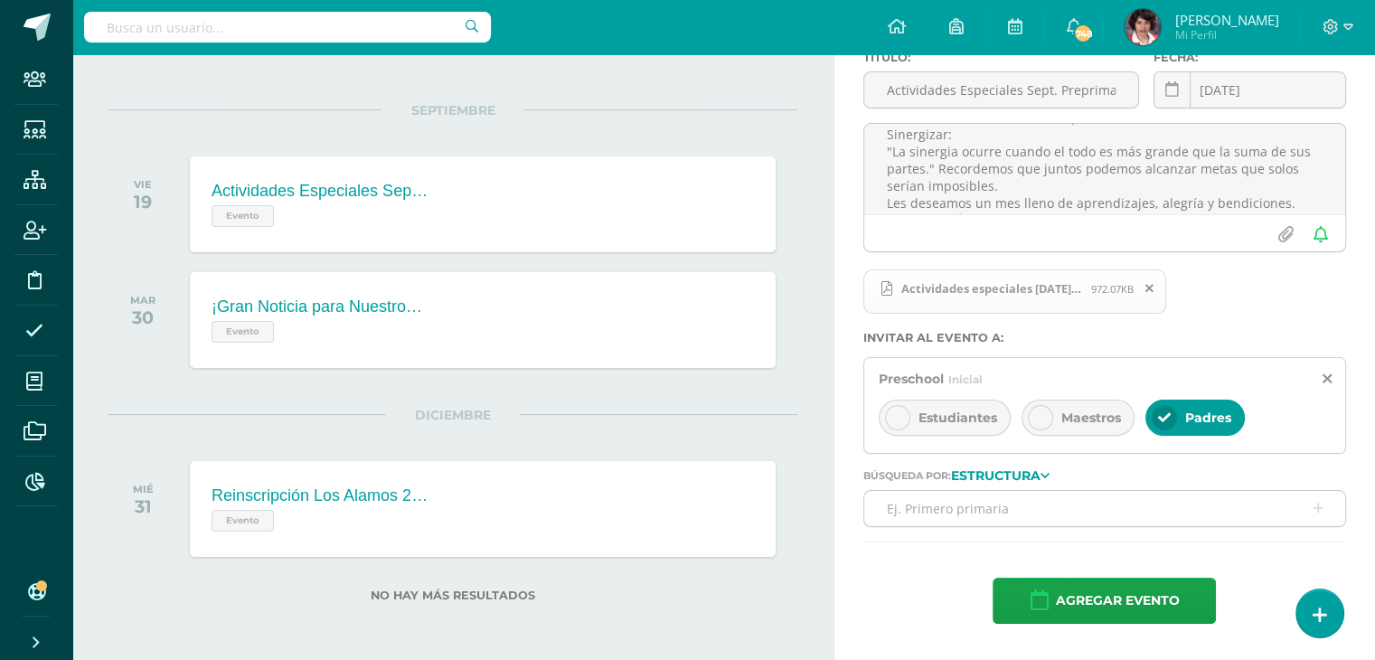
click at [929, 510] on input "text" at bounding box center [1104, 508] width 481 height 35
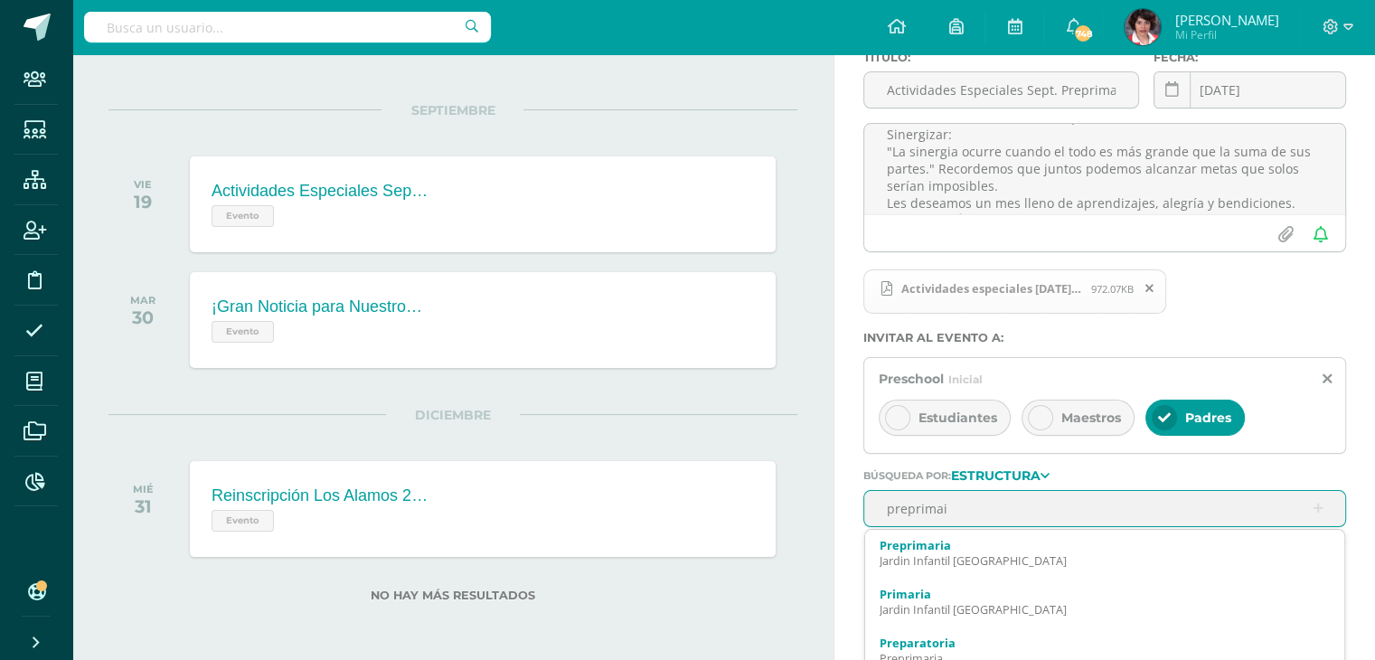
type input "preprima"
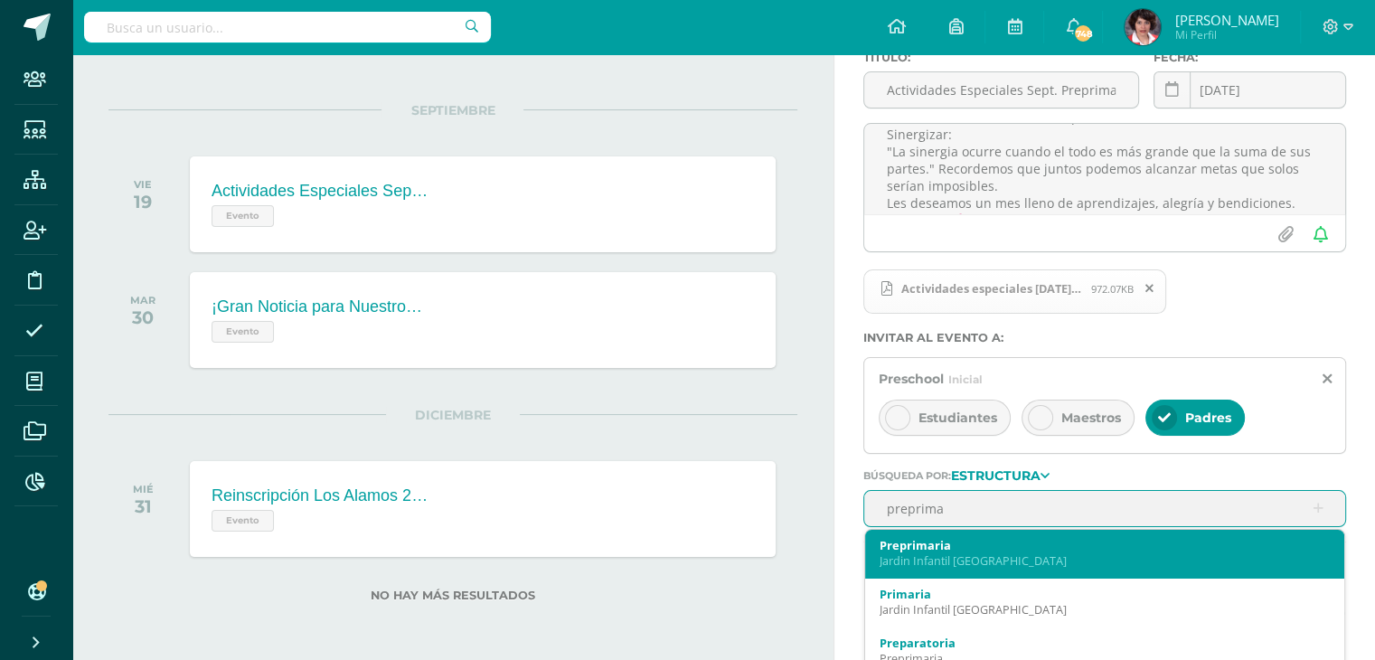
click at [1079, 553] on div "Jardin Infantil Los Alamos" at bounding box center [1105, 560] width 450 height 15
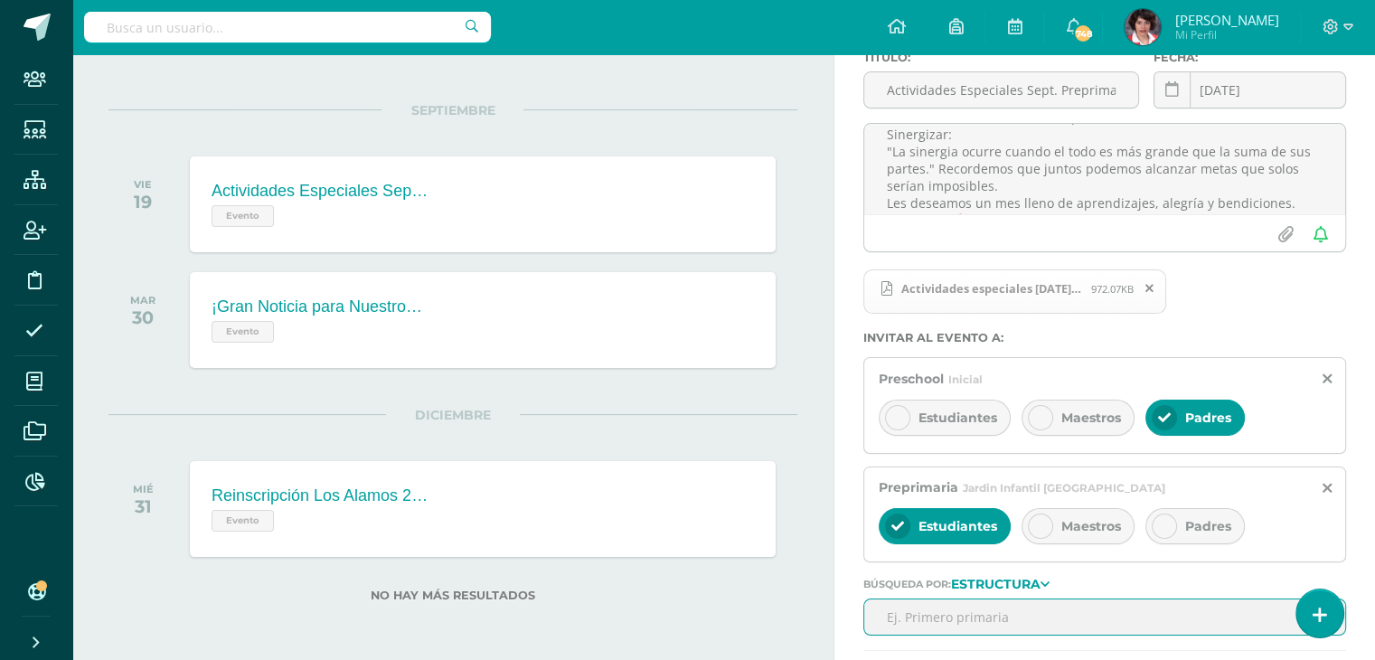
click at [1217, 522] on span "Padres" at bounding box center [1208, 526] width 46 height 16
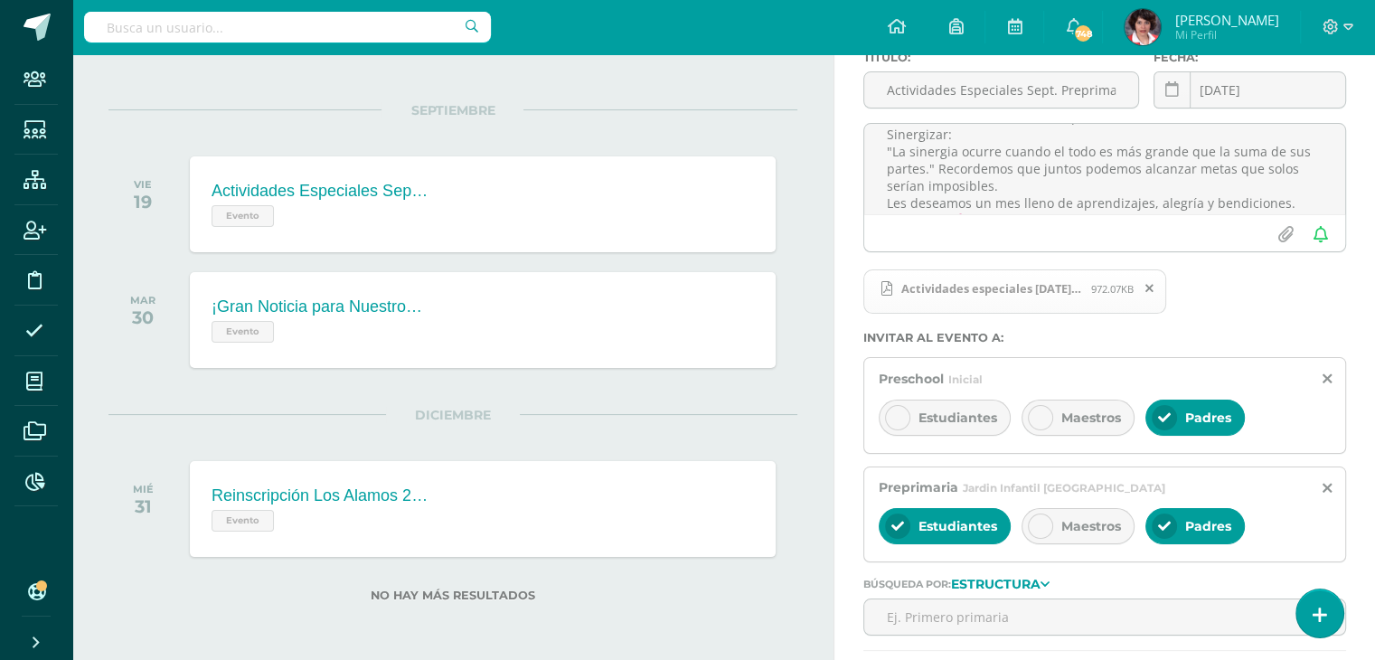
click at [976, 538] on div "Estudiantes" at bounding box center [945, 526] width 132 height 36
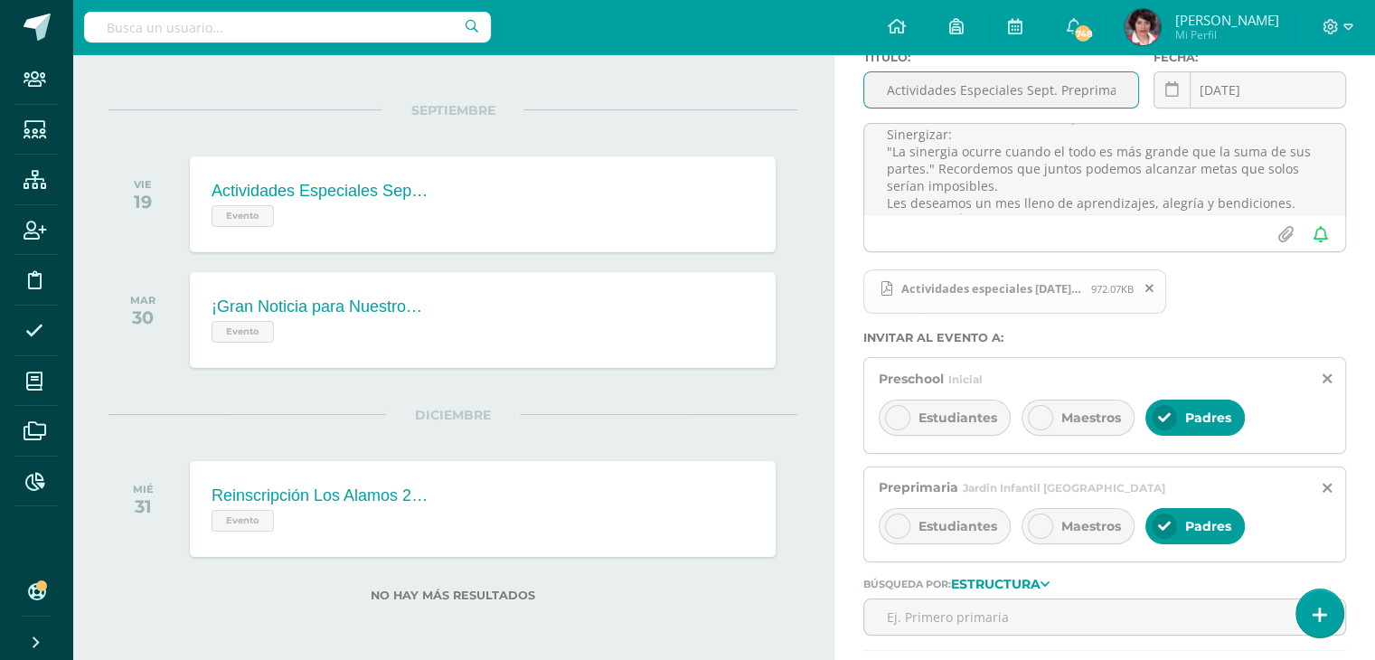
scroll to position [0, 40]
drag, startPoint x: 884, startPoint y: 87, endPoint x: 1388, endPoint y: 46, distance: 505.1
click at [1374, 46] on html "Evento creado exitosamente Staff Estudiantes Estructura Inscripción Disciplina …" at bounding box center [687, 172] width 1375 height 660
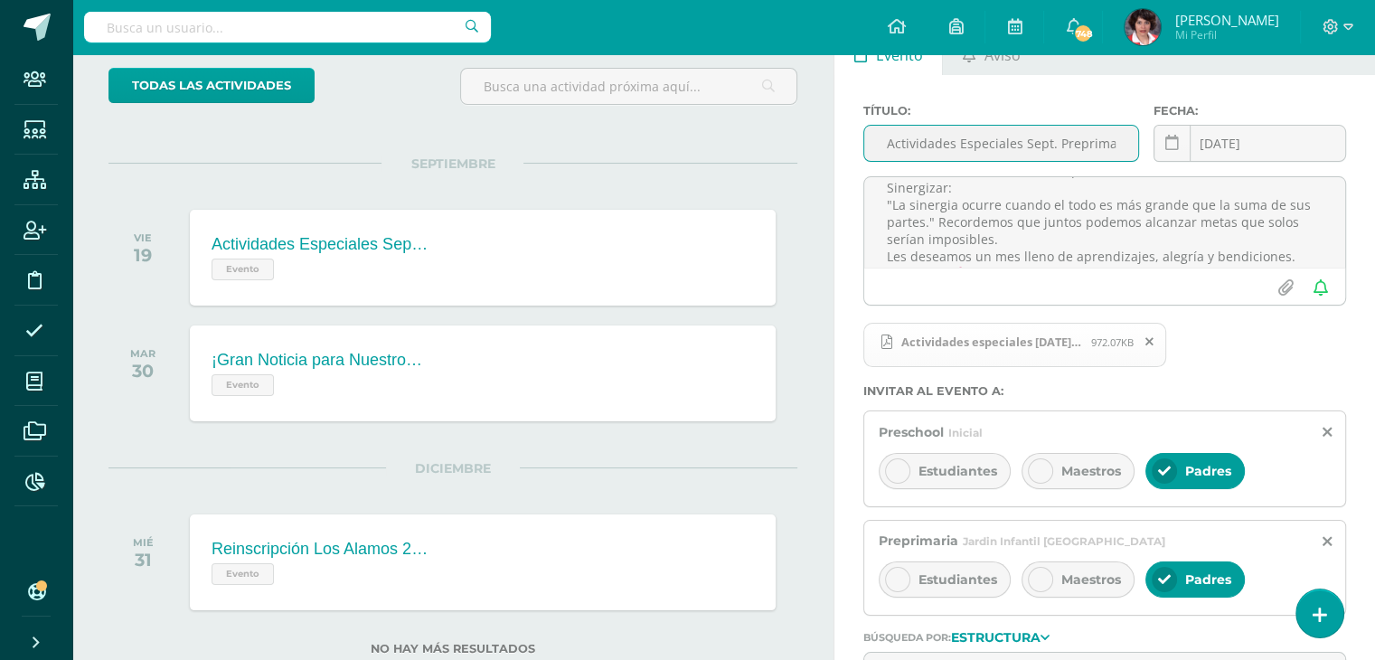
scroll to position [181, 0]
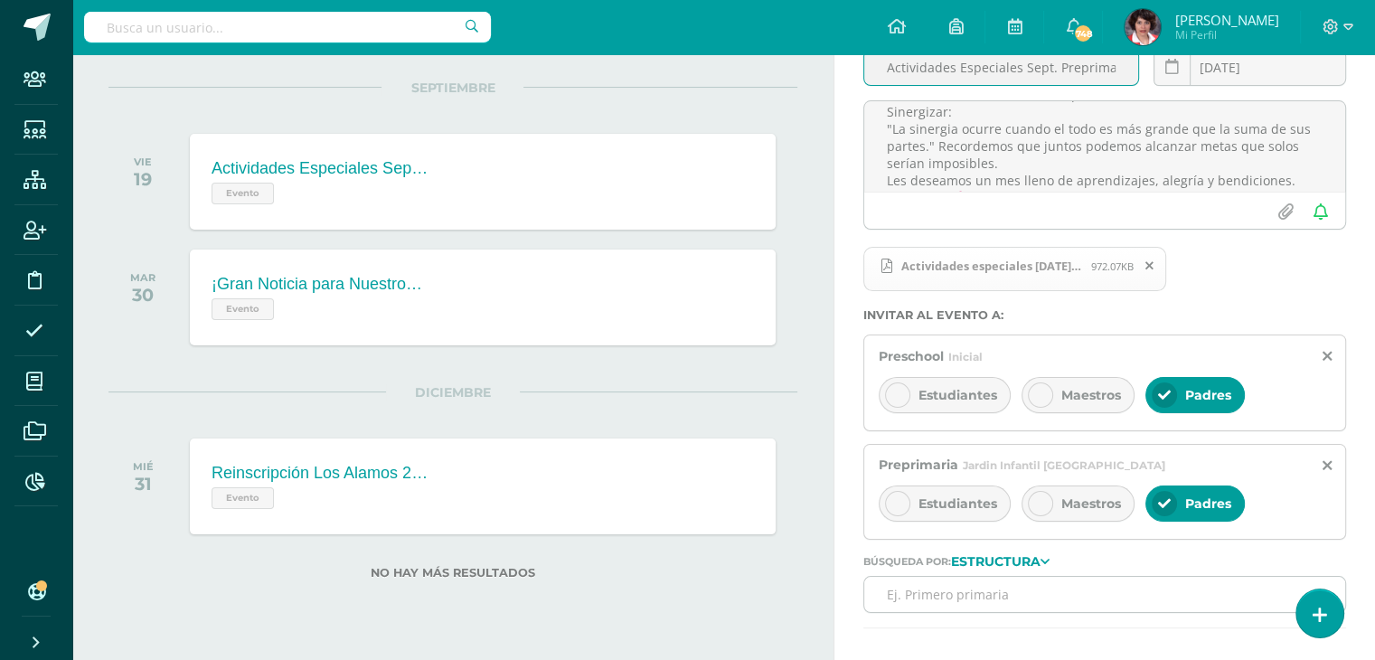
click at [950, 586] on input "text" at bounding box center [1104, 594] width 481 height 35
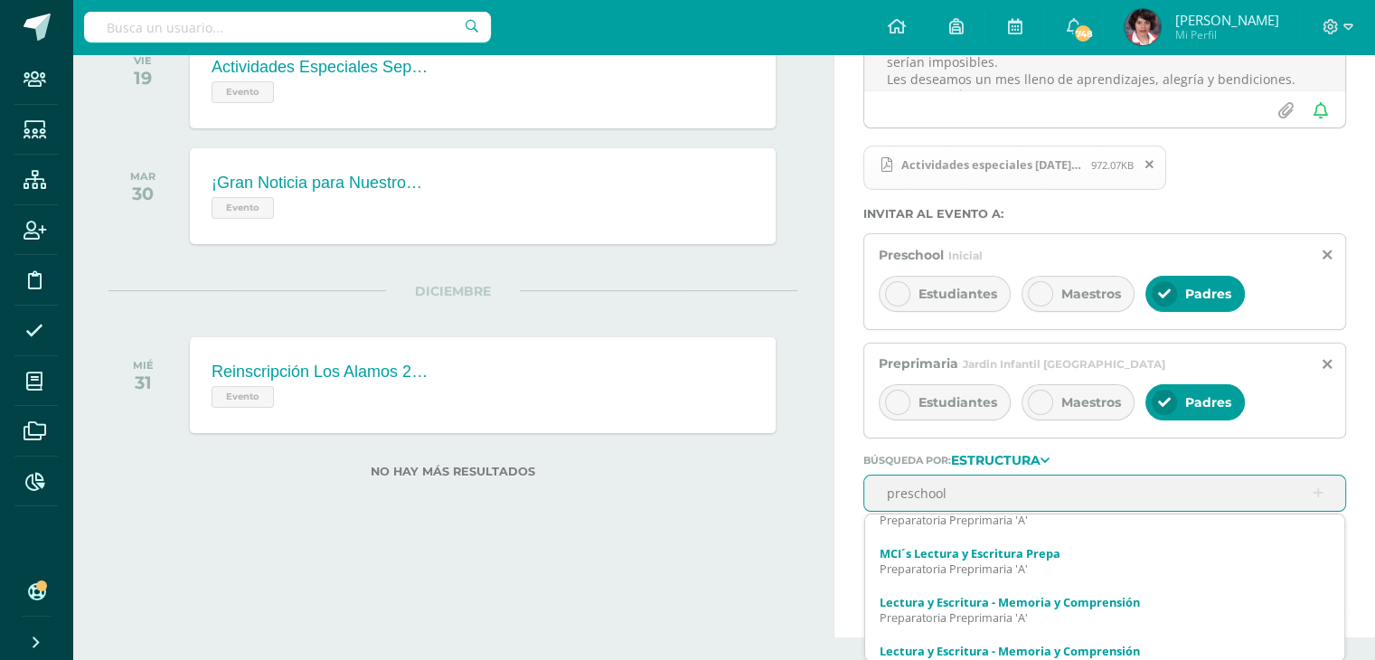
scroll to position [1415, 0]
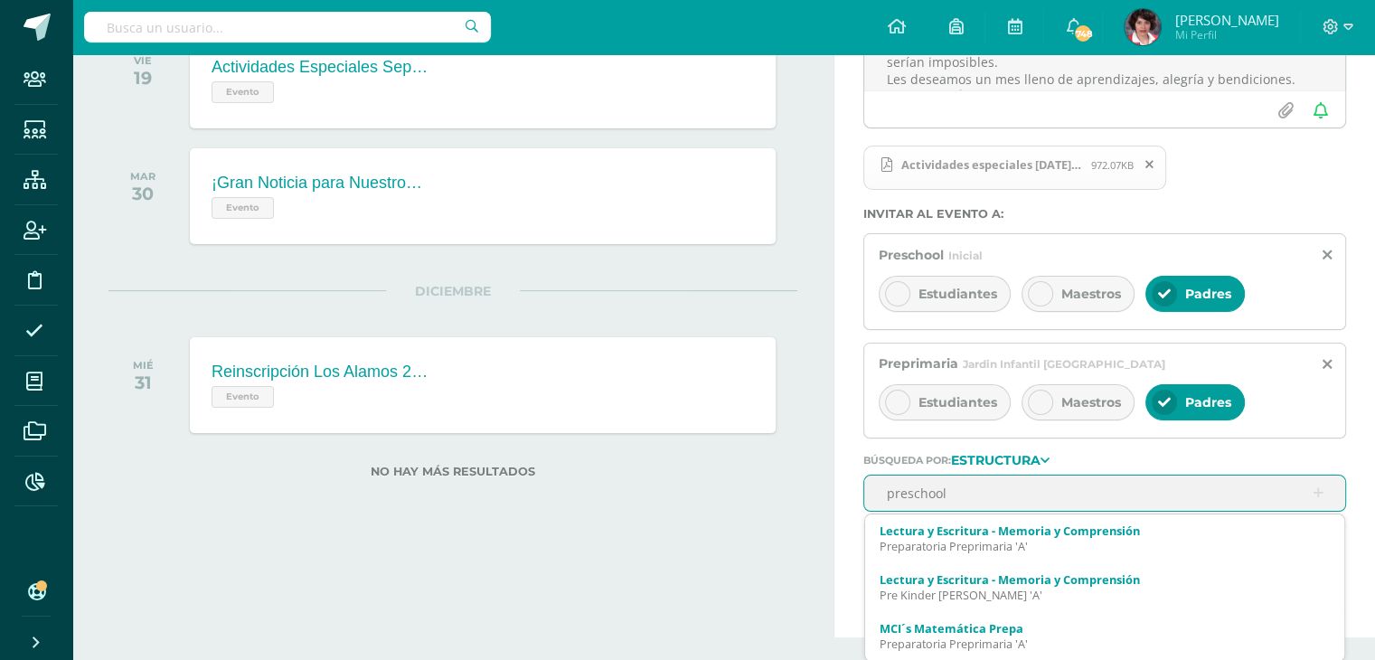
type input "preschool"
click at [739, 528] on div "todas las Actividades No tienes actividades Échale un vistazo a los demás perío…" at bounding box center [452, 195] width 761 height 682
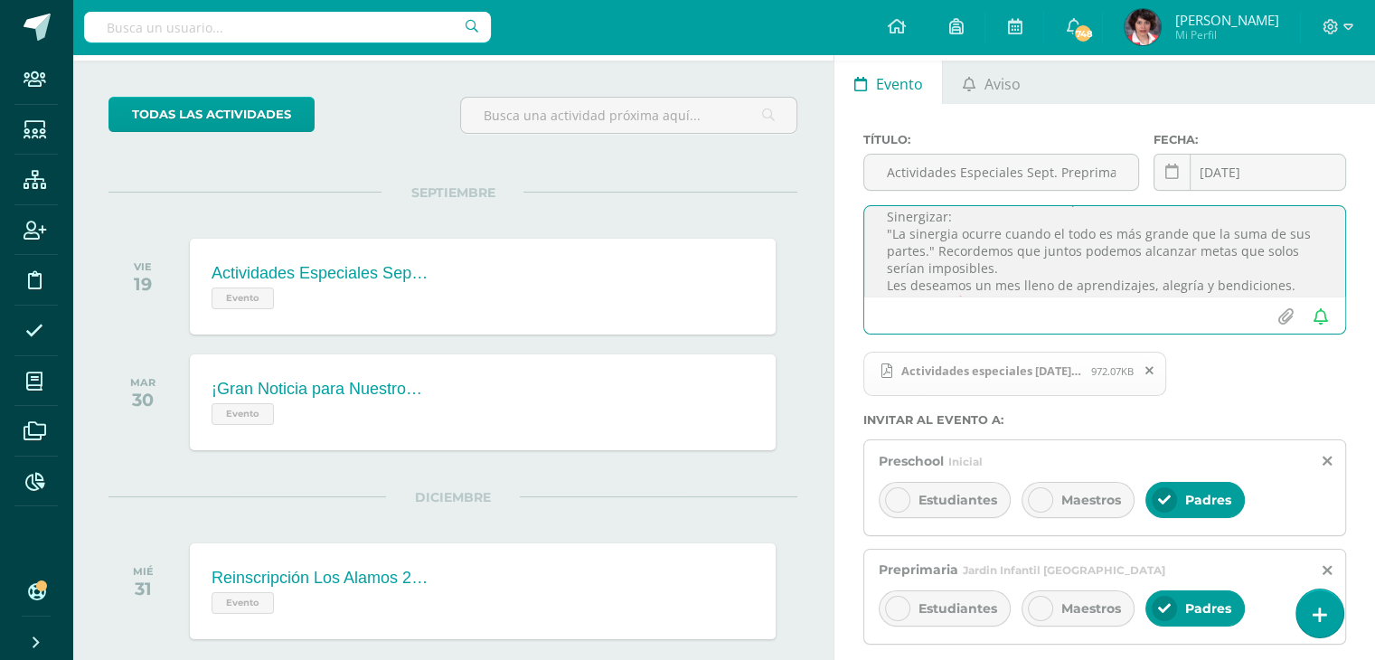
scroll to position [0, 0]
drag, startPoint x: 1002, startPoint y: 285, endPoint x: 835, endPoint y: 212, distance: 182.2
click at [835, 212] on div "Título: Actividades Especiales Sept. Preprimaria 2025 Fecha: 2025-09-19 Septemb…" at bounding box center [1104, 473] width 541 height 739
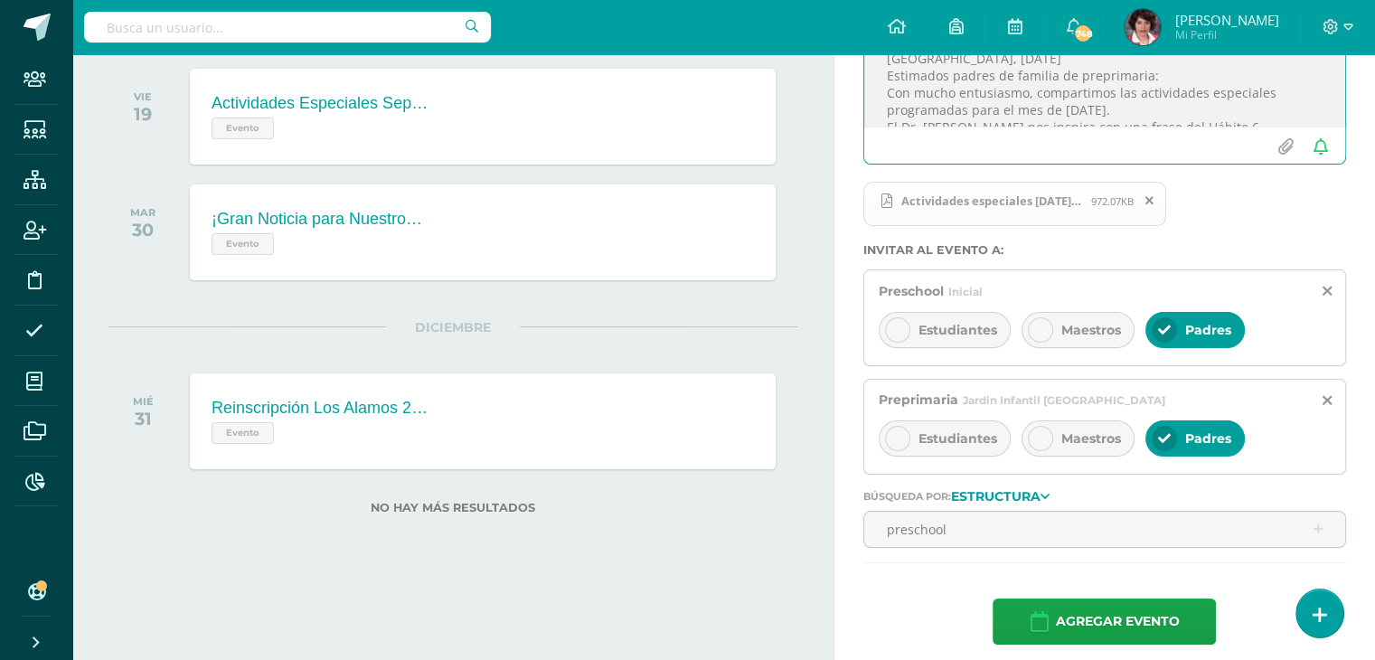
scroll to position [257, 0]
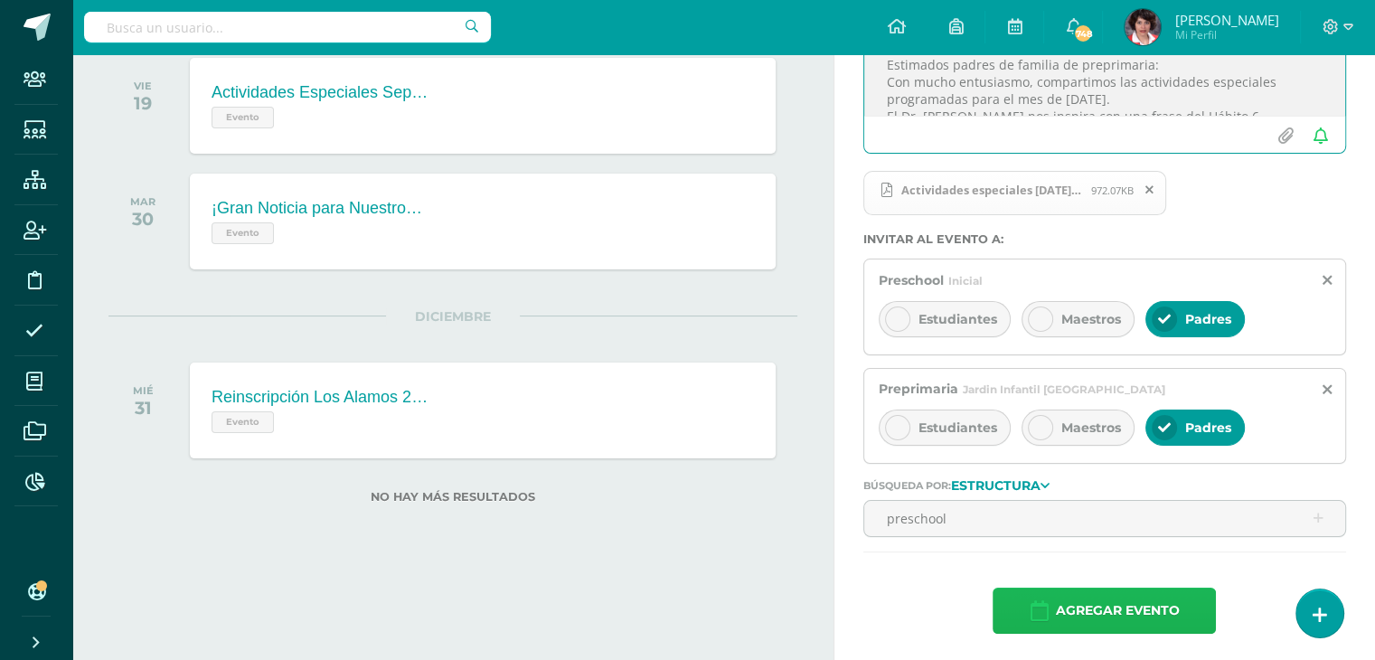
click at [1049, 605] on button "Agregar evento" at bounding box center [1104, 611] width 223 height 46
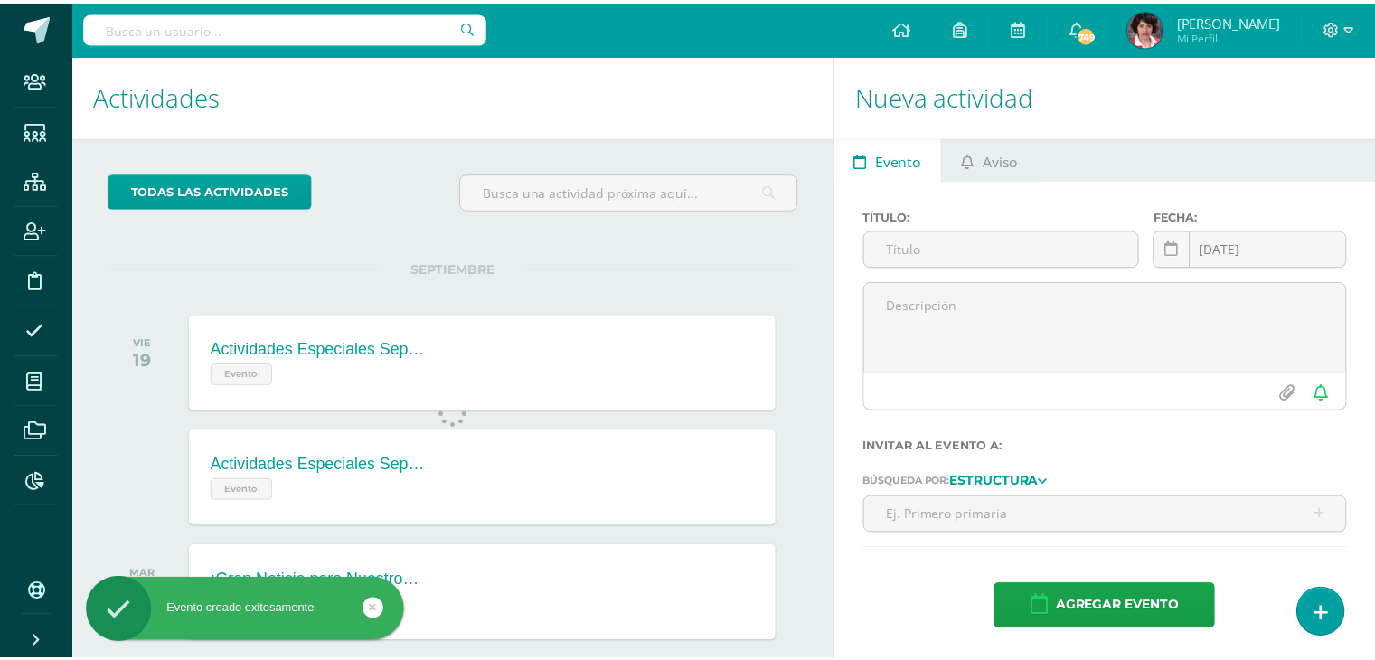
scroll to position [180, 0]
